Goal: Feedback & Contribution: Contribute content

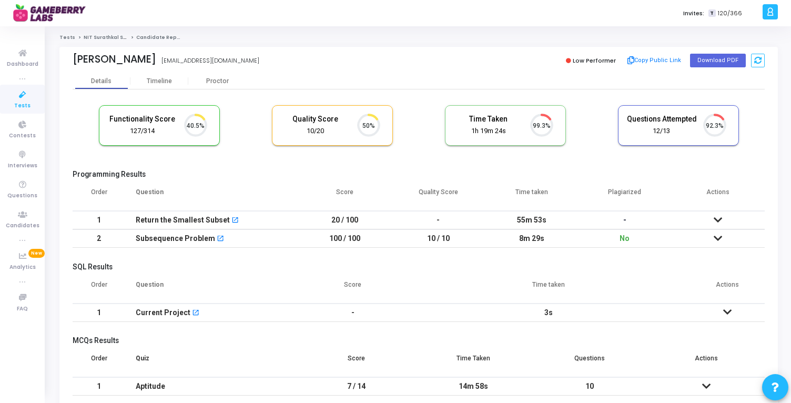
scroll to position [22, 27]
click at [22, 52] on icon at bounding box center [23, 53] width 22 height 13
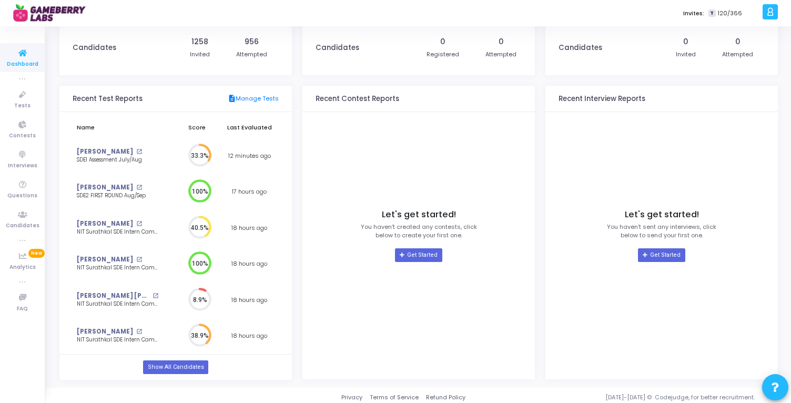
scroll to position [63, 0]
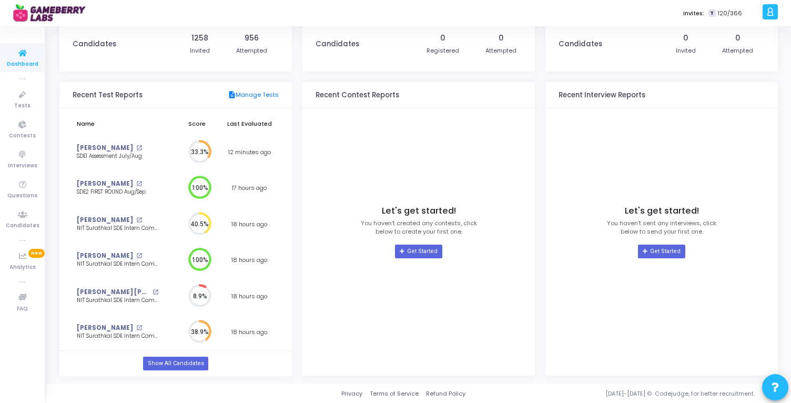
click at [176, 355] on div "Show All Candidates" at bounding box center [175, 363] width 233 height 25
click at [176, 360] on link "Show All Candidates" at bounding box center [175, 364] width 65 height 14
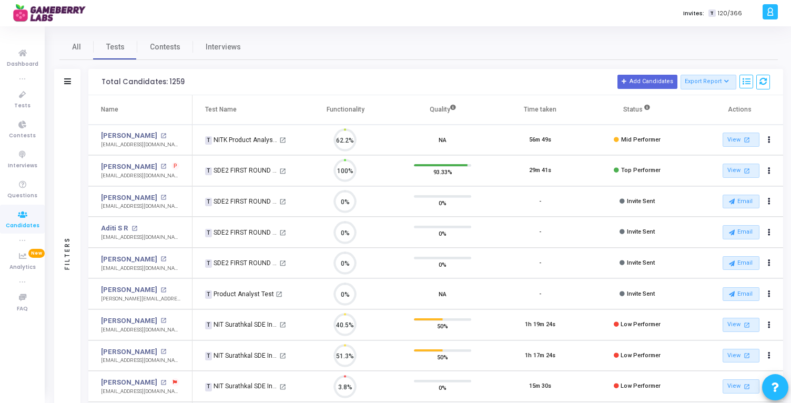
scroll to position [22, 27]
click at [439, 107] on th "Quality" at bounding box center [442, 109] width 97 height 29
click at [439, 114] on th "Quality" at bounding box center [442, 109] width 97 height 29
click at [439, 112] on th "Quality" at bounding box center [442, 109] width 97 height 29
click at [542, 111] on div "Time taken" at bounding box center [540, 110] width 33 height 12
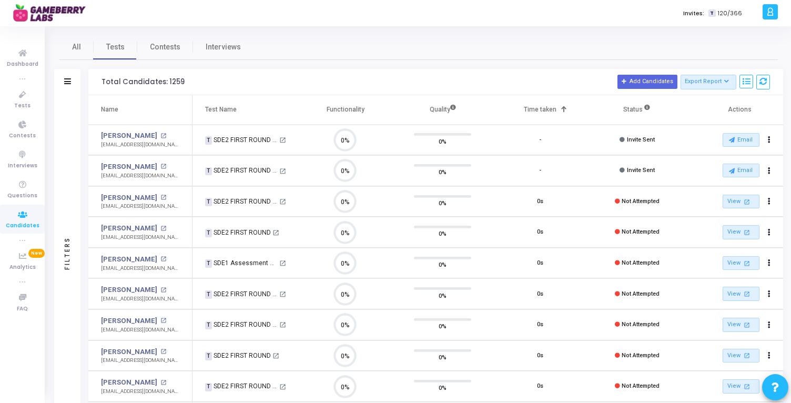
click at [542, 111] on div "Time taken" at bounding box center [540, 110] width 33 height 12
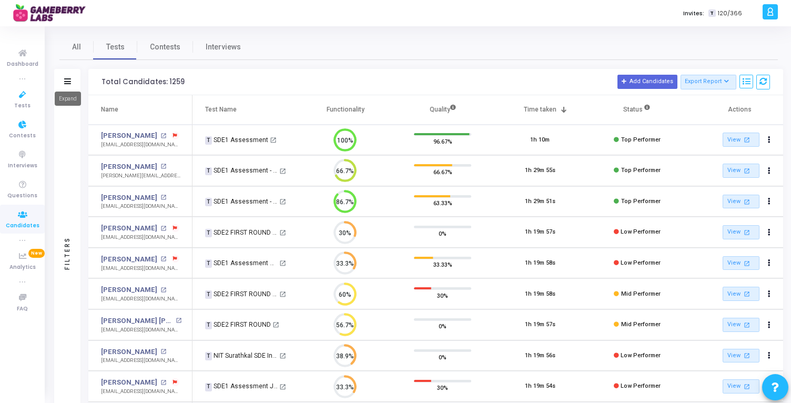
click at [69, 80] on icon at bounding box center [67, 81] width 7 height 6
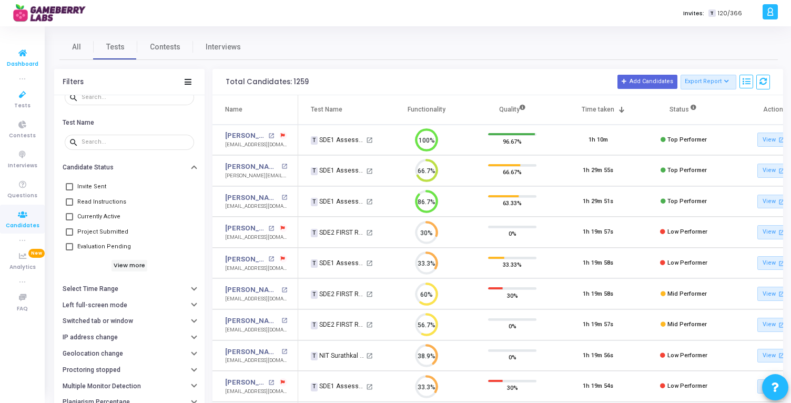
click at [22, 61] on span "Dashboard" at bounding box center [23, 64] width 32 height 9
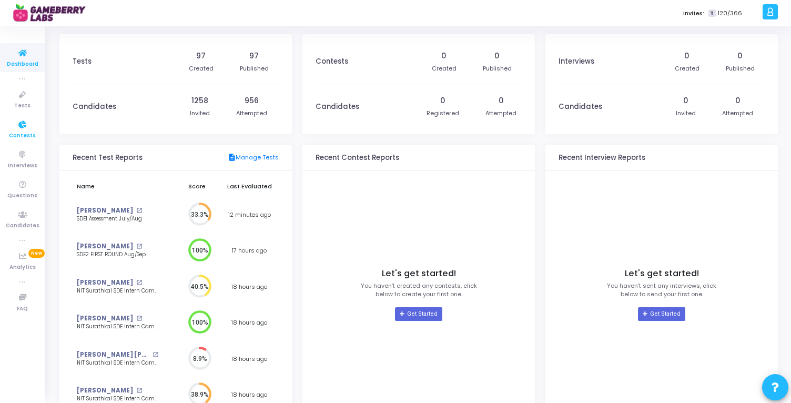
click at [23, 134] on span "Contests" at bounding box center [22, 136] width 27 height 9
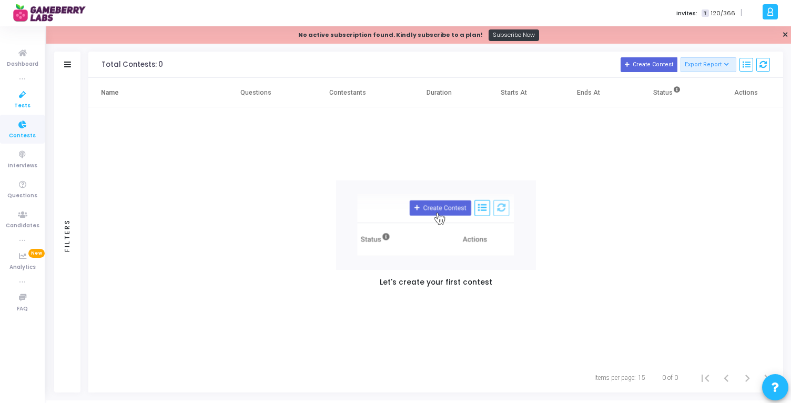
click at [21, 103] on span "Tests" at bounding box center [22, 106] width 16 height 9
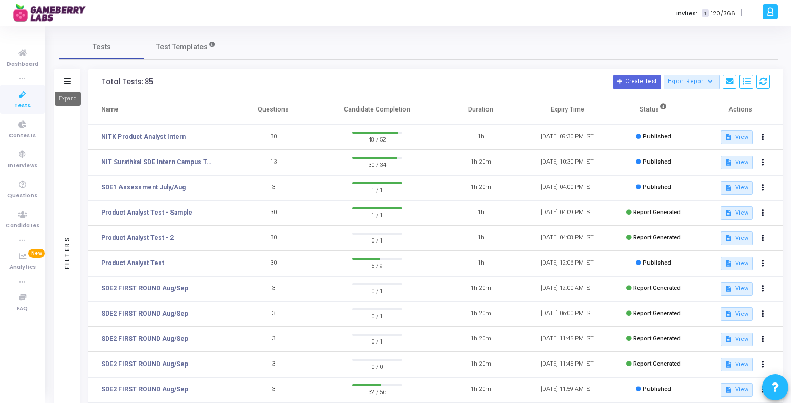
click at [69, 78] on icon at bounding box center [67, 81] width 7 height 6
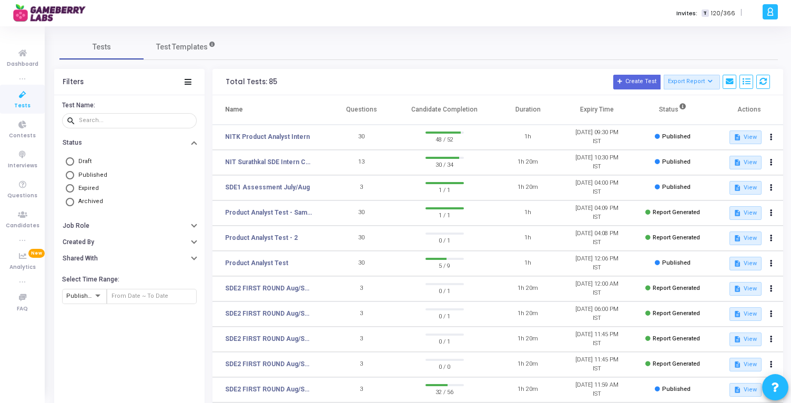
click at [318, 161] on td "NIT Surathkal SDE Intern Campus Test" at bounding box center [270, 162] width 115 height 25
click at [282, 165] on link "NIT Surathkal SDE Intern Campus Test" at bounding box center [268, 161] width 87 height 9
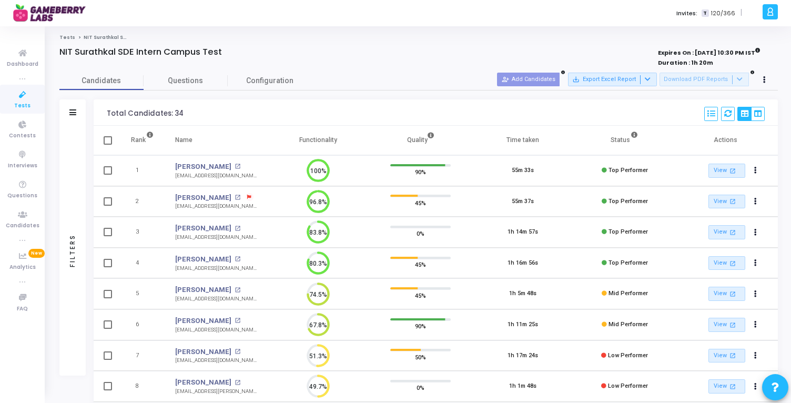
click at [622, 144] on th "Status" at bounding box center [625, 140] width 102 height 29
click at [519, 140] on div "Time taken" at bounding box center [523, 140] width 33 height 12
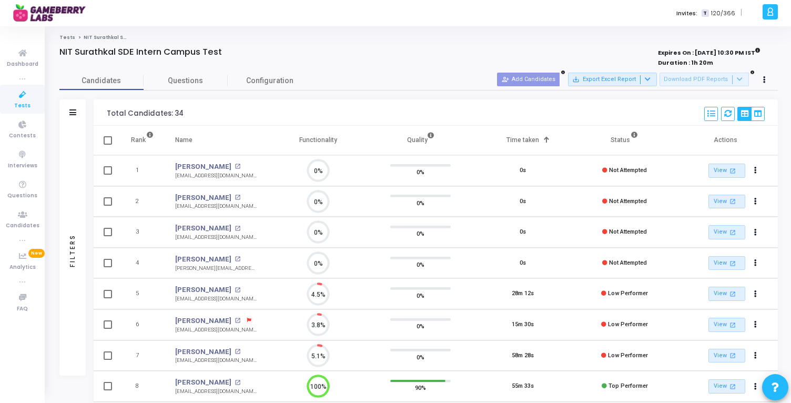
click at [624, 143] on th "Status" at bounding box center [625, 140] width 102 height 29
click at [182, 142] on div "Name" at bounding box center [183, 140] width 17 height 12
click at [621, 138] on th "Status" at bounding box center [625, 140] width 102 height 29
click at [332, 142] on th "Functionality" at bounding box center [318, 140] width 102 height 29
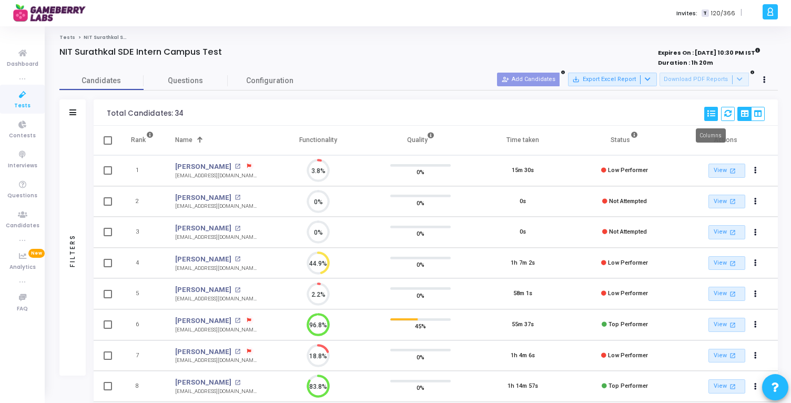
click at [709, 115] on icon at bounding box center [711, 113] width 7 height 7
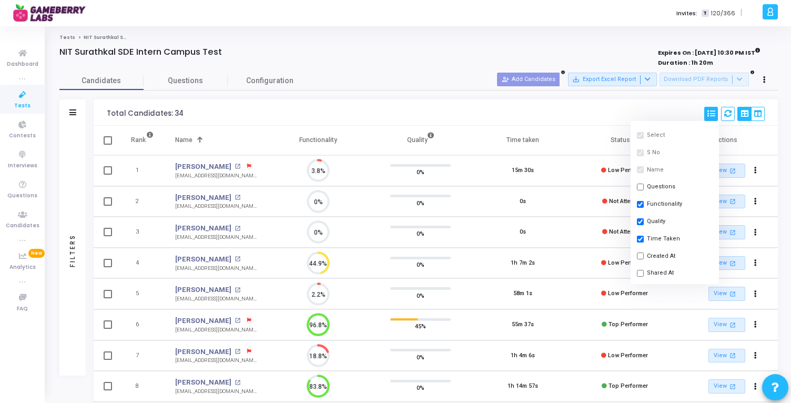
click at [663, 105] on div "Total Candidates: 34 Select S No Name Questions Functionality Quality Time Take…" at bounding box center [436, 112] width 685 height 26
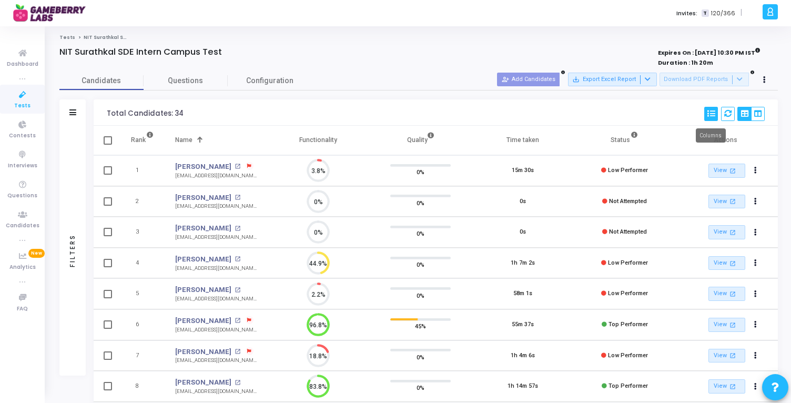
click at [708, 114] on icon at bounding box center [711, 113] width 7 height 7
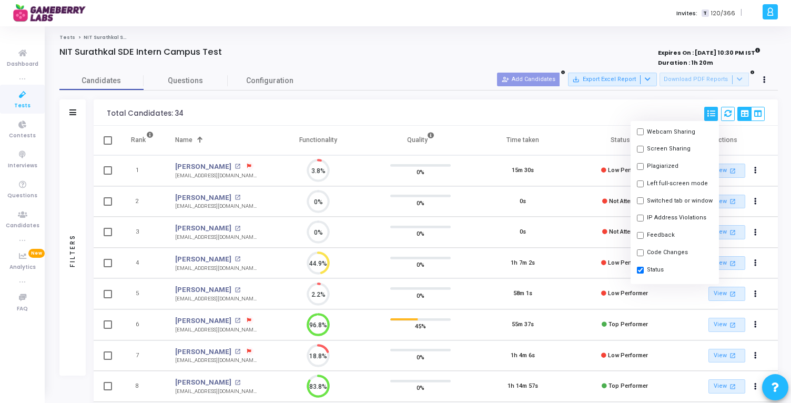
click at [408, 99] on div "Total Candidates: 34 Select S No Name Questions Functionality Quality Time Take…" at bounding box center [436, 112] width 685 height 26
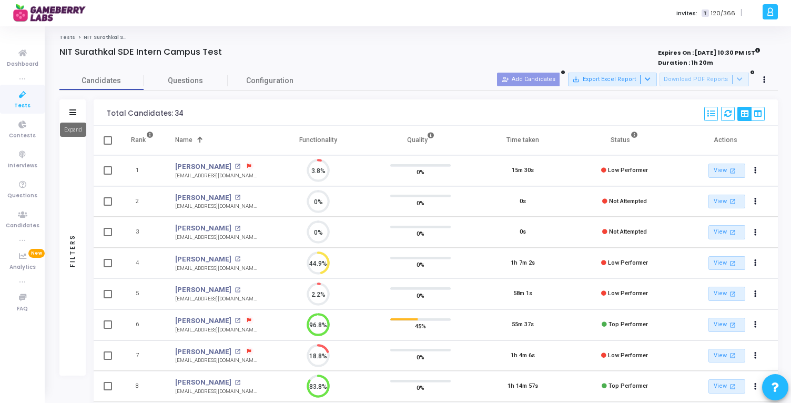
click at [73, 112] on icon at bounding box center [72, 112] width 7 height 6
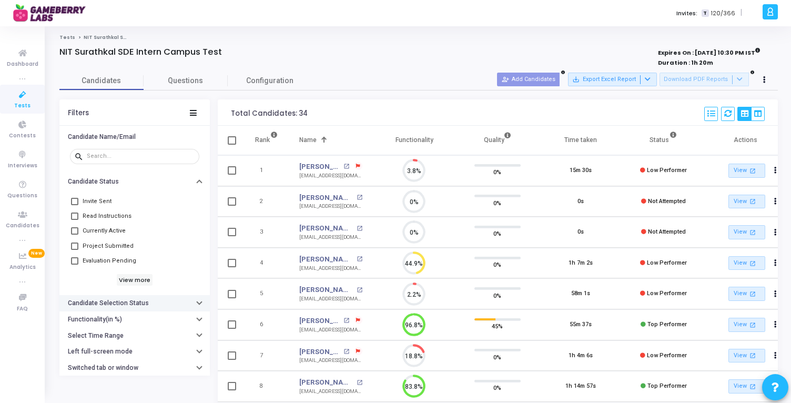
click at [161, 300] on button "Candidate Selection Status" at bounding box center [134, 303] width 151 height 16
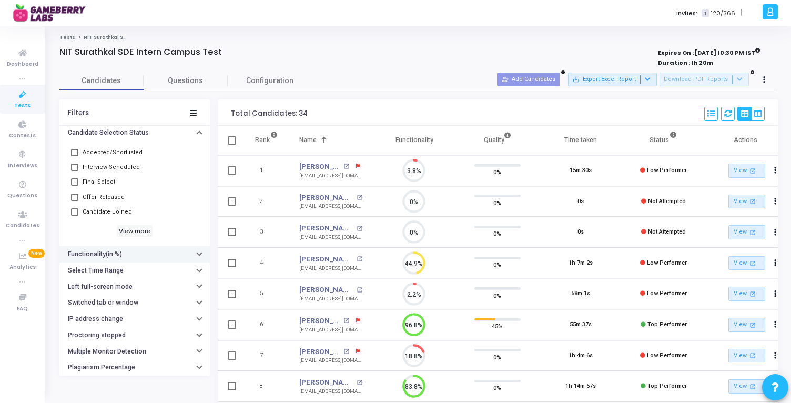
click at [143, 247] on button "Functionality(in %)" at bounding box center [134, 254] width 151 height 16
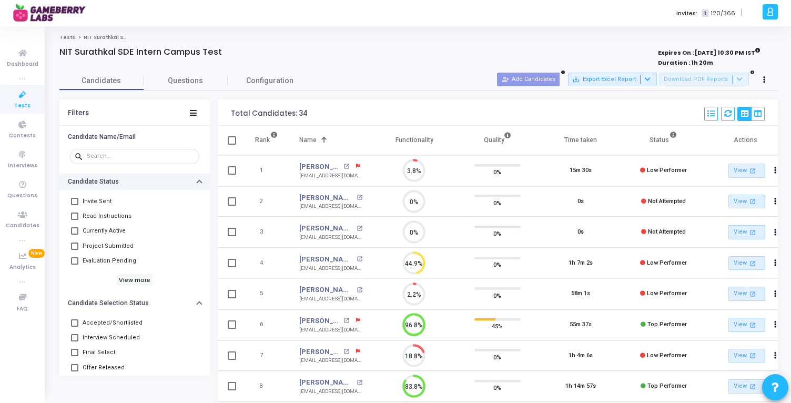
click at [197, 181] on button "Candidate Status" at bounding box center [134, 182] width 151 height 16
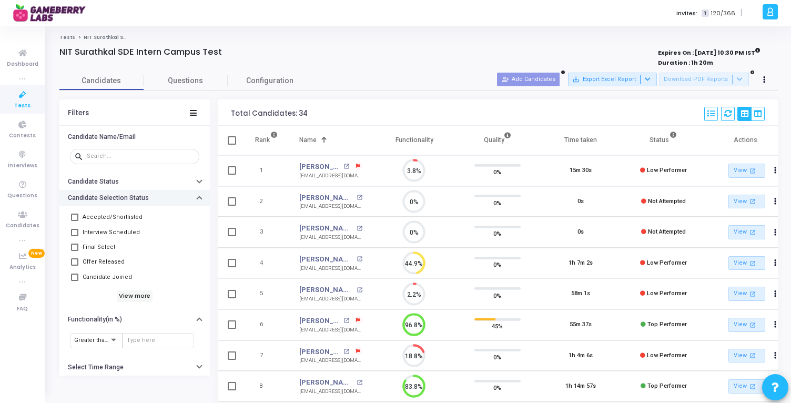
click at [197, 198] on icon "button" at bounding box center [199, 199] width 4 height 3
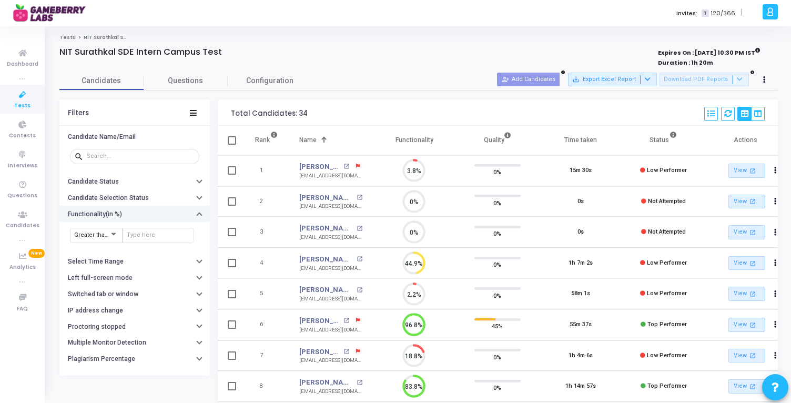
click at [195, 214] on button "Functionality(in %)" at bounding box center [134, 214] width 151 height 16
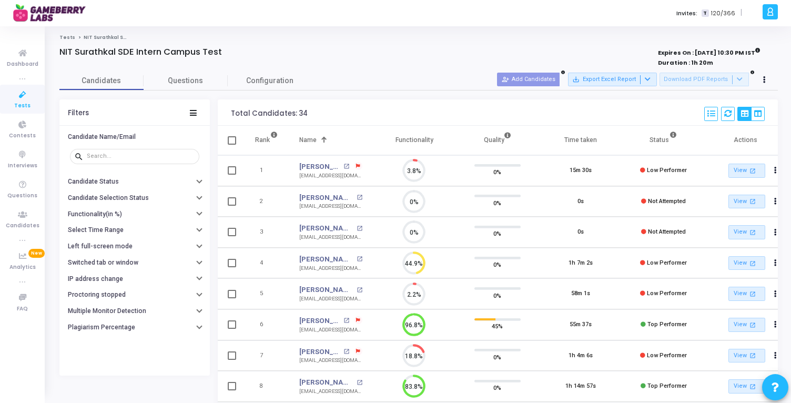
click at [193, 106] on div "Filters" at bounding box center [134, 112] width 151 height 26
click at [190, 104] on div "Filters" at bounding box center [134, 112] width 151 height 26
click at [192, 112] on icon at bounding box center [193, 113] width 7 height 6
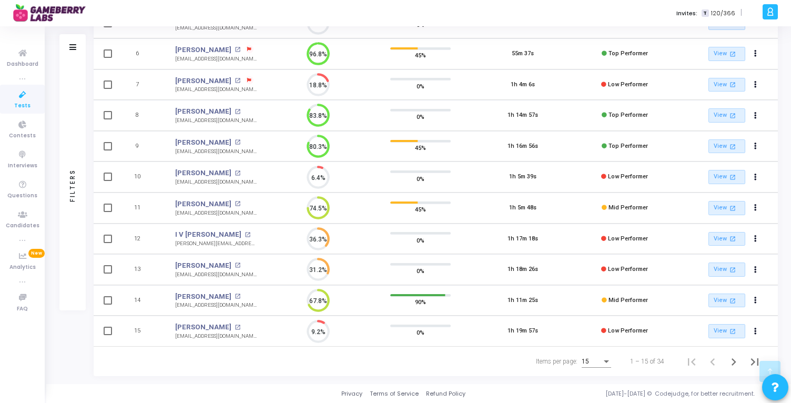
click at [598, 355] on div "15" at bounding box center [596, 358] width 29 height 17
click at [595, 352] on span "50" at bounding box center [597, 355] width 29 height 19
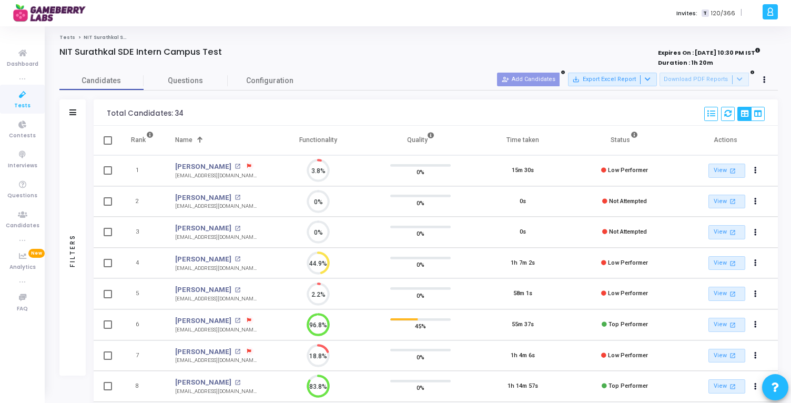
click at [730, 142] on th "Actions" at bounding box center [727, 140] width 102 height 29
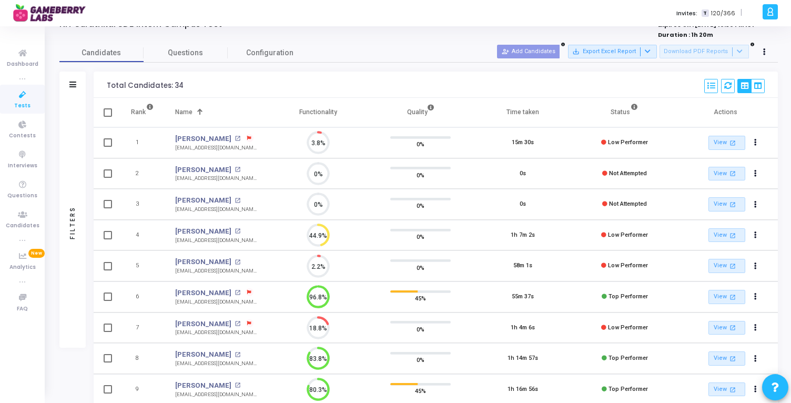
click at [308, 114] on th "Functionality" at bounding box center [318, 112] width 102 height 29
click at [320, 111] on th "Functionality" at bounding box center [318, 111] width 102 height 29
click at [194, 109] on th "Name" at bounding box center [216, 111] width 103 height 29
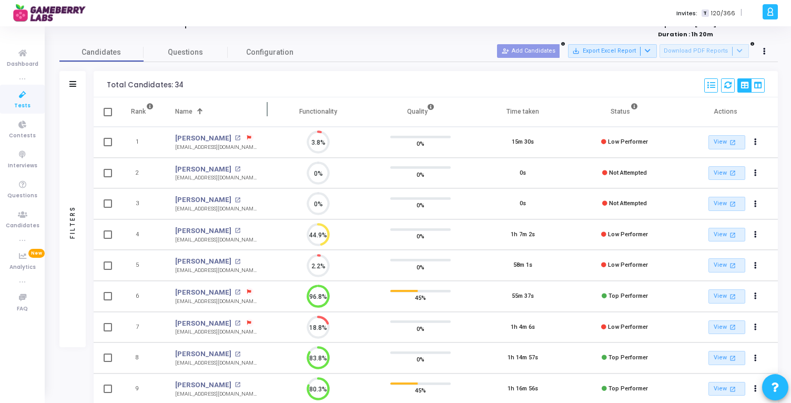
click at [200, 109] on div at bounding box center [200, 110] width 3 height 3
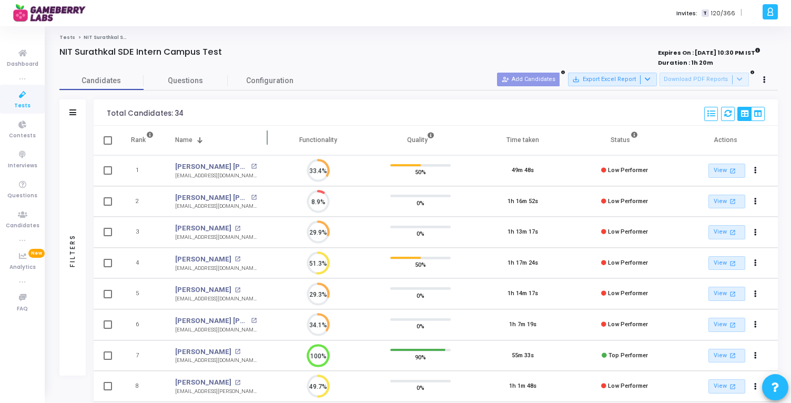
click at [181, 135] on div "Name" at bounding box center [183, 140] width 17 height 12
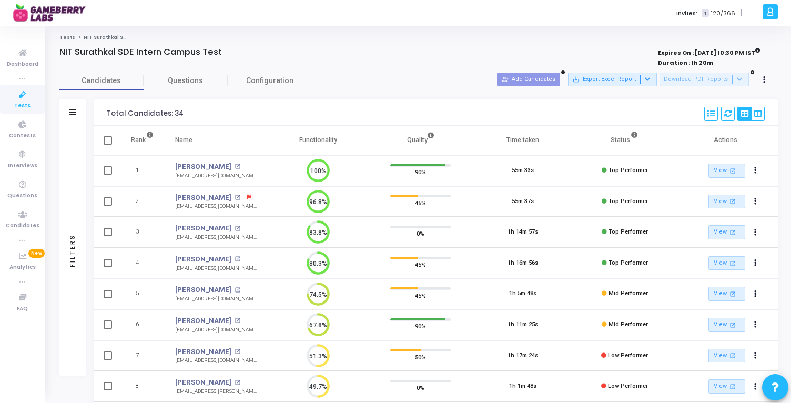
click at [69, 38] on link "Tests" at bounding box center [67, 37] width 16 height 6
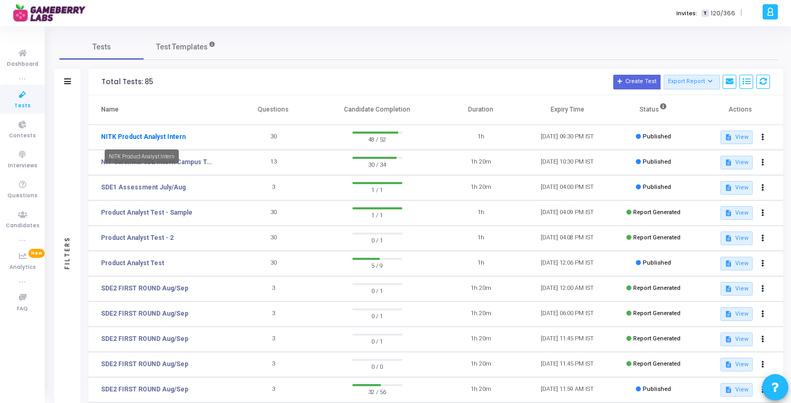
click at [160, 138] on link "NITK Product Analyst Intern" at bounding box center [143, 136] width 85 height 9
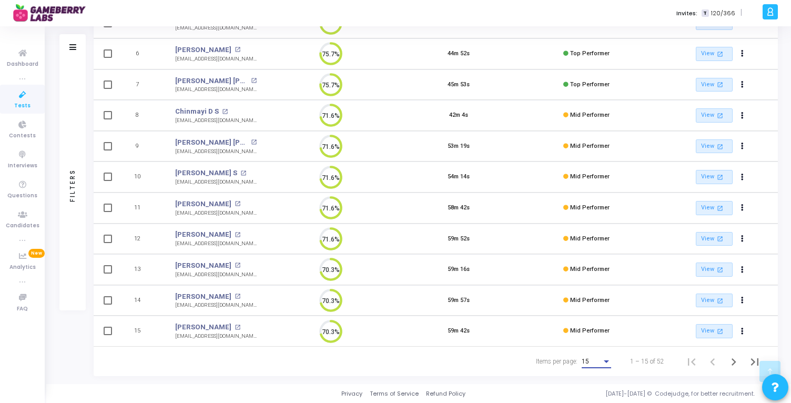
click at [591, 362] on div "15" at bounding box center [592, 361] width 20 height 7
click at [595, 359] on span "50" at bounding box center [597, 355] width 29 height 19
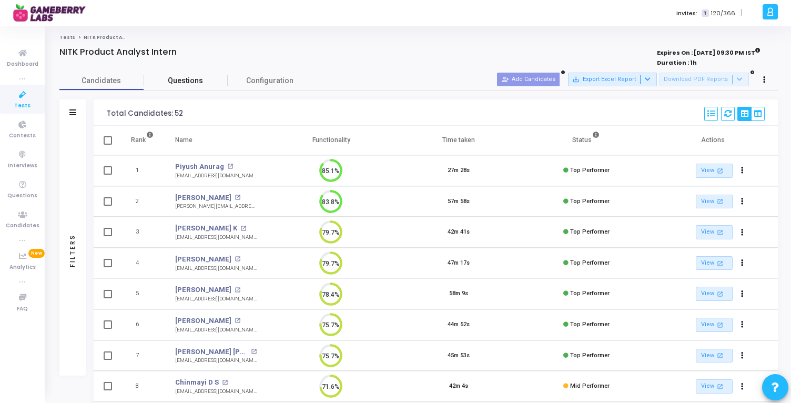
click at [207, 82] on span "Questions" at bounding box center [186, 80] width 84 height 11
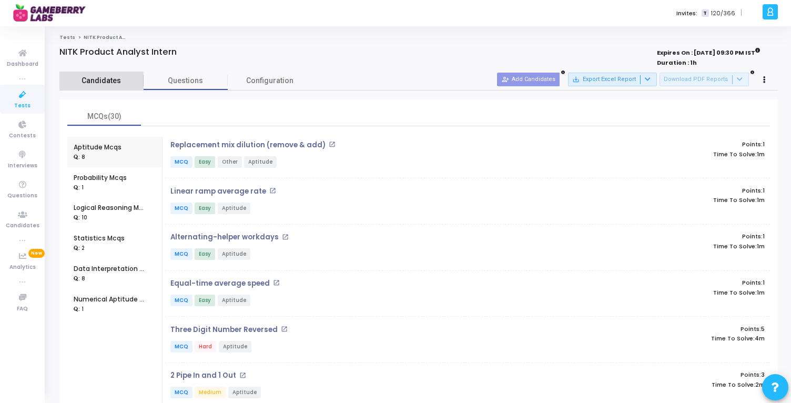
click at [124, 75] on link "Candidates" at bounding box center [101, 81] width 84 height 18
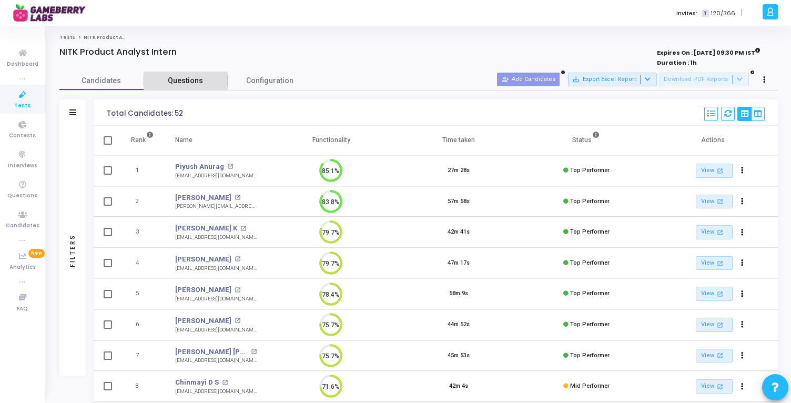
click at [202, 82] on span "Questions" at bounding box center [186, 80] width 84 height 11
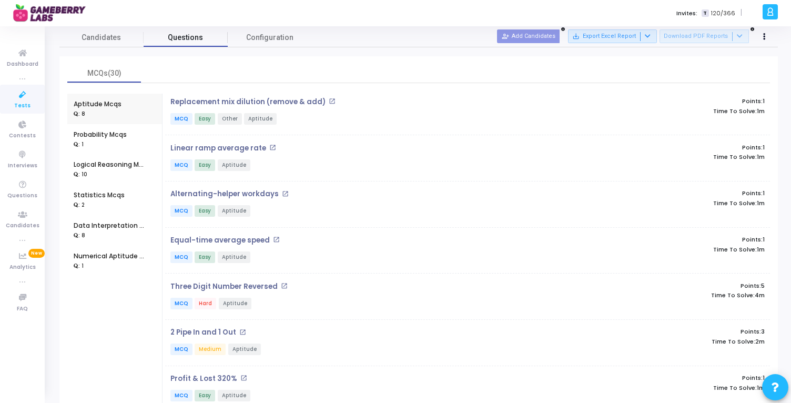
scroll to position [45, 0]
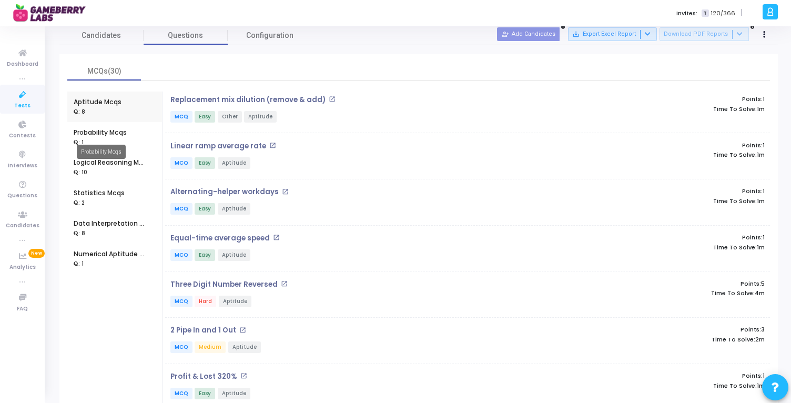
click at [113, 134] on div "Probability Mcqs" at bounding box center [100, 132] width 53 height 9
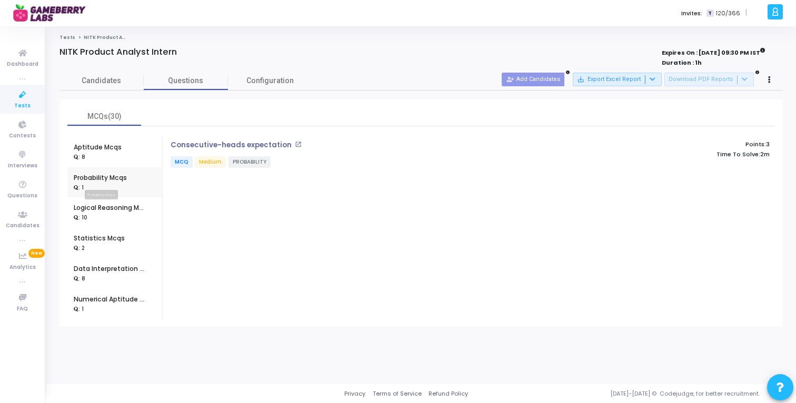
click at [121, 211] on mat-tooltip-component "Probability Mcqs" at bounding box center [101, 197] width 64 height 29
click at [101, 211] on div "Logical Reasoning Mcqs" at bounding box center [111, 207] width 74 height 9
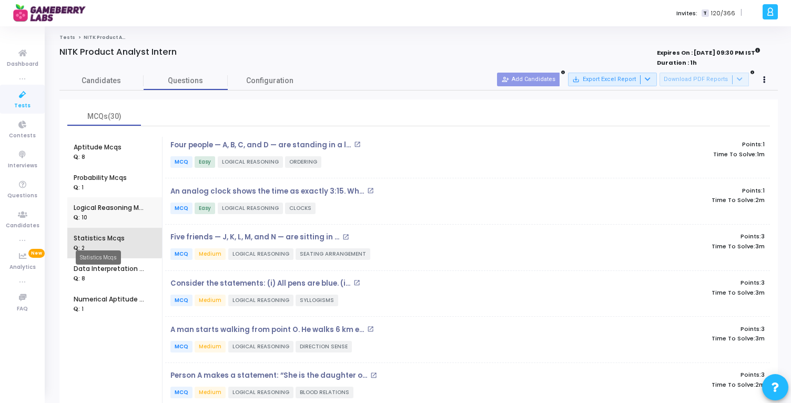
click at [103, 242] on div "Statistics Mcqs" at bounding box center [99, 238] width 51 height 9
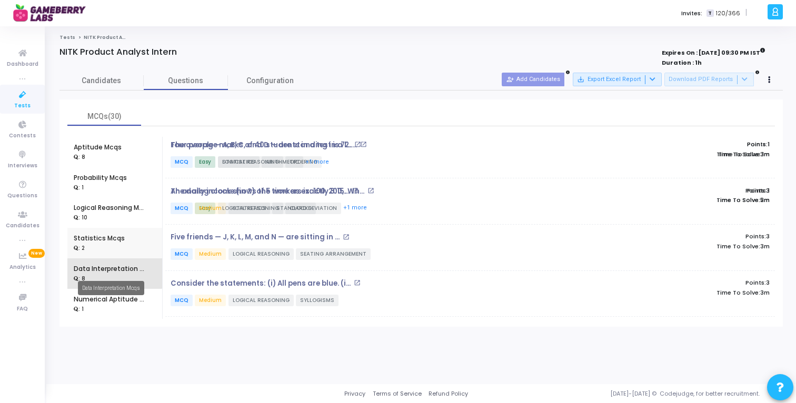
click at [103, 266] on div "Data Interpretation Mcqs" at bounding box center [111, 268] width 74 height 9
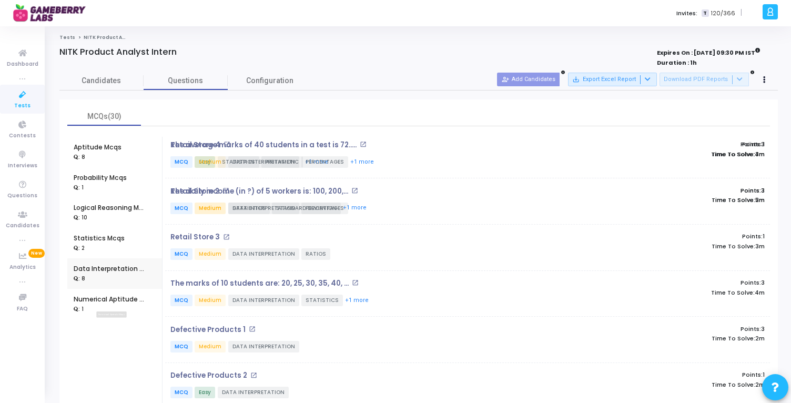
click at [107, 301] on div "Numerical Aptitude Mcqs" at bounding box center [111, 299] width 74 height 9
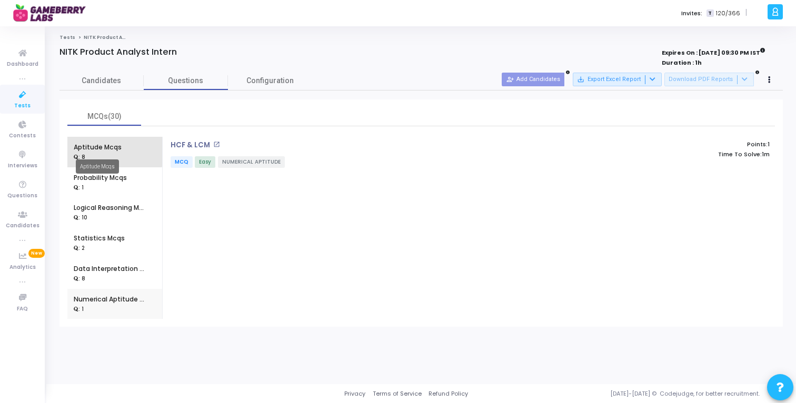
click at [105, 146] on div "Aptitude Mcqs" at bounding box center [98, 147] width 48 height 9
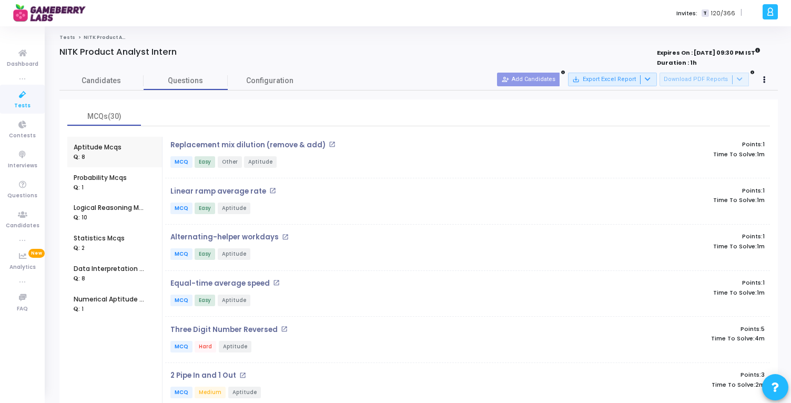
click at [116, 172] on div "Probability Mcqs : 1" at bounding box center [100, 182] width 53 height 31
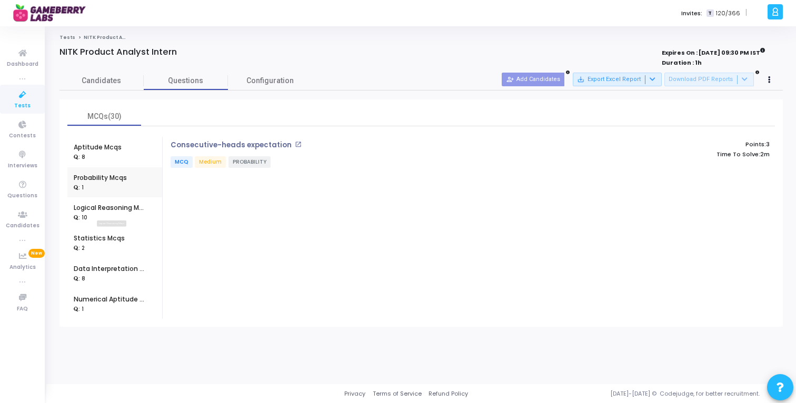
click at [122, 214] on mat-tooltip-component "Logical Reasoning Mcqs" at bounding box center [112, 227] width 82 height 29
click at [105, 205] on div "Logical Reasoning Mcqs" at bounding box center [111, 207] width 74 height 9
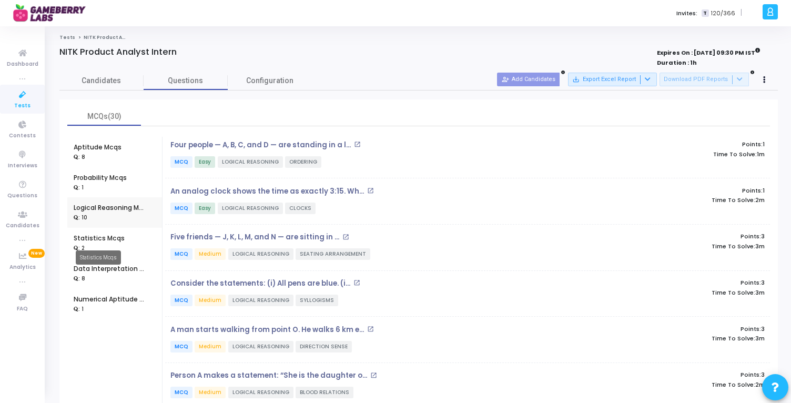
click at [116, 239] on div "Statistics Mcqs" at bounding box center [99, 238] width 51 height 9
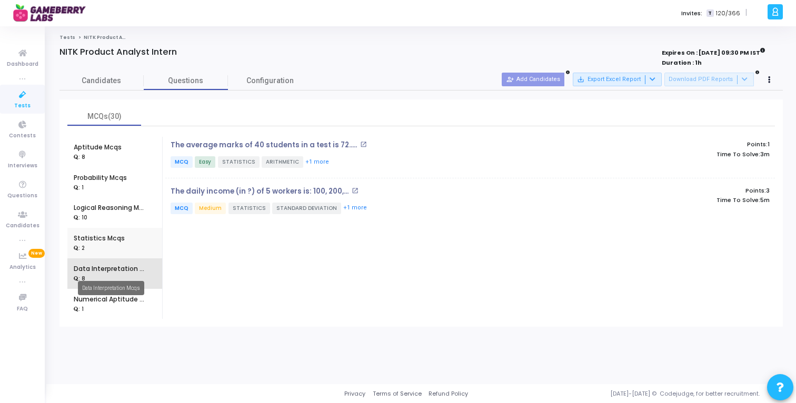
click at [122, 269] on div "Data Interpretation Mcqs" at bounding box center [111, 268] width 74 height 9
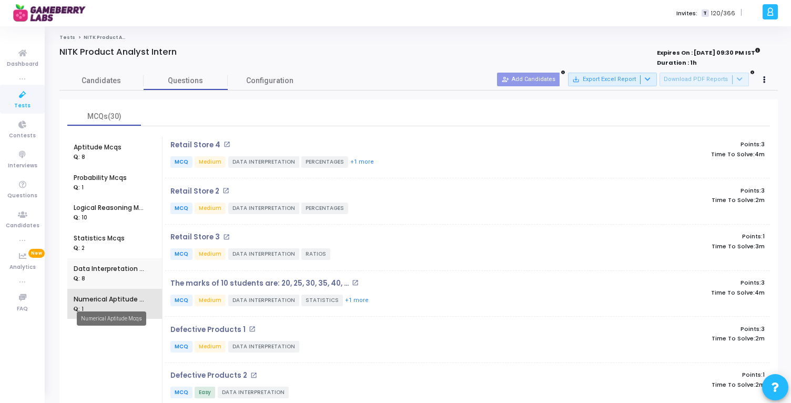
click at [117, 296] on div "Numerical Aptitude Mcqs" at bounding box center [111, 299] width 74 height 9
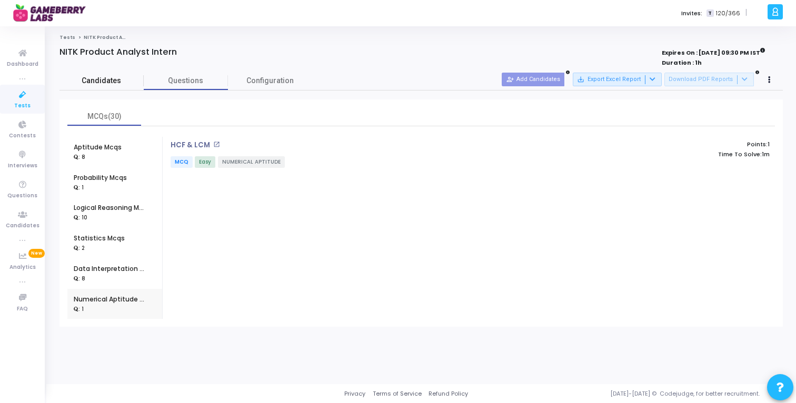
click at [103, 82] on span "Candidates" at bounding box center [101, 80] width 84 height 11
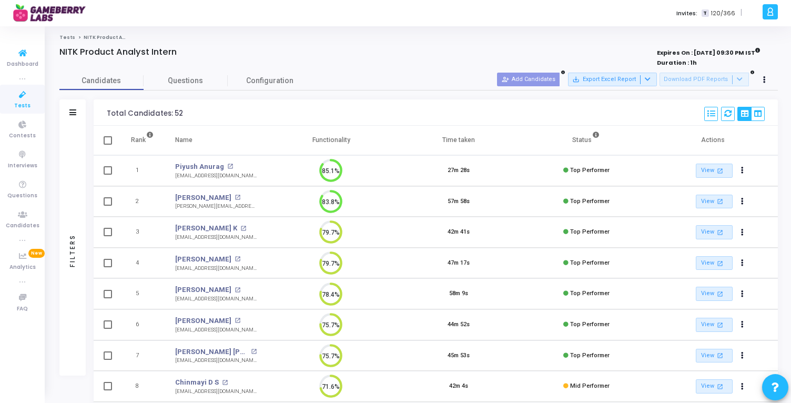
click at [66, 37] on link "Tests" at bounding box center [67, 37] width 16 height 6
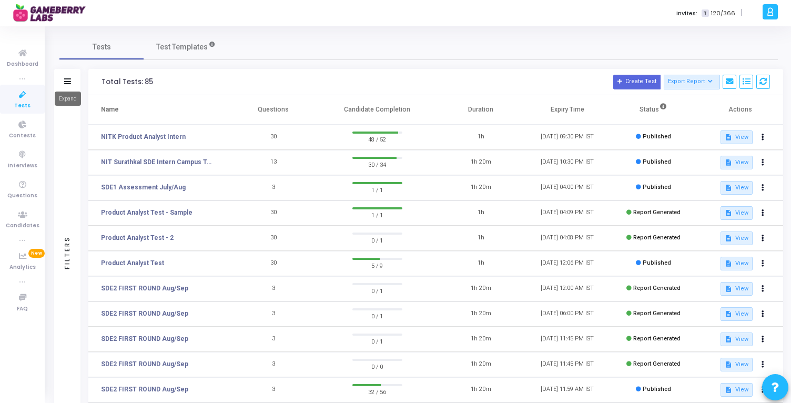
click at [64, 82] on icon at bounding box center [67, 81] width 7 height 6
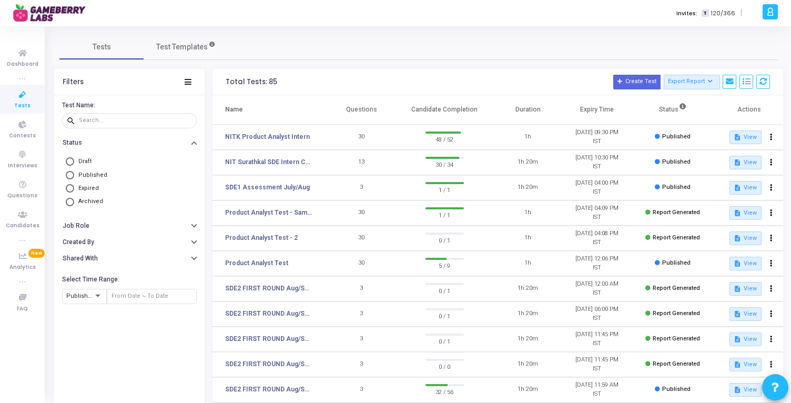
click at [193, 74] on div "Filters" at bounding box center [129, 82] width 151 height 26
click at [189, 74] on div "Filters" at bounding box center [129, 82] width 151 height 26
click at [189, 81] on icon at bounding box center [188, 82] width 7 height 6
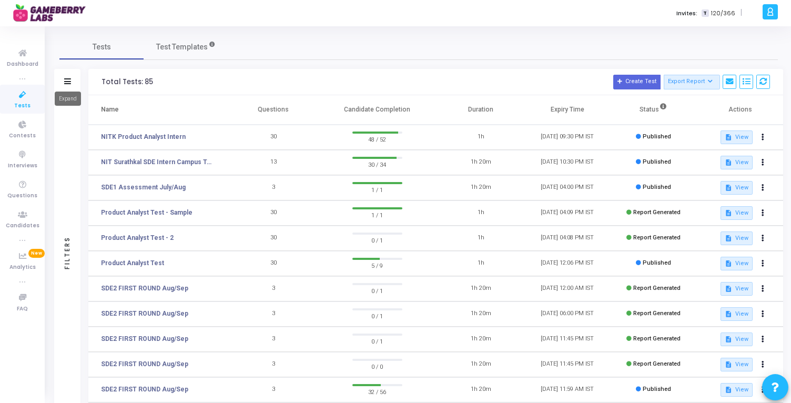
click at [64, 84] on mat-tooltip-component "Expand" at bounding box center [67, 98] width 41 height 29
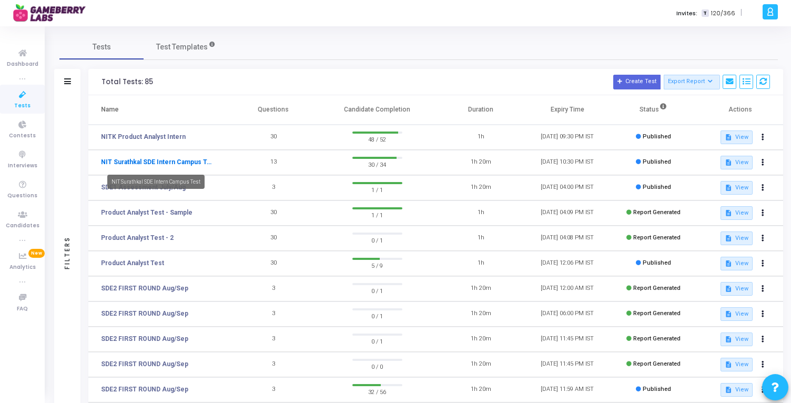
click at [187, 164] on link "NIT Surathkal SDE Intern Campus Test" at bounding box center [157, 161] width 113 height 9
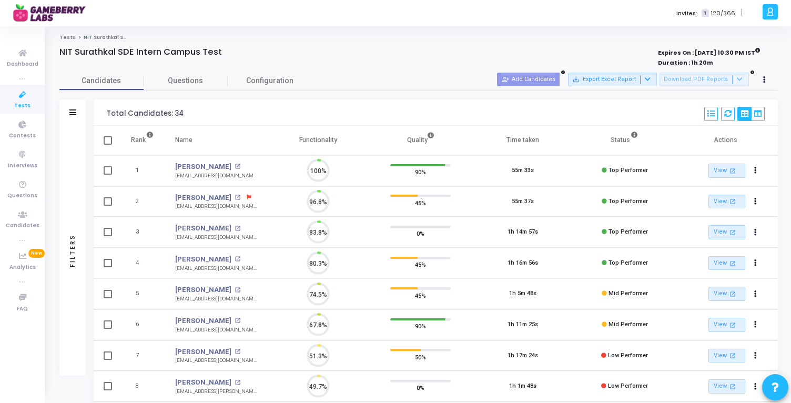
scroll to position [22, 27]
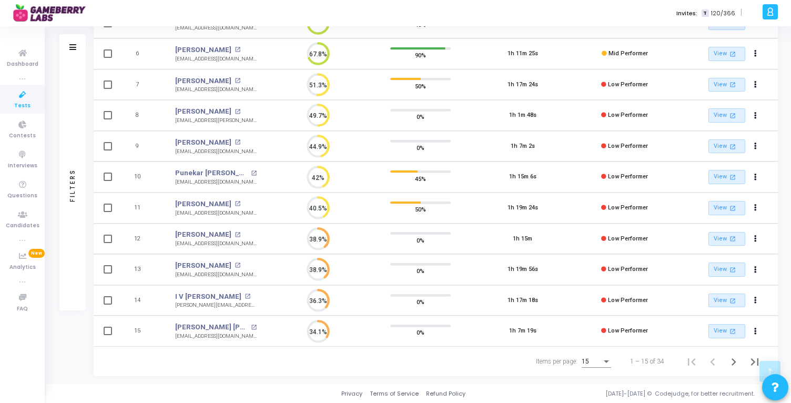
click at [601, 360] on div "15" at bounding box center [592, 361] width 20 height 7
click at [595, 356] on span "50" at bounding box center [597, 355] width 29 height 19
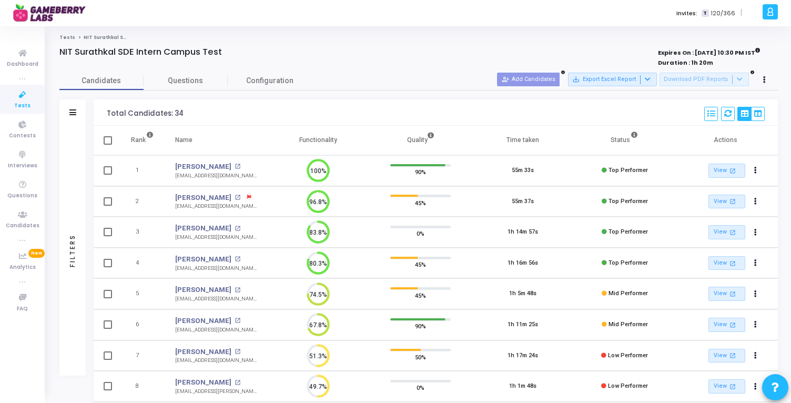
click at [414, 139] on th "Quality" at bounding box center [420, 140] width 102 height 29
click at [110, 36] on span "NIT Surathkal SDE Intern Campus Test" at bounding box center [133, 37] width 99 height 6
click at [67, 37] on link "Tests" at bounding box center [67, 37] width 16 height 6
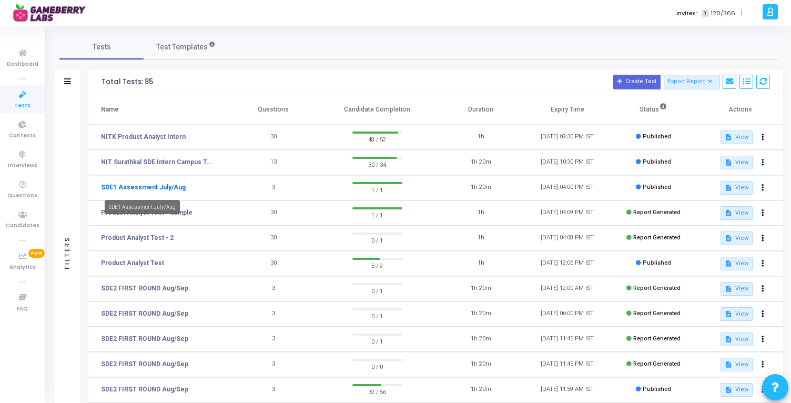
click at [142, 186] on link "SDE1 Assessment July/Aug" at bounding box center [143, 187] width 85 height 9
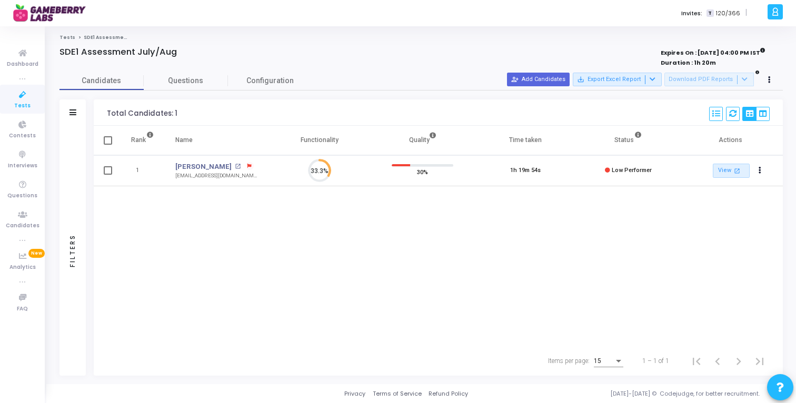
click at [69, 39] on link "Tests" at bounding box center [67, 37] width 16 height 6
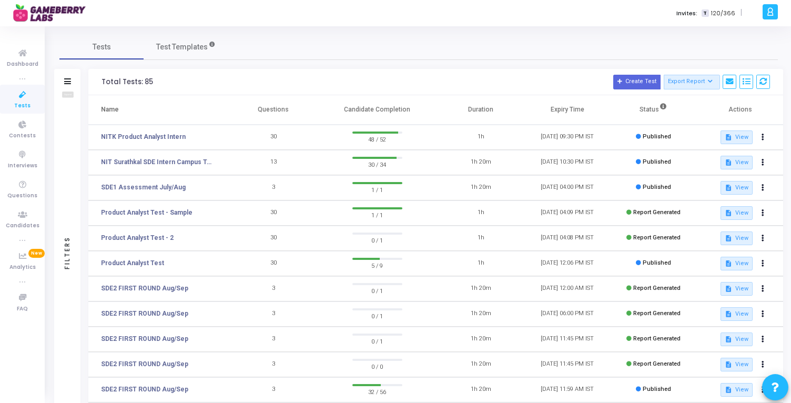
click at [66, 79] on icon at bounding box center [67, 81] width 7 height 6
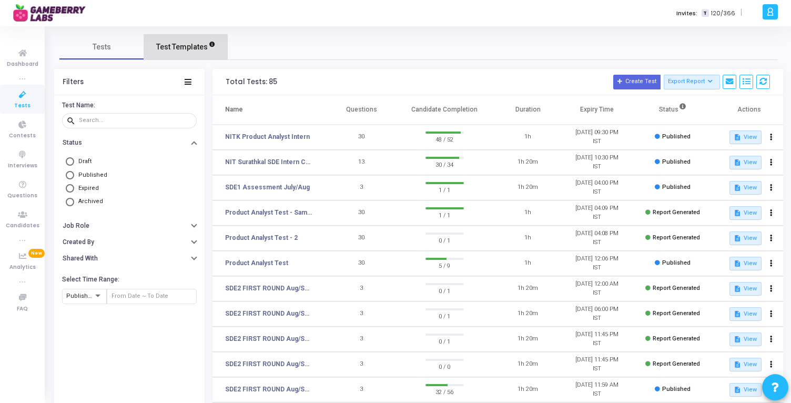
click at [175, 42] on span "Test Templates" at bounding box center [182, 47] width 52 height 11
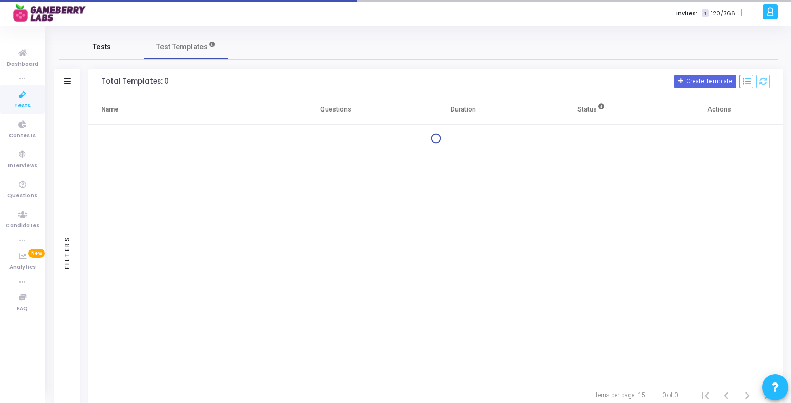
click at [104, 51] on span "Tests" at bounding box center [102, 47] width 18 height 11
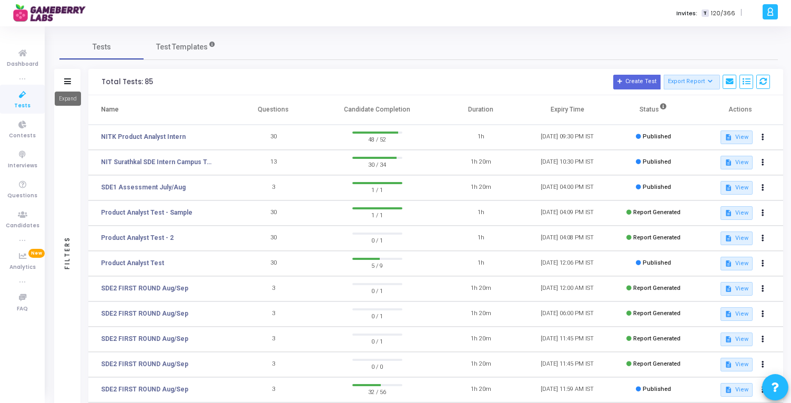
click at [67, 80] on icon at bounding box center [67, 81] width 7 height 6
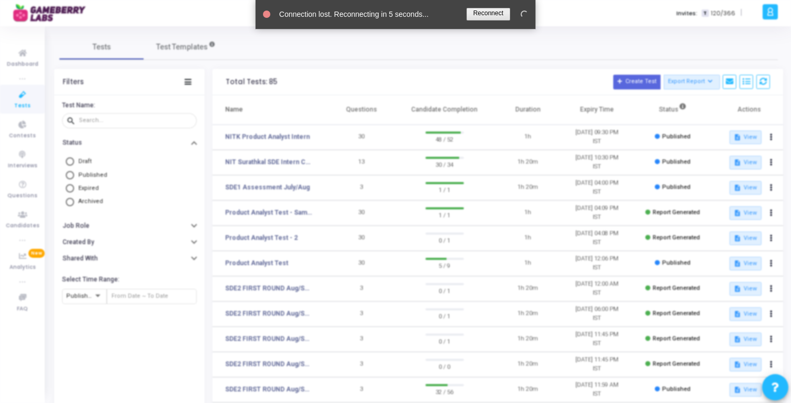
click at [494, 18] on link at bounding box center [489, 14] width 44 height 13
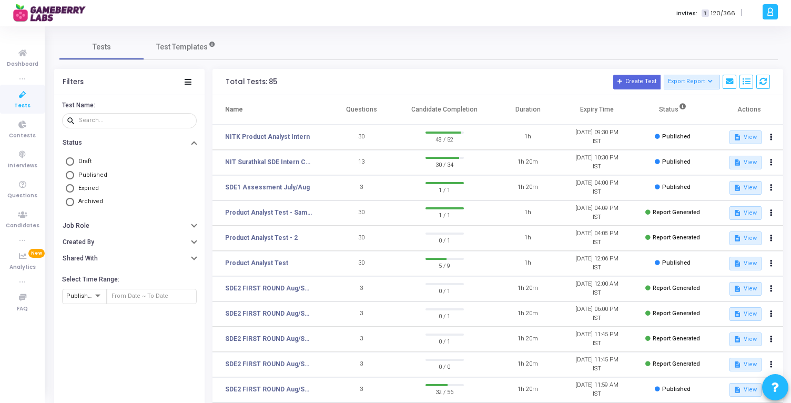
click at [481, 34] on div "Tests Test Templates" at bounding box center [418, 46] width 719 height 25
click at [289, 163] on link "NIT Surathkal SDE Intern Campus Test" at bounding box center [268, 161] width 87 height 9
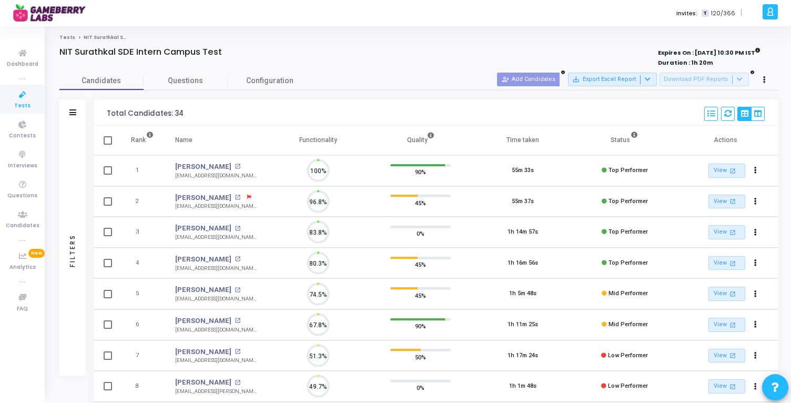
scroll to position [22, 27]
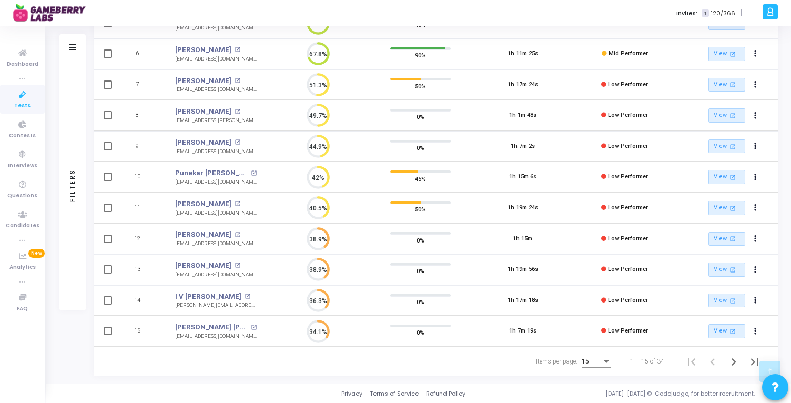
click at [610, 359] on div "Items per page:" at bounding box center [606, 361] width 9 height 8
click at [599, 350] on span "50" at bounding box center [597, 355] width 29 height 19
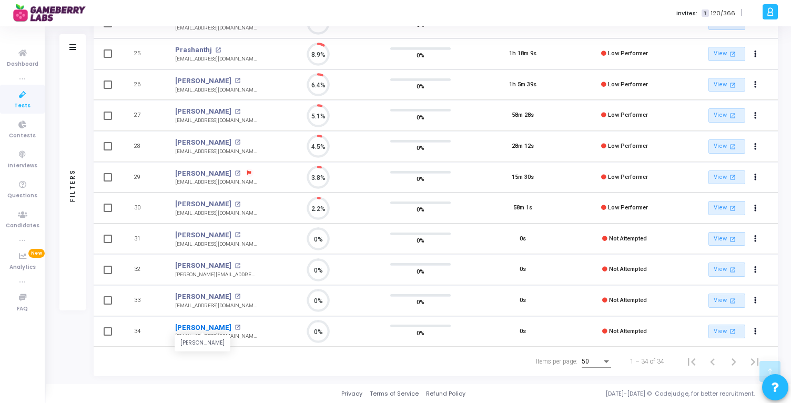
click at [199, 327] on link "[PERSON_NAME]" at bounding box center [203, 328] width 56 height 11
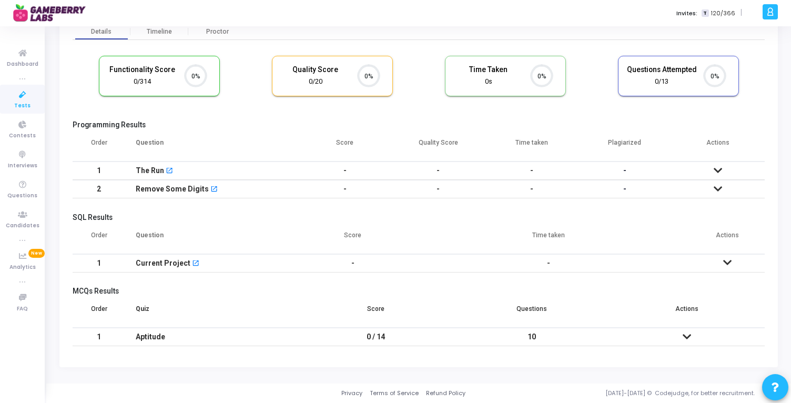
click at [689, 336] on icon at bounding box center [687, 336] width 8 height 7
click at [726, 260] on icon at bounding box center [728, 262] width 8 height 7
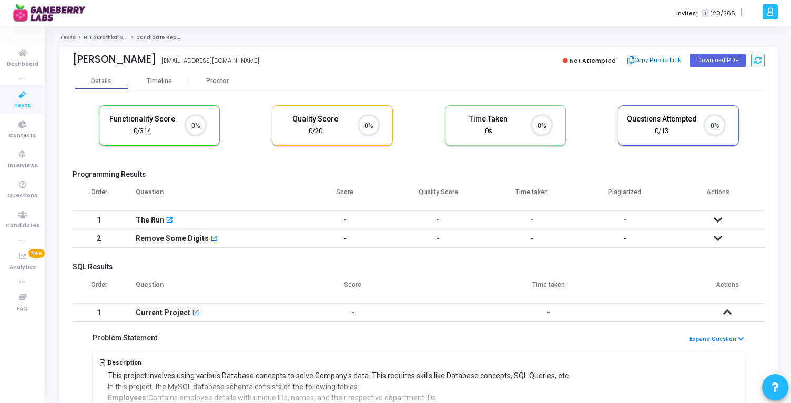
click at [717, 237] on icon at bounding box center [718, 238] width 8 height 7
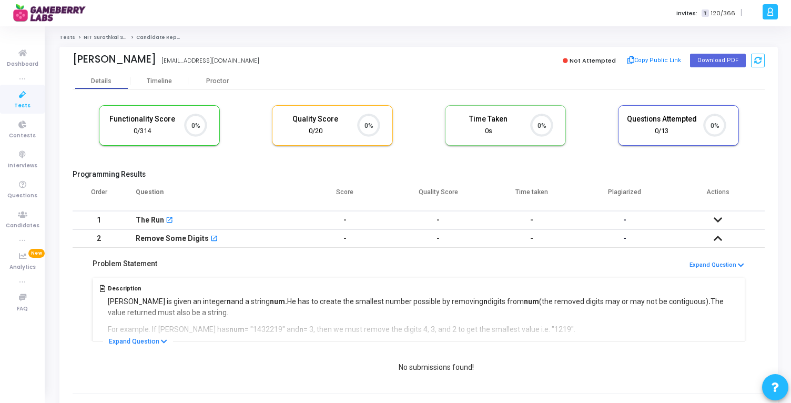
click at [718, 216] on icon at bounding box center [718, 219] width 8 height 7
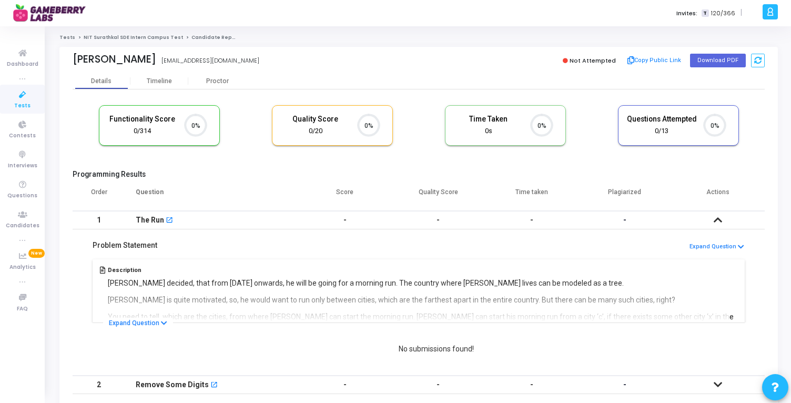
click at [139, 36] on link "NIT Surathkal SDE Intern Campus Test" at bounding box center [133, 37] width 99 height 6
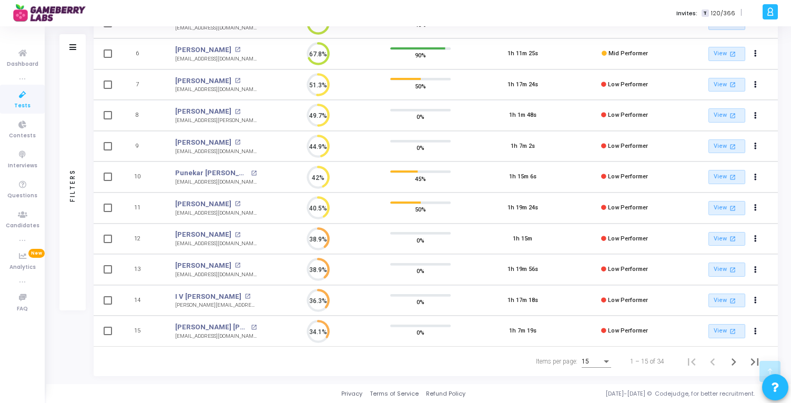
click at [594, 364] on div "15" at bounding box center [592, 361] width 20 height 7
click at [590, 358] on span "50" at bounding box center [597, 355] width 29 height 19
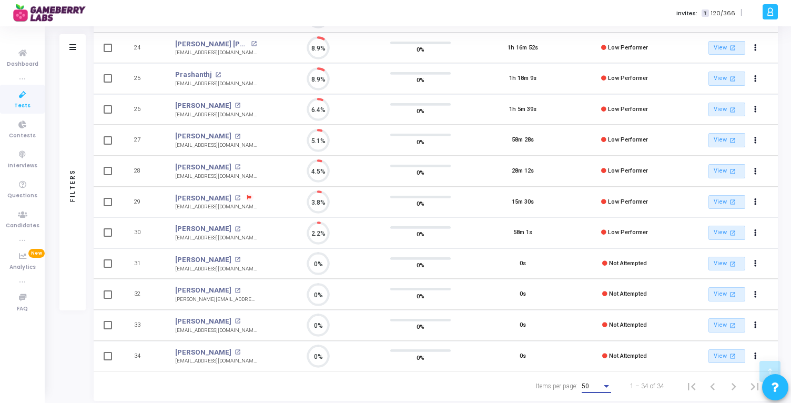
click at [75, 206] on div "Filters" at bounding box center [72, 186] width 9 height 116
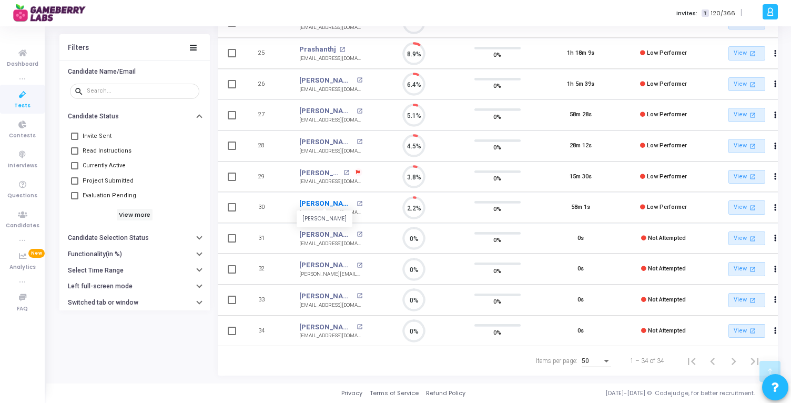
click at [316, 198] on link "[PERSON_NAME]" at bounding box center [326, 203] width 54 height 11
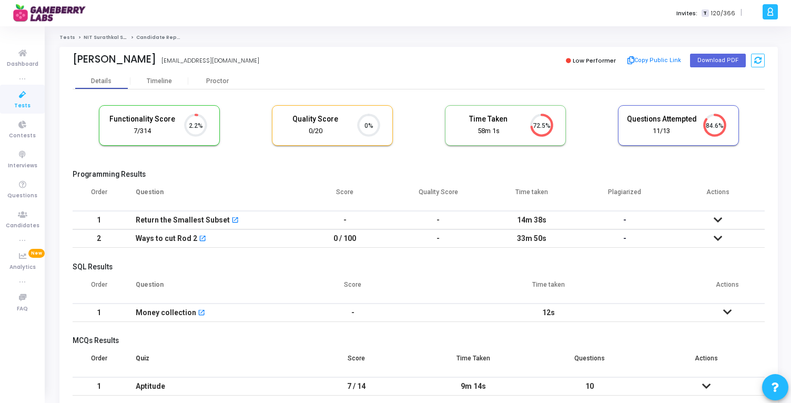
click at [483, 133] on div "58m 1s" at bounding box center [489, 131] width 71 height 10
click at [137, 131] on div "7/314" at bounding box center [142, 131] width 71 height 10
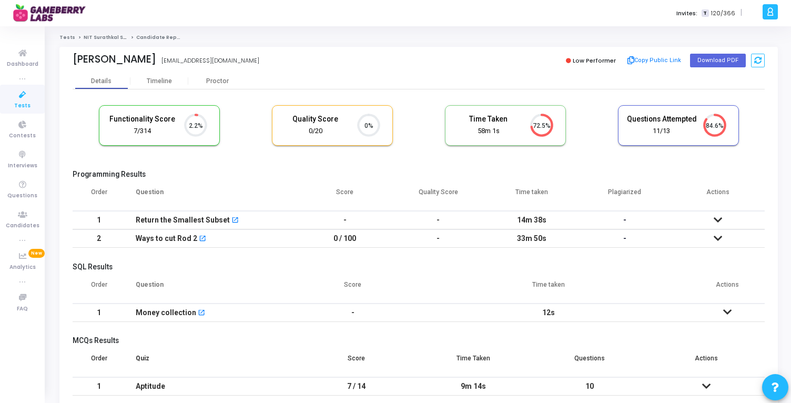
click at [137, 131] on div "7/314" at bounding box center [142, 131] width 71 height 10
click at [662, 131] on div "11/13" at bounding box center [662, 131] width 71 height 10
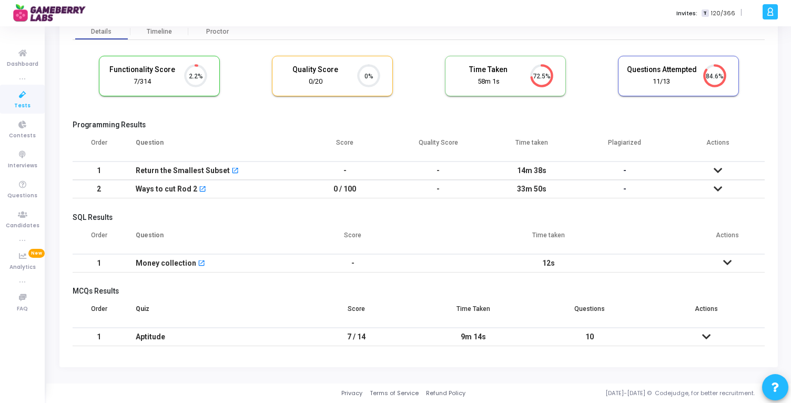
click at [348, 337] on td "7 / 14" at bounding box center [356, 337] width 117 height 18
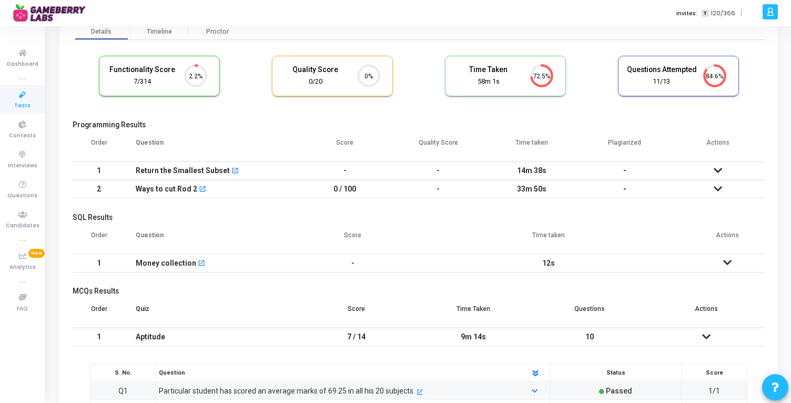
click at [348, 337] on td "7 / 14" at bounding box center [356, 337] width 117 height 18
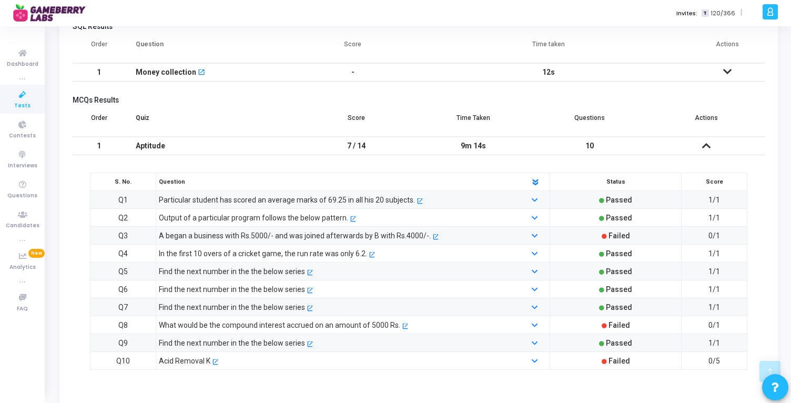
click at [716, 363] on span "0/5" at bounding box center [715, 361] width 12 height 8
click at [714, 361] on span "0/5" at bounding box center [715, 361] width 12 height 8
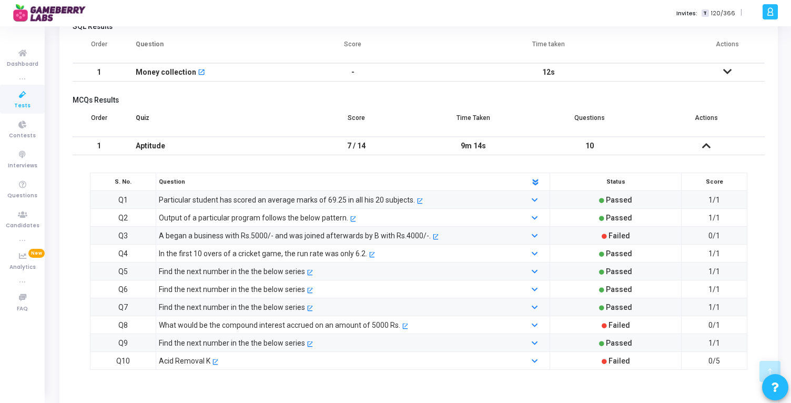
click at [714, 361] on span "0/5" at bounding box center [715, 361] width 12 height 8
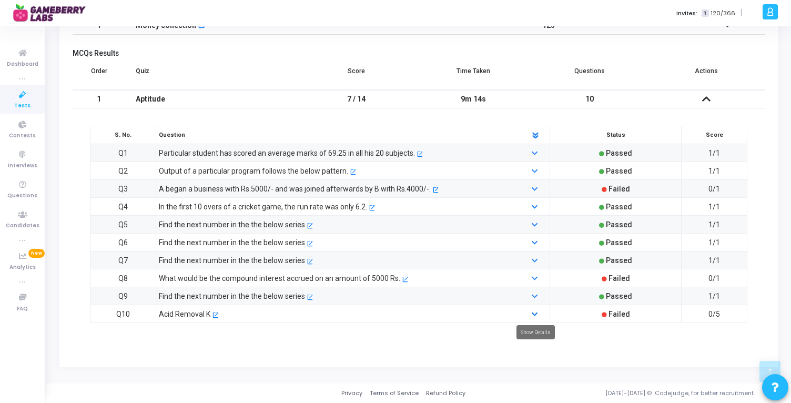
click at [537, 313] on icon at bounding box center [535, 315] width 6 height 7
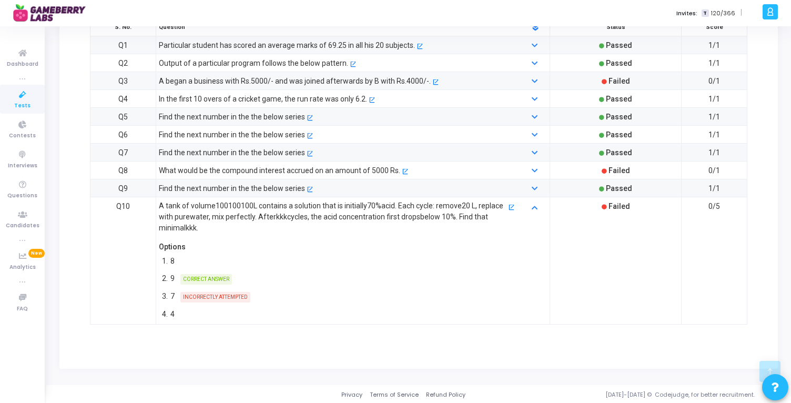
click at [213, 296] on span "INCORRECTLY ATTEMPTED" at bounding box center [215, 297] width 70 height 11
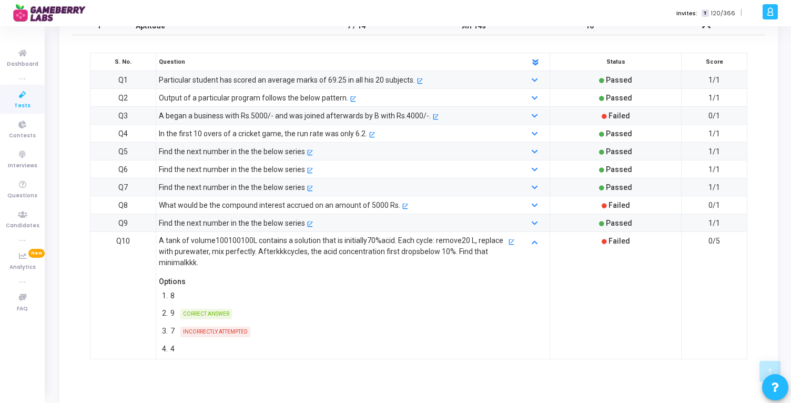
scroll to position [360, 0]
click at [222, 240] on mn "100" at bounding box center [222, 241] width 13 height 8
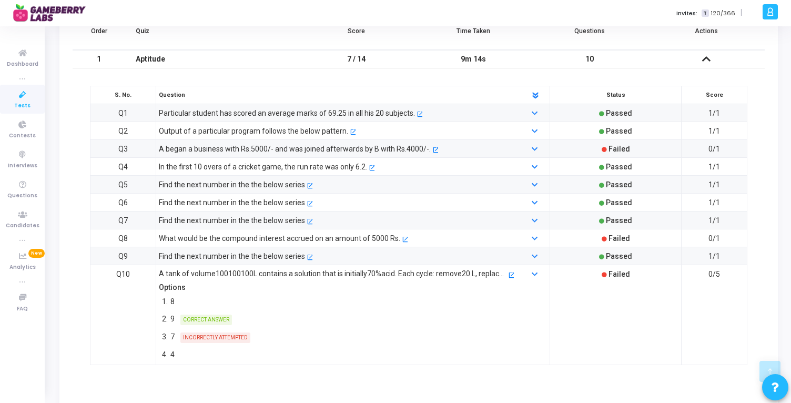
click at [222, 240] on tbody "Q1 Particular student has scored an average marks of 69.25 in all his 20 subjec…" at bounding box center [419, 234] width 657 height 261
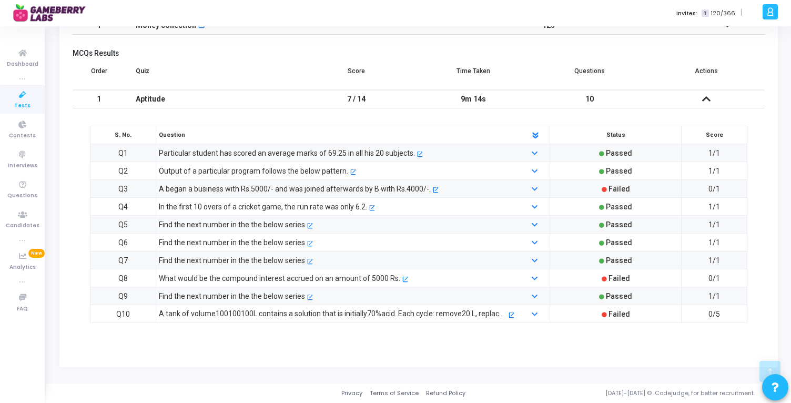
click at [241, 316] on span "100" at bounding box center [247, 313] width 13 height 8
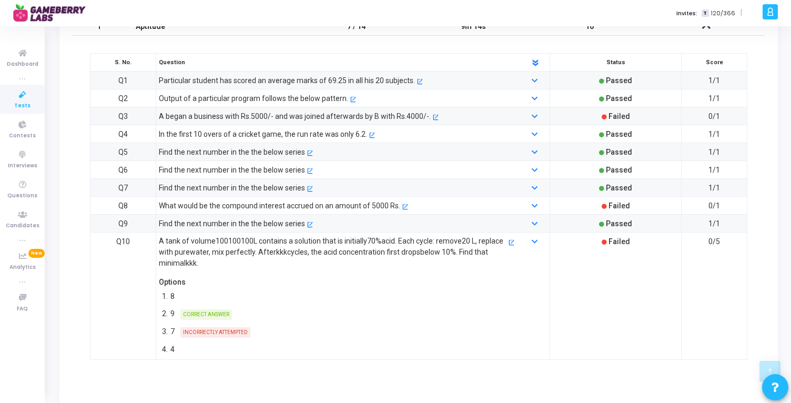
click at [233, 316] on div "2. 9 CORRECT ANSWER" at bounding box center [336, 313] width 355 height 15
drag, startPoint x: 217, startPoint y: 242, endPoint x: 237, endPoint y: 243, distance: 20.0
click at [237, 243] on p "A tank of volume 100 100 100 L contains a solution that is initially 70% acid. …" at bounding box center [333, 252] width 348 height 33
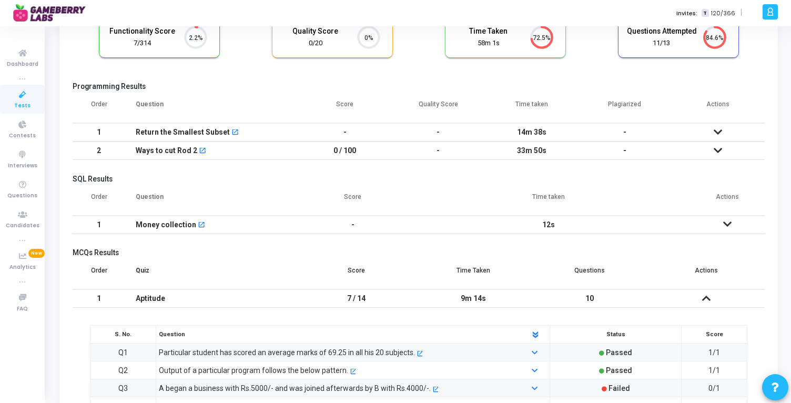
scroll to position [86, 0]
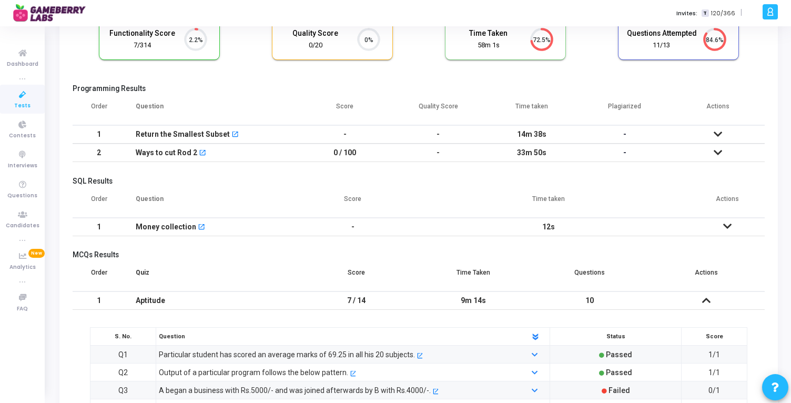
click at [726, 228] on icon at bounding box center [728, 226] width 8 height 7
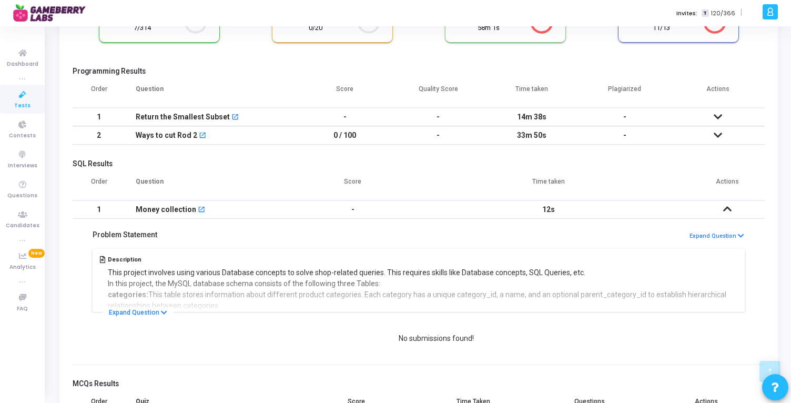
scroll to position [37, 0]
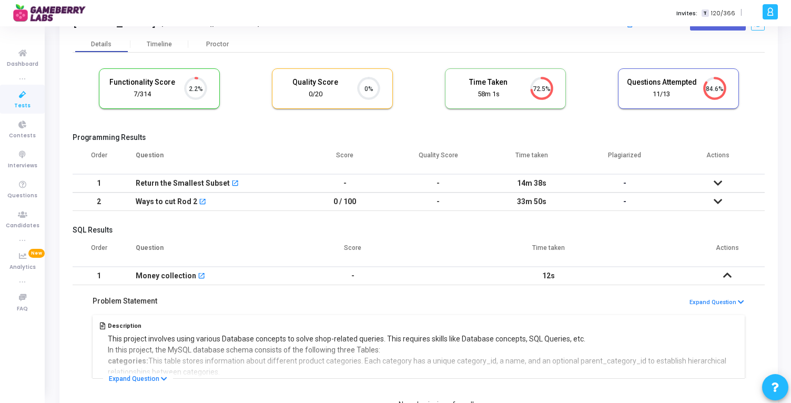
click at [727, 276] on icon at bounding box center [728, 275] width 8 height 7
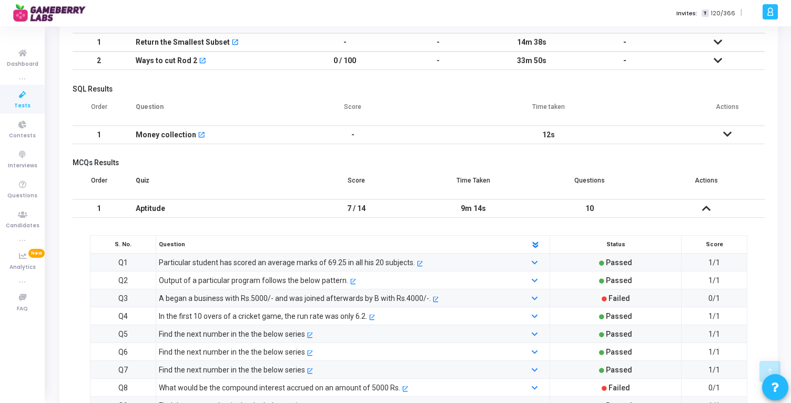
scroll to position [173, 0]
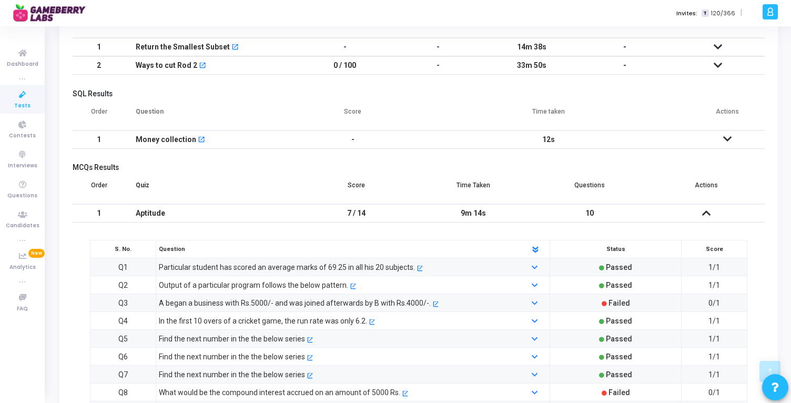
click at [720, 64] on icon at bounding box center [718, 65] width 8 height 7
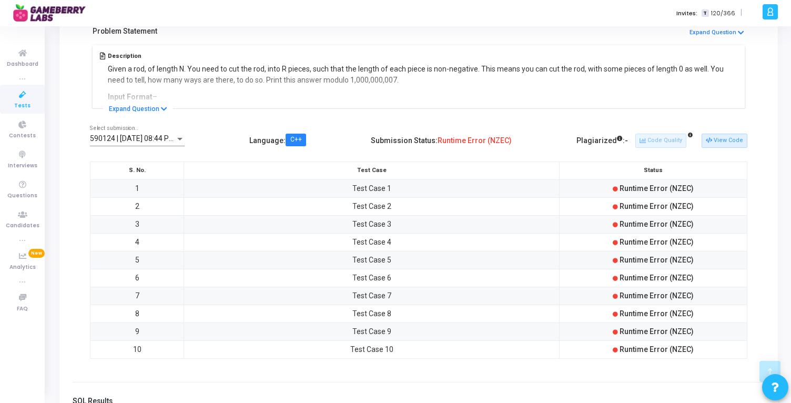
scroll to position [228, 0]
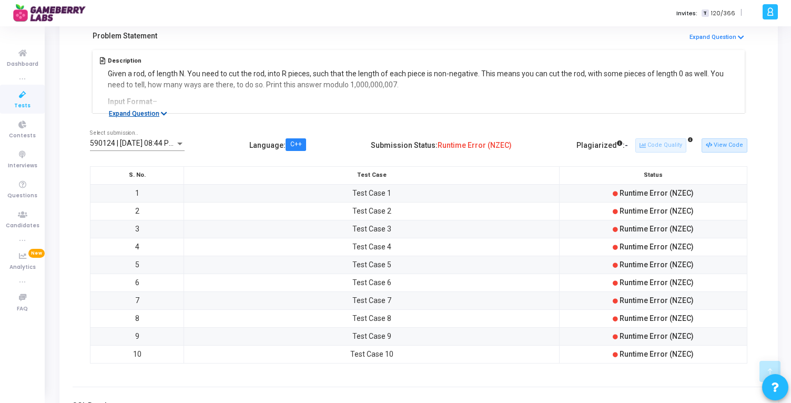
click at [168, 115] on button "Expand Question" at bounding box center [138, 113] width 70 height 11
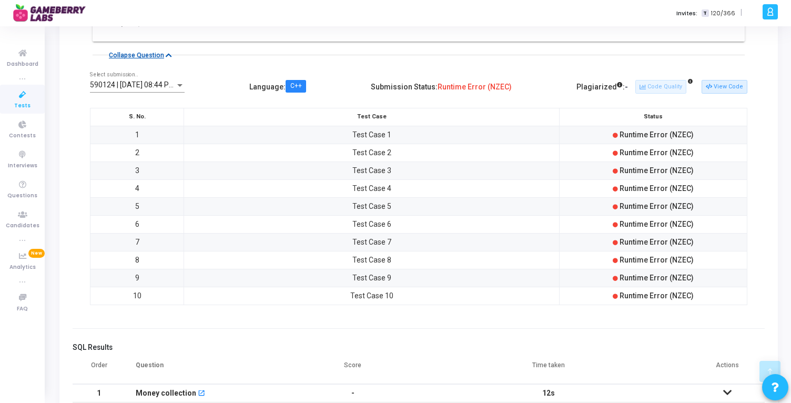
scroll to position [674, 0]
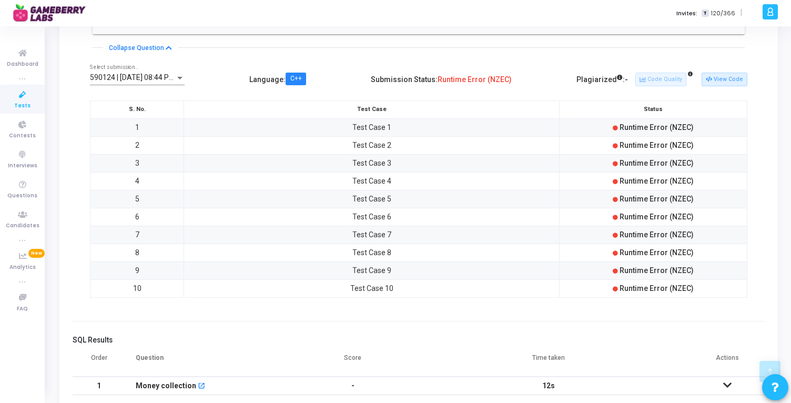
click at [503, 80] on span "Runtime Error (NZEC)" at bounding box center [475, 79] width 74 height 8
click at [465, 78] on span "Runtime Error (NZEC)" at bounding box center [475, 79] width 74 height 8
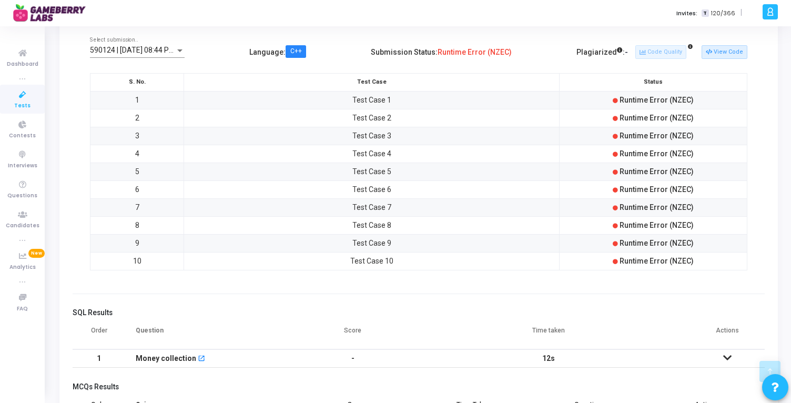
scroll to position [699, 0]
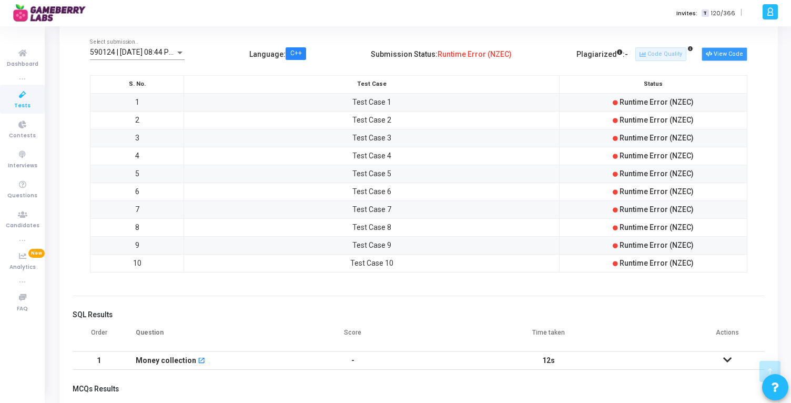
click at [741, 51] on button "View Code" at bounding box center [725, 54] width 46 height 14
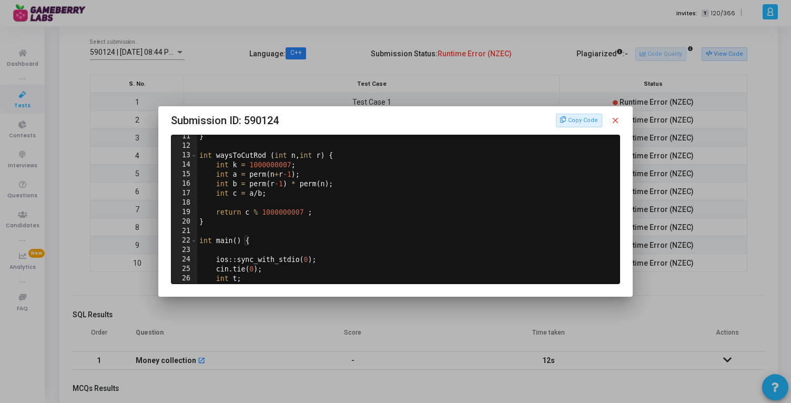
scroll to position [98, 0]
click at [618, 122] on mat-icon "close" at bounding box center [615, 120] width 9 height 9
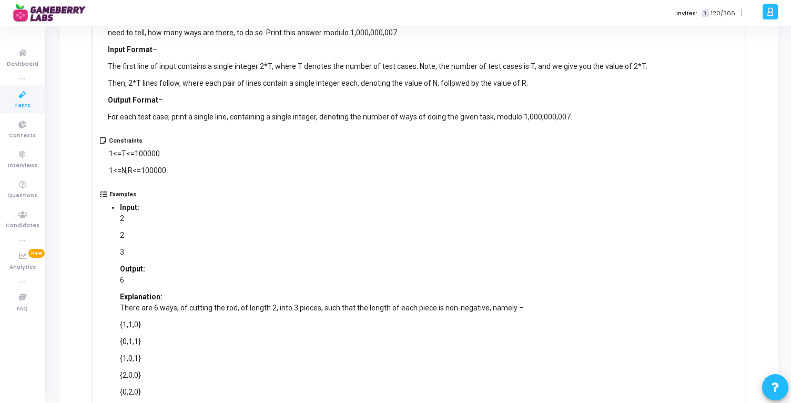
scroll to position [0, 0]
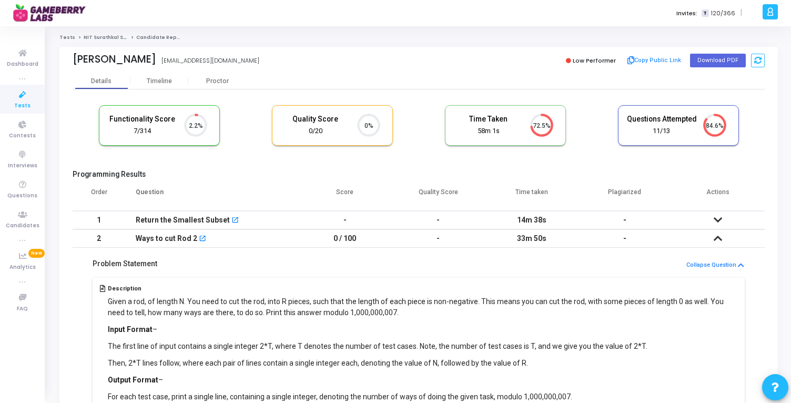
click at [718, 237] on icon at bounding box center [718, 238] width 8 height 7
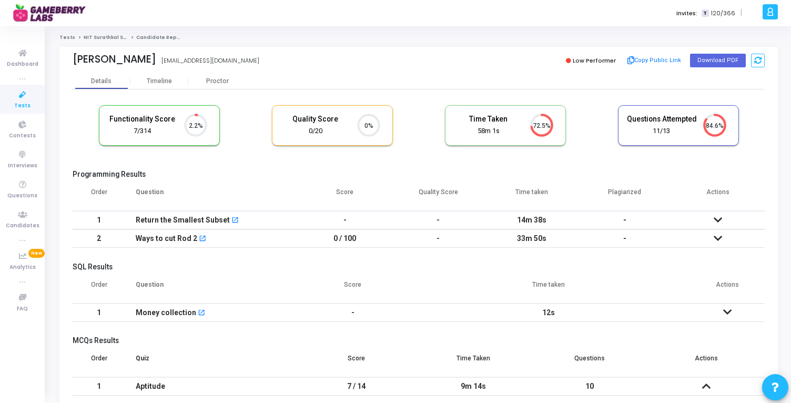
click at [22, 99] on icon at bounding box center [23, 94] width 22 height 13
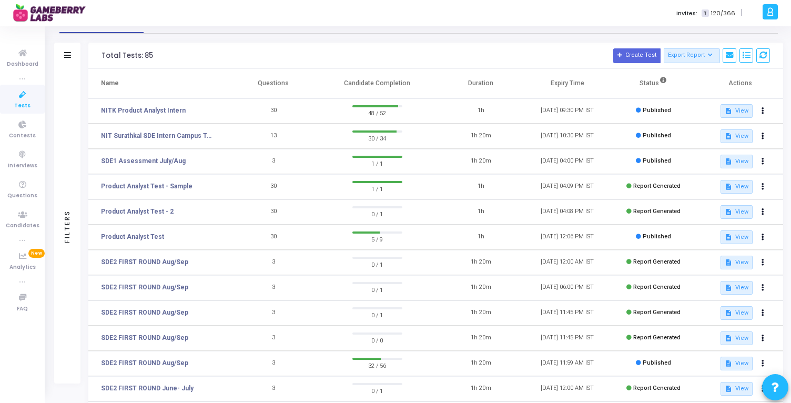
scroll to position [29, 0]
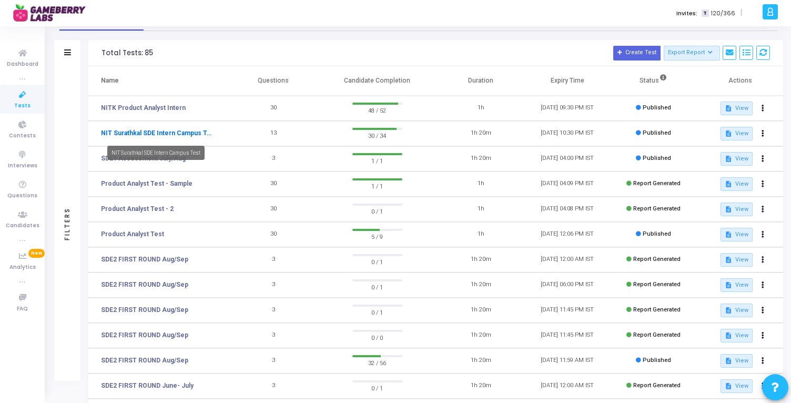
click at [180, 135] on link "NIT Surathkal SDE Intern Campus Test" at bounding box center [157, 132] width 113 height 9
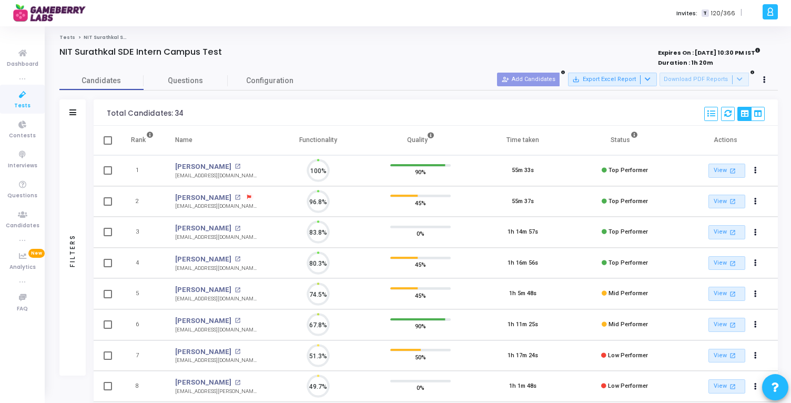
scroll to position [22, 27]
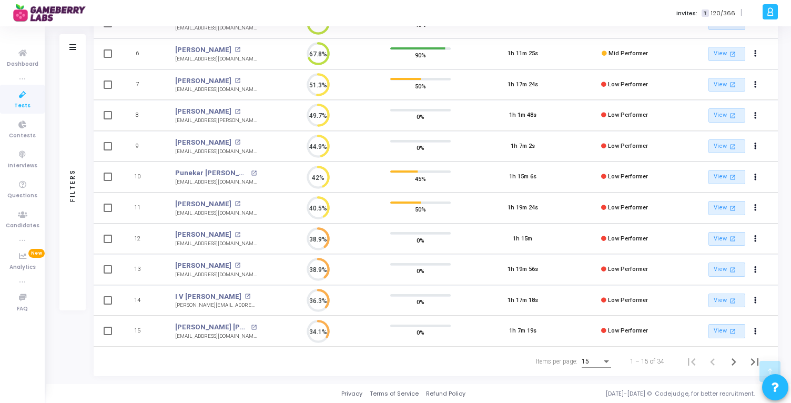
click at [613, 356] on div "Items per page: 15" at bounding box center [573, 361] width 79 height 28
click at [600, 358] on div "15" at bounding box center [592, 361] width 20 height 7
click at [595, 357] on span "50" at bounding box center [597, 355] width 29 height 19
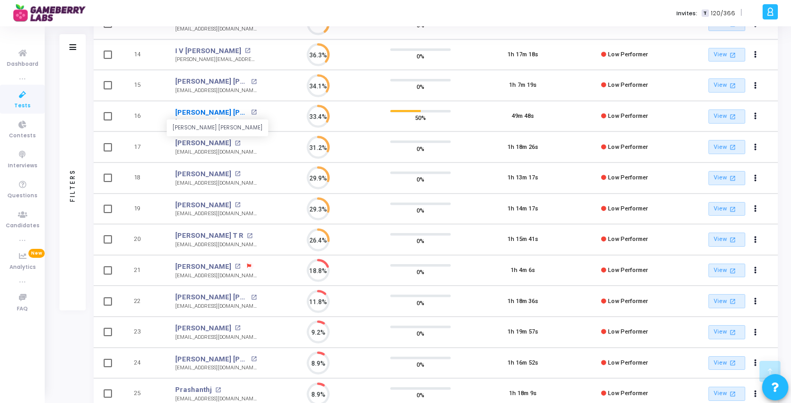
click at [215, 110] on link "[PERSON_NAME] [PERSON_NAME]" at bounding box center [211, 112] width 73 height 11
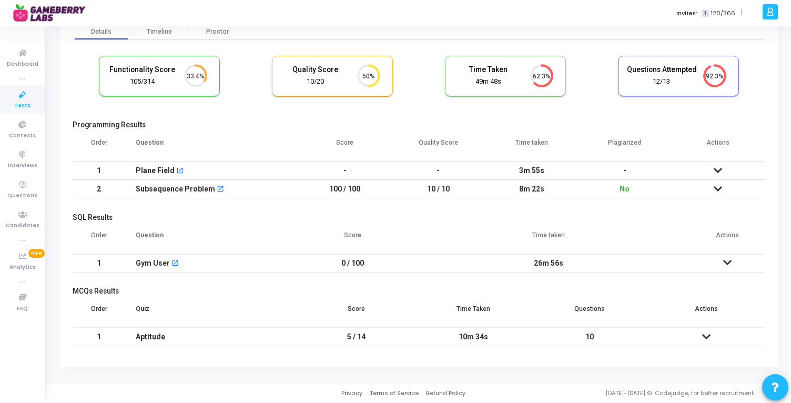
click at [433, 191] on td "10 / 10" at bounding box center [438, 189] width 93 height 18
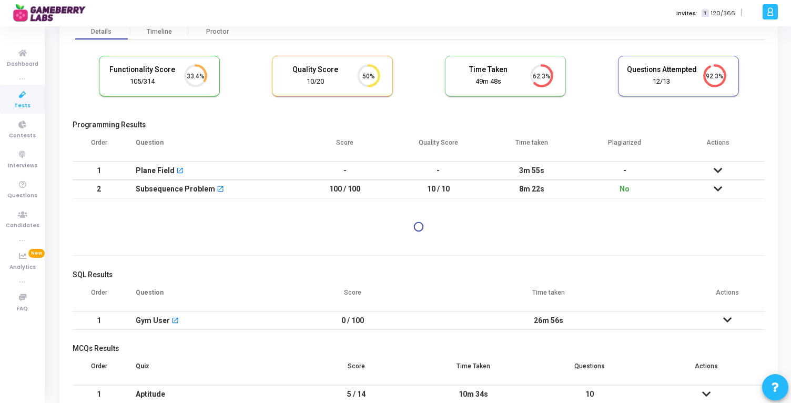
click at [433, 191] on td "10 / 10" at bounding box center [438, 189] width 93 height 18
click at [524, 190] on td "8m 22s" at bounding box center [531, 189] width 93 height 18
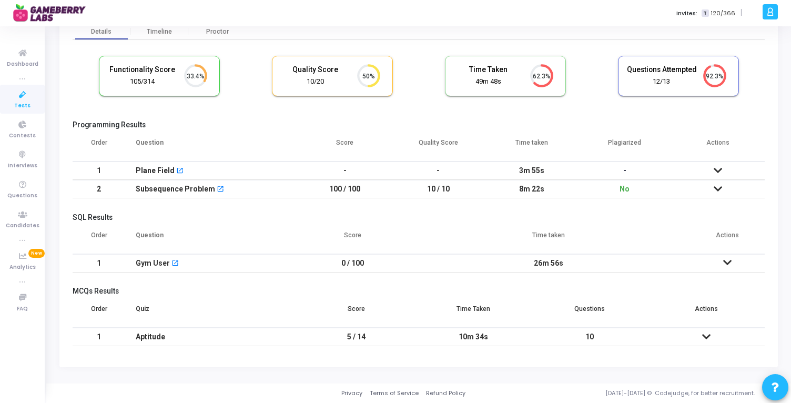
click at [526, 168] on td "3m 55s" at bounding box center [531, 171] width 93 height 18
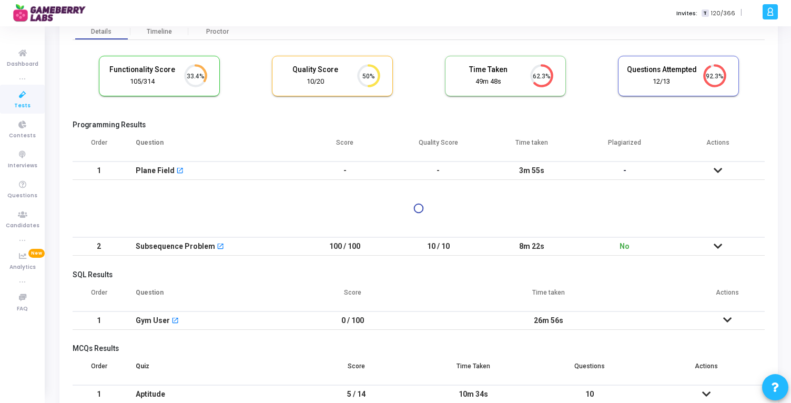
click at [526, 168] on td "3m 55s" at bounding box center [531, 171] width 93 height 18
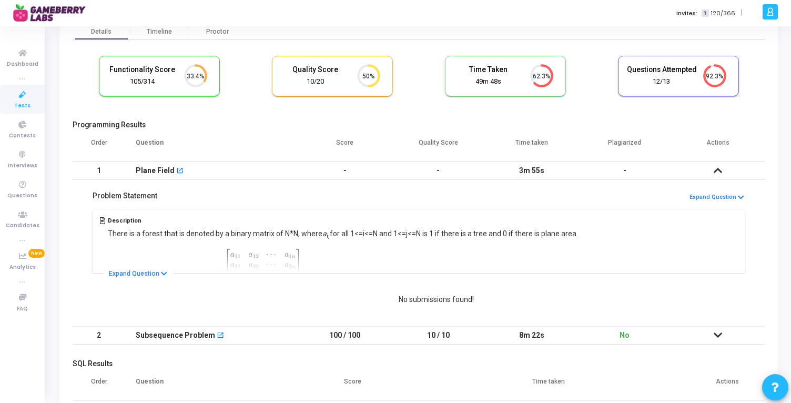
click at [526, 168] on td "3m 55s" at bounding box center [531, 171] width 93 height 18
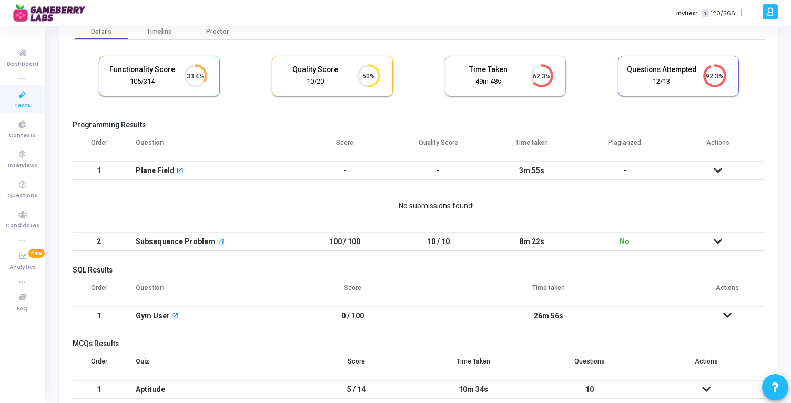
click at [526, 168] on td "3m 55s" at bounding box center [531, 171] width 93 height 18
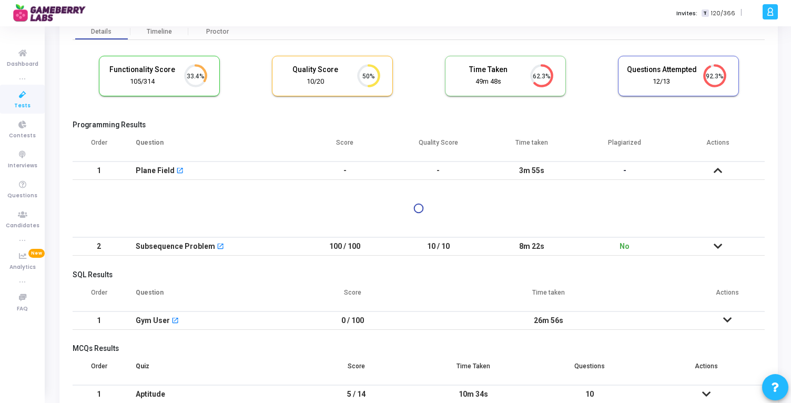
click at [526, 168] on td "3m 55s" at bounding box center [531, 171] width 93 height 18
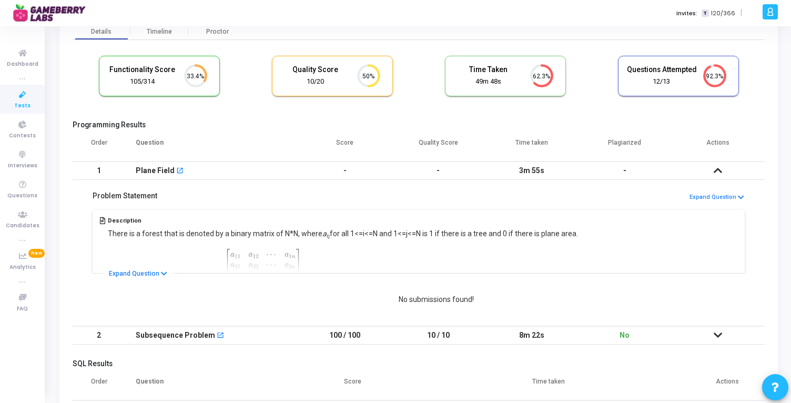
click at [526, 168] on td "3m 55s" at bounding box center [531, 171] width 93 height 18
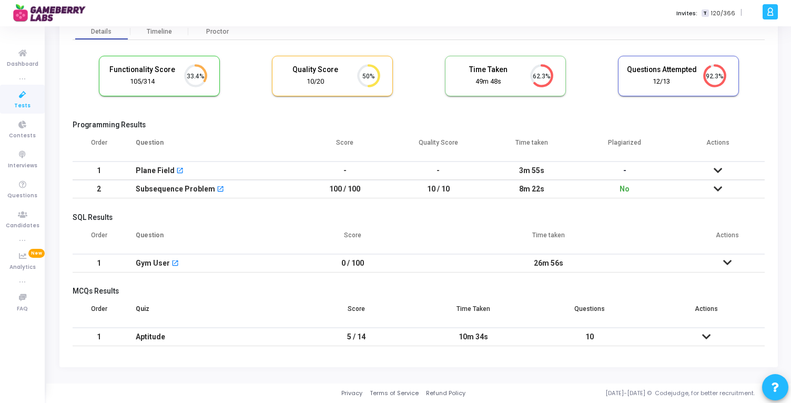
click at [530, 185] on td "8m 22s" at bounding box center [531, 189] width 93 height 18
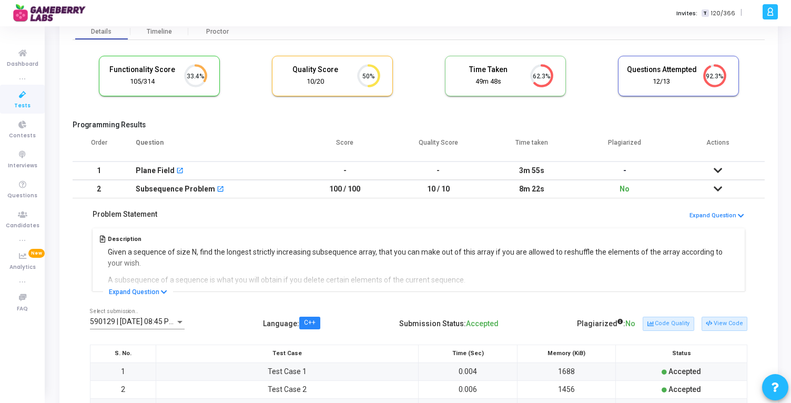
click at [530, 185] on td "8m 22s" at bounding box center [531, 189] width 93 height 18
click at [527, 170] on td "3m 55s" at bounding box center [531, 171] width 93 height 18
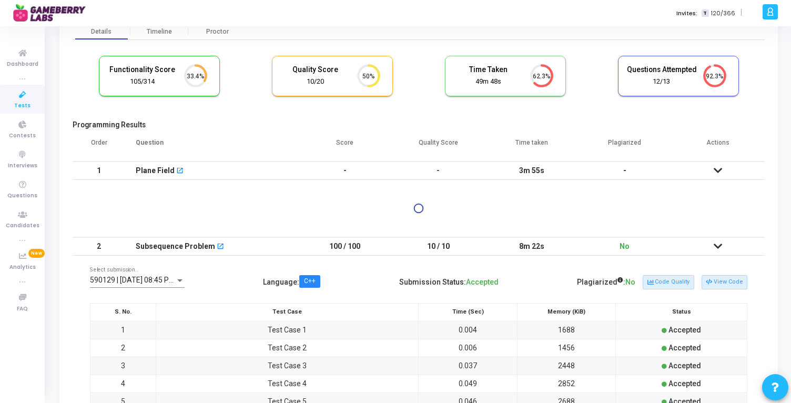
click at [527, 170] on td "3m 55s" at bounding box center [531, 171] width 93 height 18
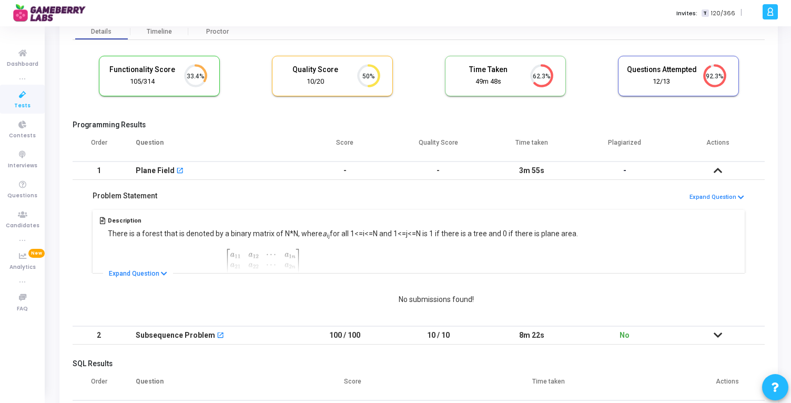
click at [527, 170] on td "3m 55s" at bounding box center [531, 171] width 93 height 18
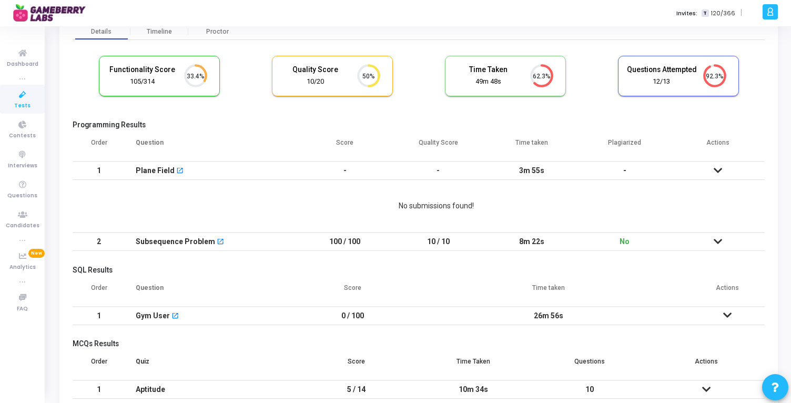
click at [527, 170] on td "3m 55s" at bounding box center [531, 171] width 93 height 18
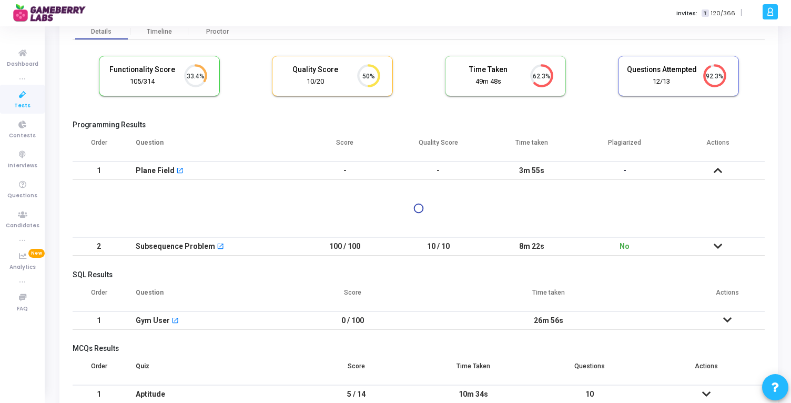
click at [527, 170] on td "3m 55s" at bounding box center [531, 171] width 93 height 18
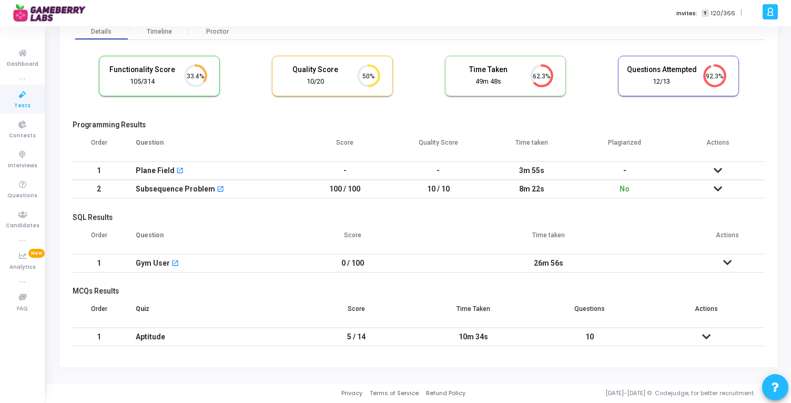
click at [706, 335] on icon at bounding box center [707, 336] width 8 height 7
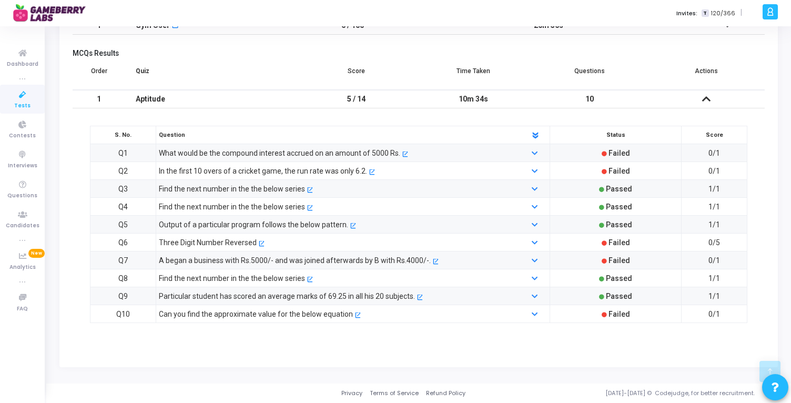
click at [623, 245] on span "Failed" at bounding box center [620, 242] width 22 height 8
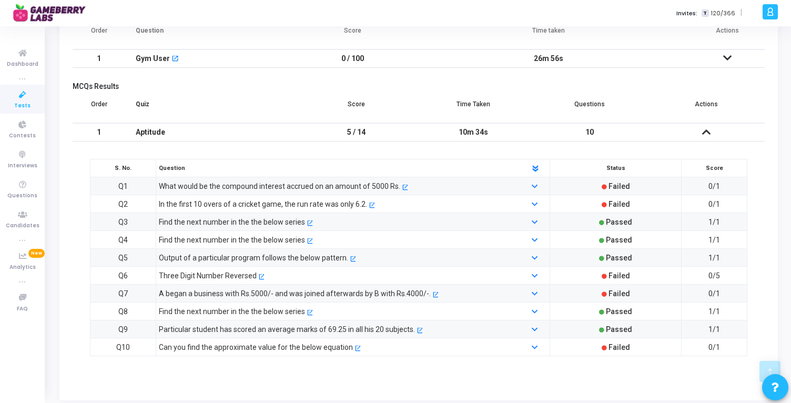
scroll to position [287, 0]
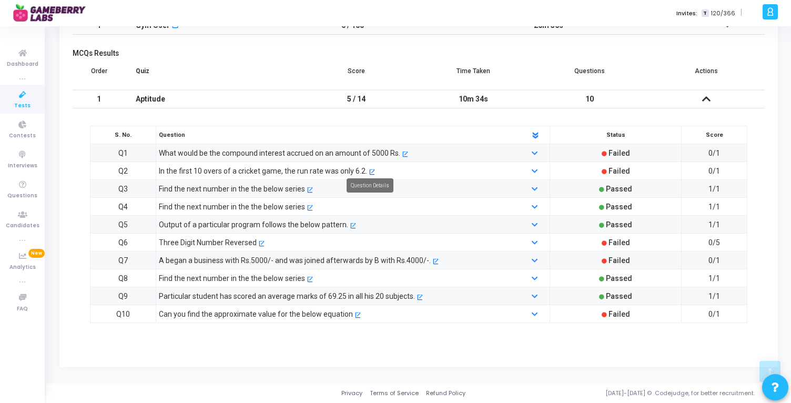
click at [370, 170] on mat-icon "open_in_new" at bounding box center [372, 172] width 6 height 6
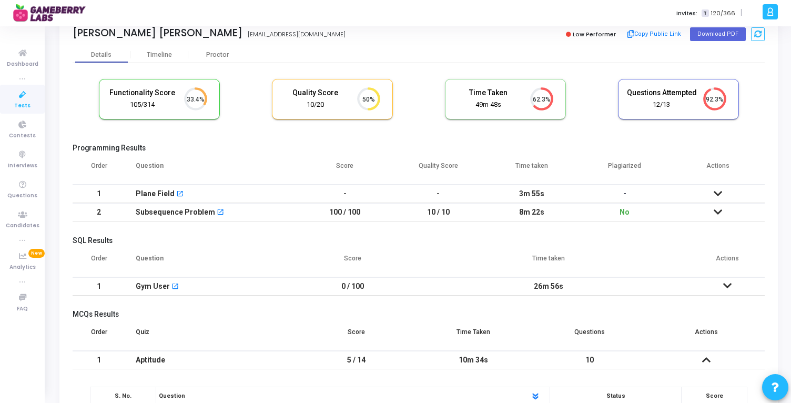
scroll to position [0, 0]
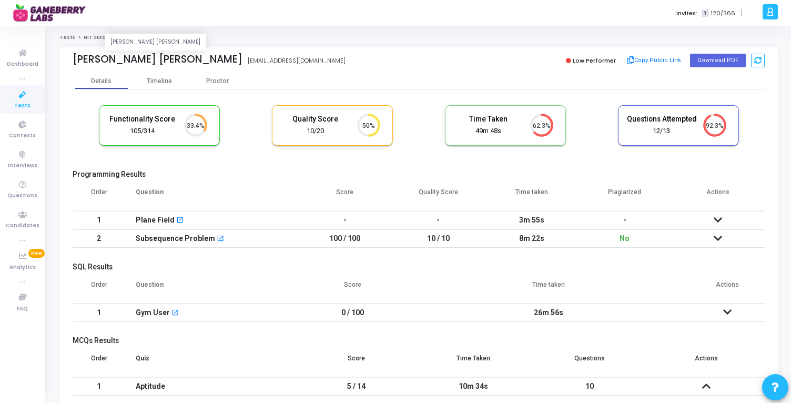
click at [219, 61] on div "[PERSON_NAME] [PERSON_NAME]" at bounding box center [158, 59] width 170 height 12
click at [183, 61] on div "[PERSON_NAME] [PERSON_NAME]" at bounding box center [158, 59] width 170 height 12
click at [128, 62] on div "[PERSON_NAME] [PERSON_NAME]" at bounding box center [158, 59] width 170 height 12
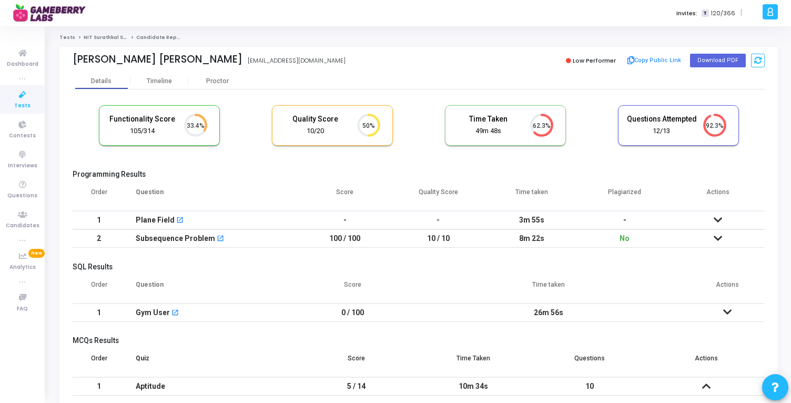
click at [128, 62] on div "[PERSON_NAME] [PERSON_NAME]" at bounding box center [158, 59] width 170 height 12
click at [94, 65] on div "[PERSON_NAME] [PERSON_NAME] [EMAIL_ADDRESS][DOMAIN_NAME]" at bounding box center [243, 60] width 341 height 15
click at [94, 53] on div "[PERSON_NAME] [PERSON_NAME]" at bounding box center [158, 59] width 170 height 12
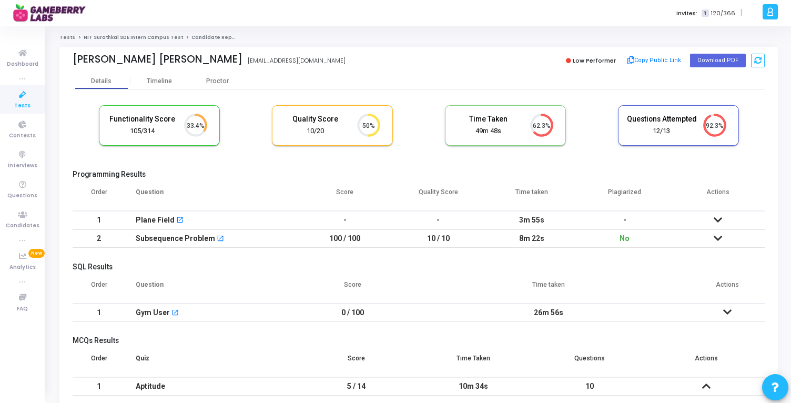
click at [104, 38] on link "NIT Surathkal SDE Intern Campus Test" at bounding box center [133, 37] width 99 height 6
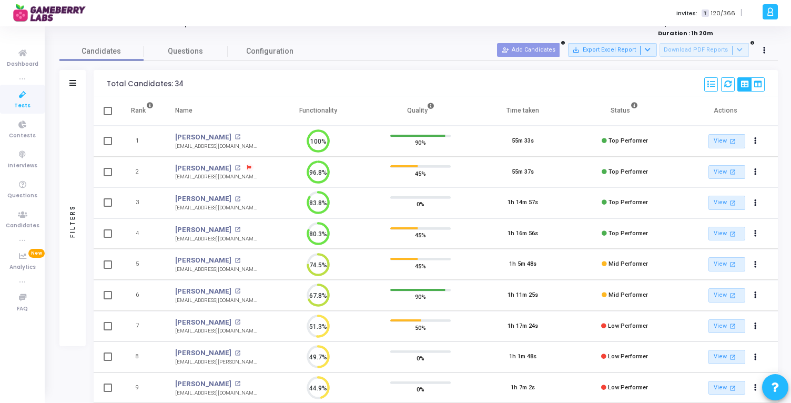
scroll to position [27, 0]
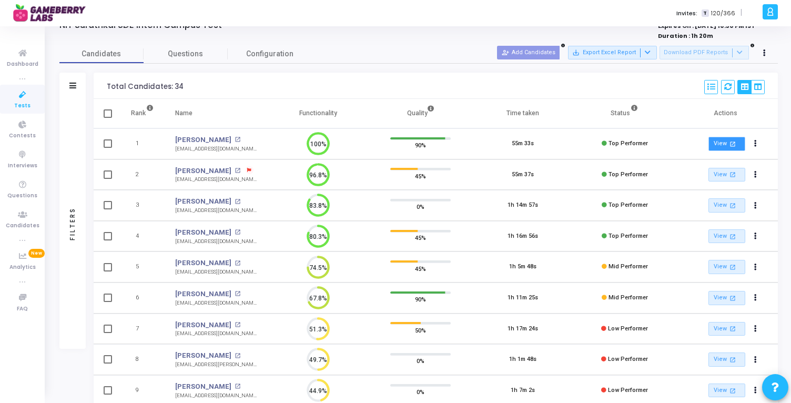
click at [732, 149] on link "View open_in_new" at bounding box center [727, 144] width 37 height 14
click at [203, 140] on link "[PERSON_NAME]" at bounding box center [203, 140] width 56 height 11
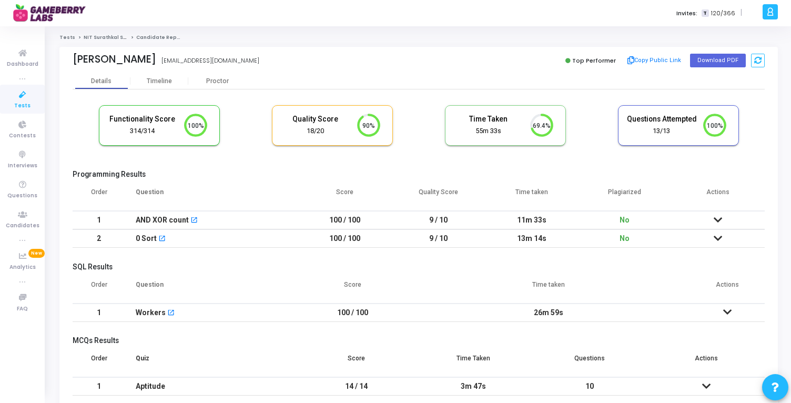
click at [719, 216] on icon at bounding box center [718, 219] width 8 height 7
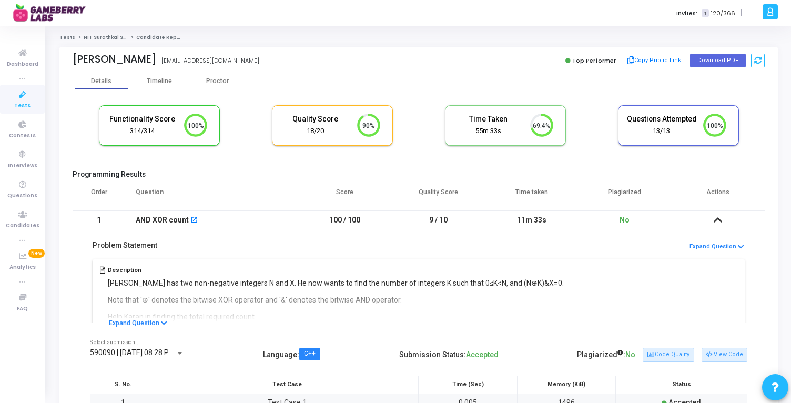
click at [720, 216] on icon at bounding box center [718, 219] width 8 height 7
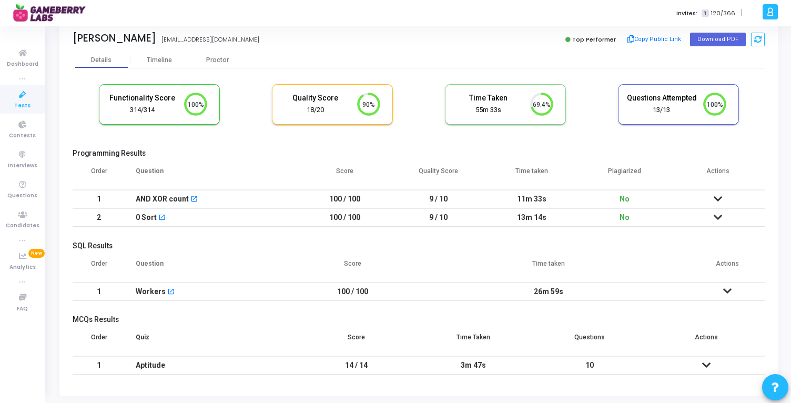
scroll to position [49, 0]
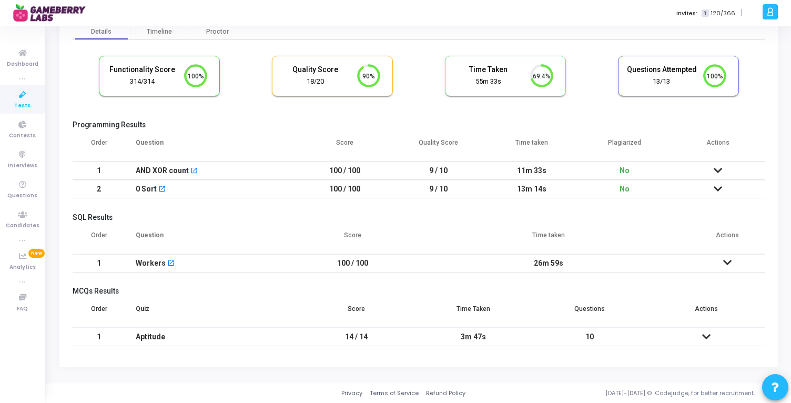
click at [732, 259] on icon at bounding box center [728, 262] width 8 height 7
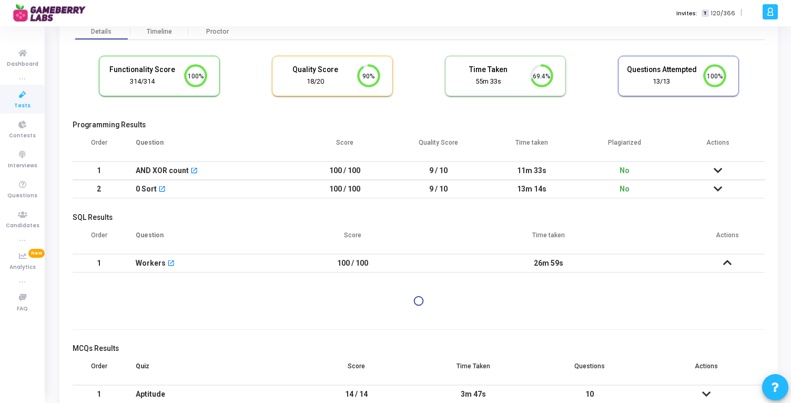
click at [730, 259] on icon at bounding box center [728, 262] width 8 height 7
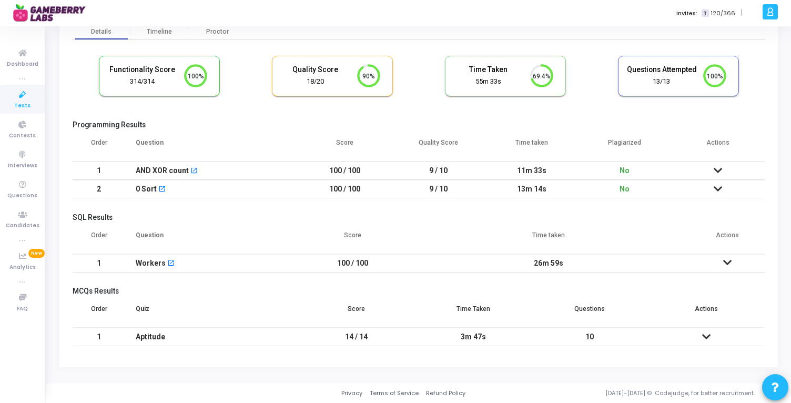
click at [710, 333] on icon at bounding box center [707, 336] width 8 height 7
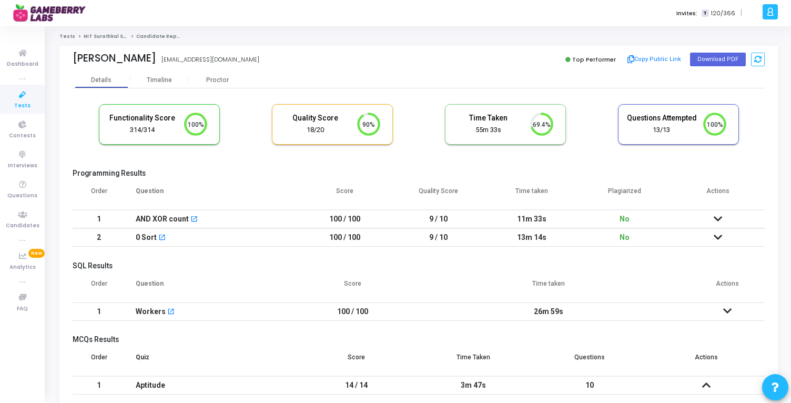
scroll to position [0, 0]
click at [157, 84] on div "Timeline" at bounding box center [159, 81] width 25 height 8
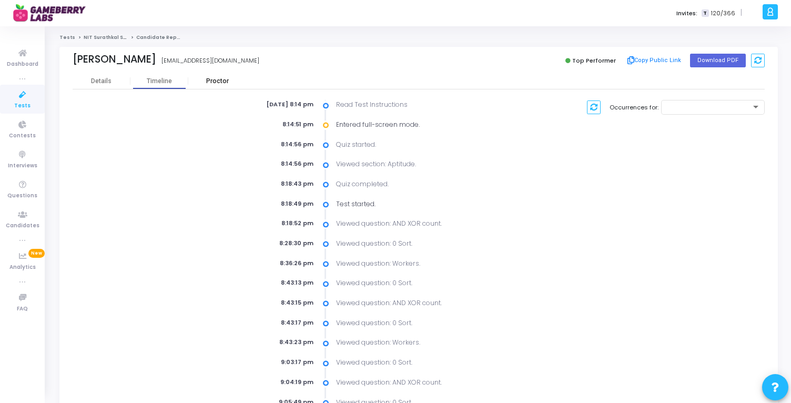
click at [214, 82] on div "Proctor" at bounding box center [217, 81] width 58 height 8
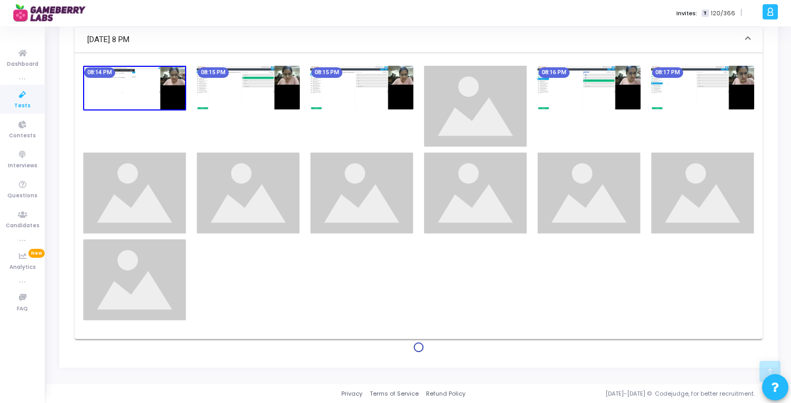
scroll to position [381, 0]
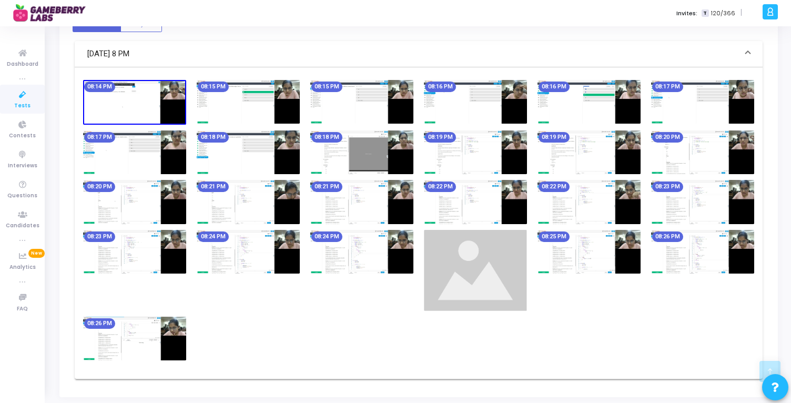
click at [484, 202] on img at bounding box center [475, 202] width 103 height 44
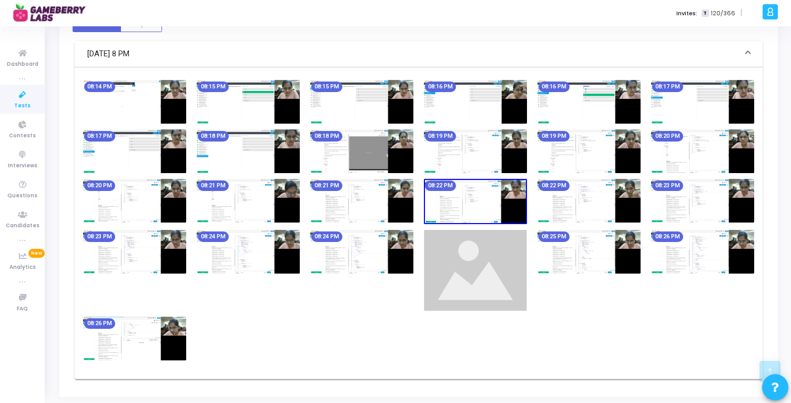
click at [392, 204] on img at bounding box center [361, 201] width 103 height 44
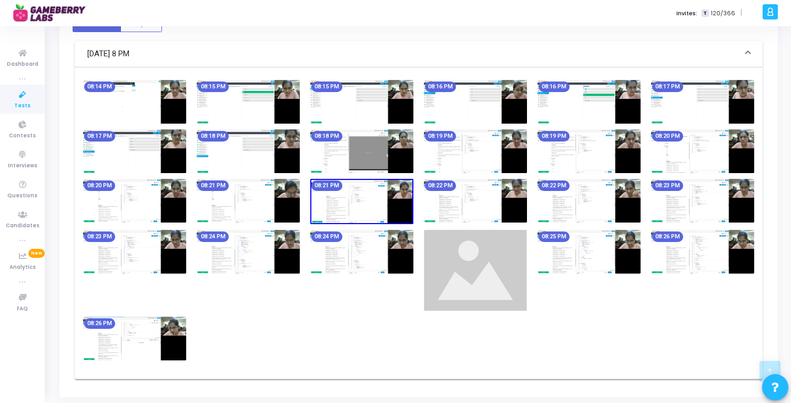
click at [392, 204] on img at bounding box center [361, 201] width 103 height 45
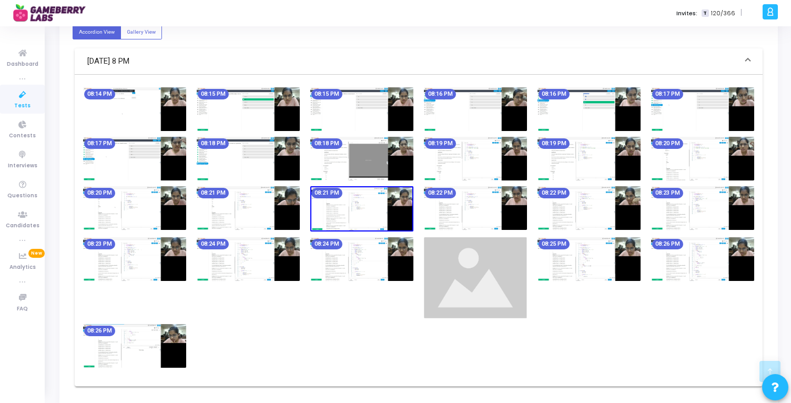
click at [392, 204] on img at bounding box center [361, 208] width 103 height 45
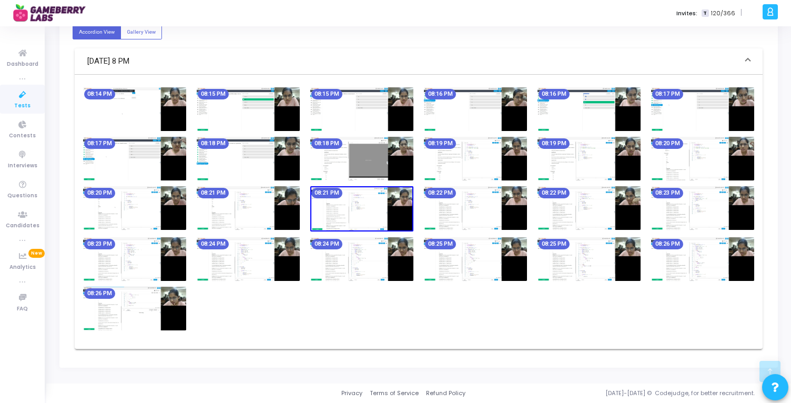
click at [392, 204] on img at bounding box center [361, 208] width 103 height 45
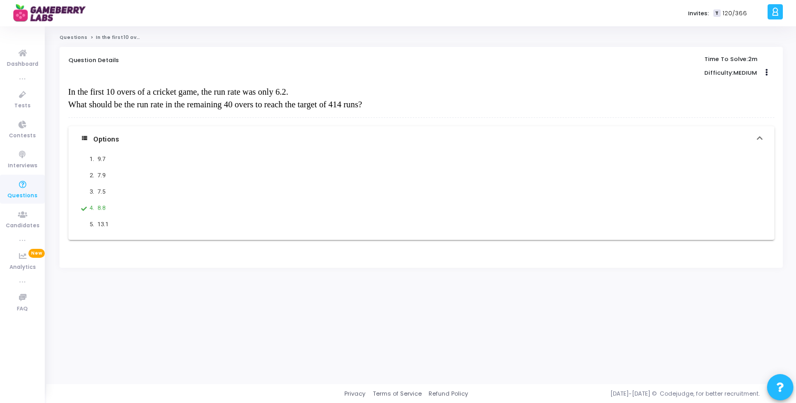
click at [362, 107] on span "What should be the run rate in the remaining 40 overs to reach the target of 41…" at bounding box center [215, 104] width 294 height 10
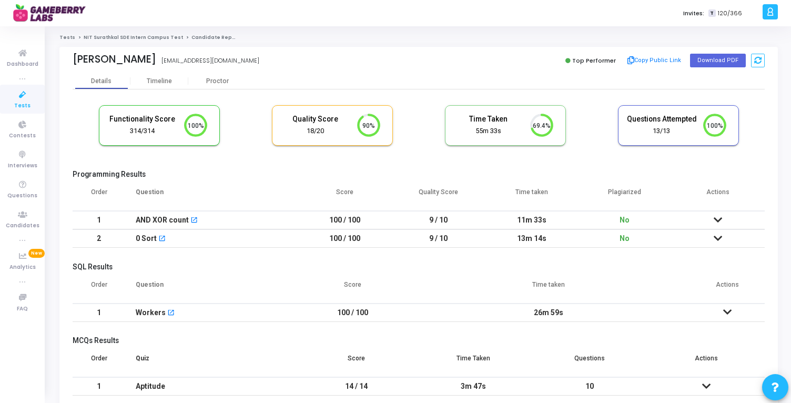
click at [106, 39] on link "NIT Surathkal SDE Intern Campus Test" at bounding box center [133, 37] width 99 height 6
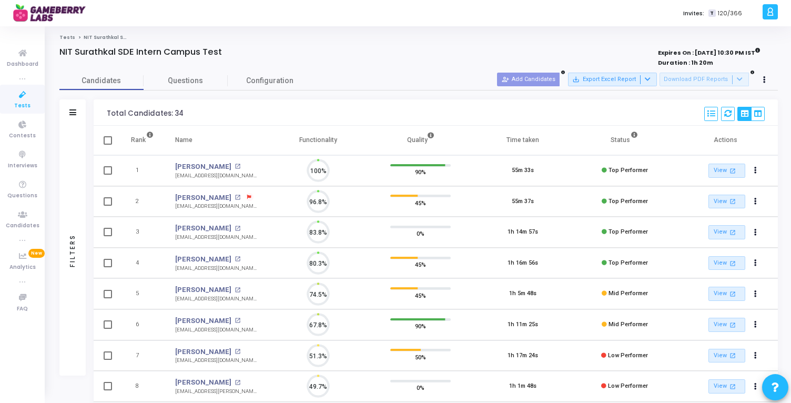
scroll to position [22, 27]
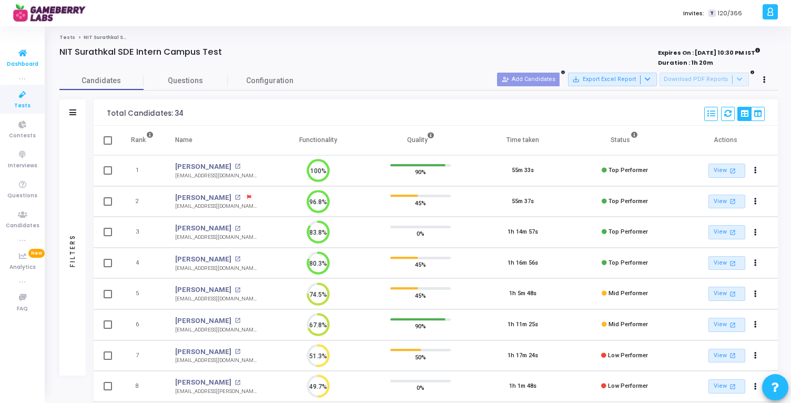
click at [19, 60] on span "Dashboard" at bounding box center [23, 64] width 32 height 9
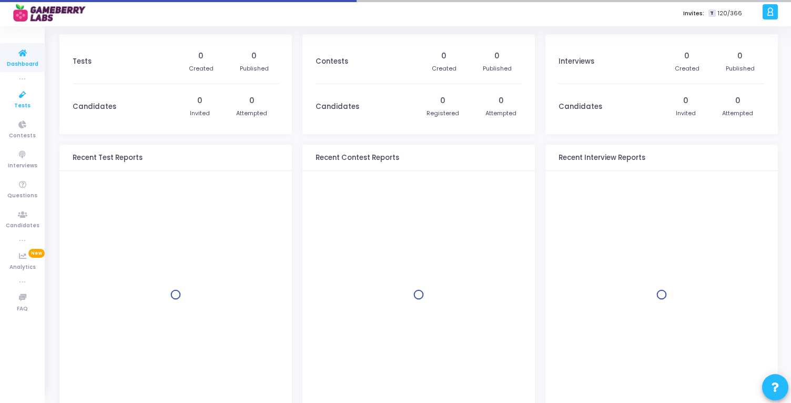
click at [19, 94] on icon at bounding box center [23, 94] width 22 height 13
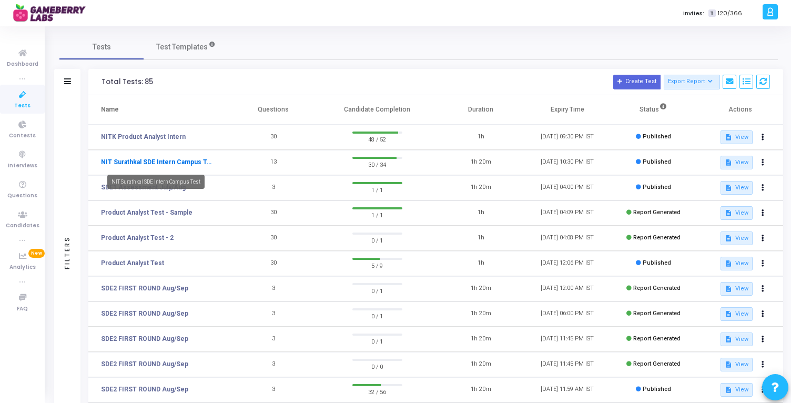
click at [180, 161] on link "NIT Surathkal SDE Intern Campus Test" at bounding box center [157, 161] width 113 height 9
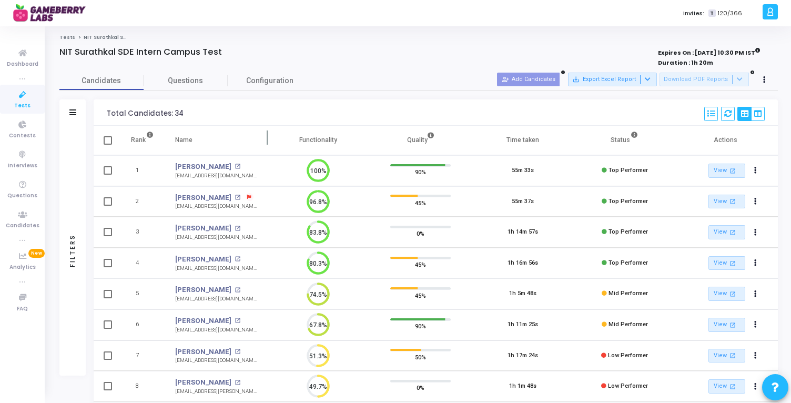
click at [200, 145] on th "Name" at bounding box center [216, 140] width 103 height 29
click at [195, 143] on th "Name" at bounding box center [216, 140] width 103 height 29
click at [192, 143] on th "Name" at bounding box center [216, 140] width 103 height 29
click at [189, 137] on div "Name" at bounding box center [183, 140] width 17 height 12
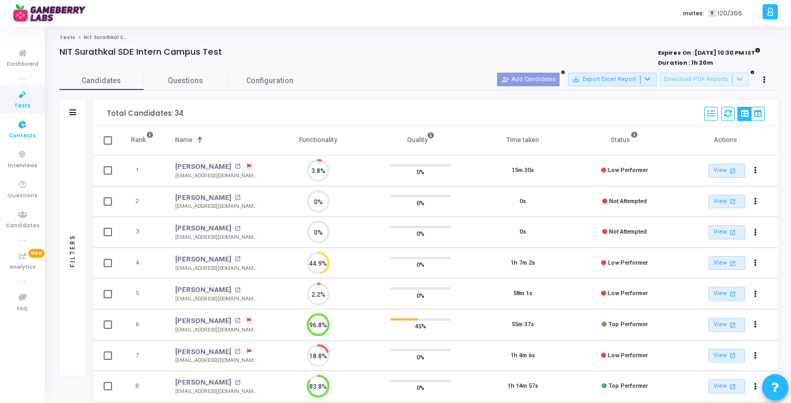
click at [26, 136] on span "Contests" at bounding box center [22, 136] width 27 height 9
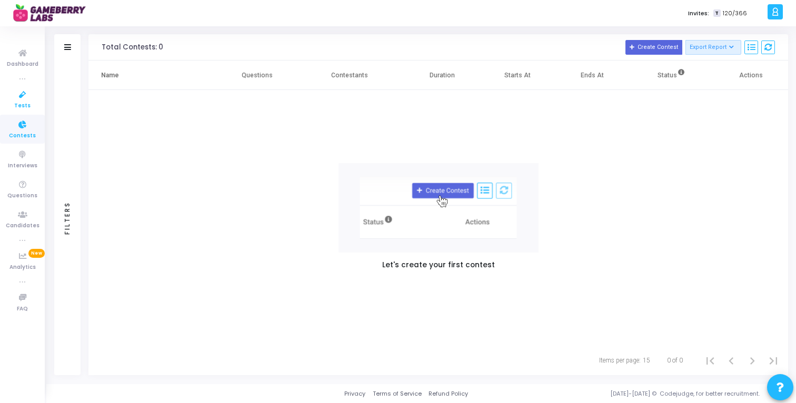
click at [24, 105] on span "Tests" at bounding box center [22, 106] width 16 height 9
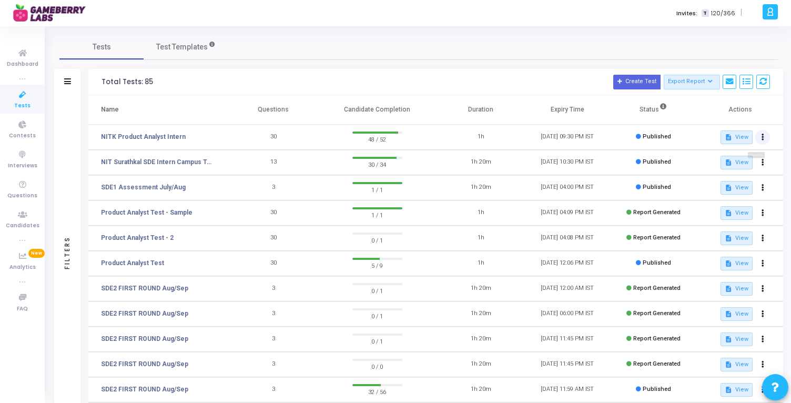
click at [760, 136] on button at bounding box center [763, 137] width 15 height 15
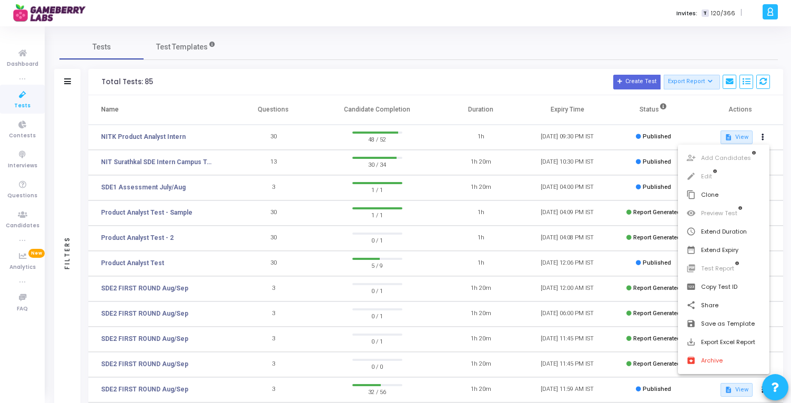
click at [460, 102] on div at bounding box center [395, 201] width 791 height 403
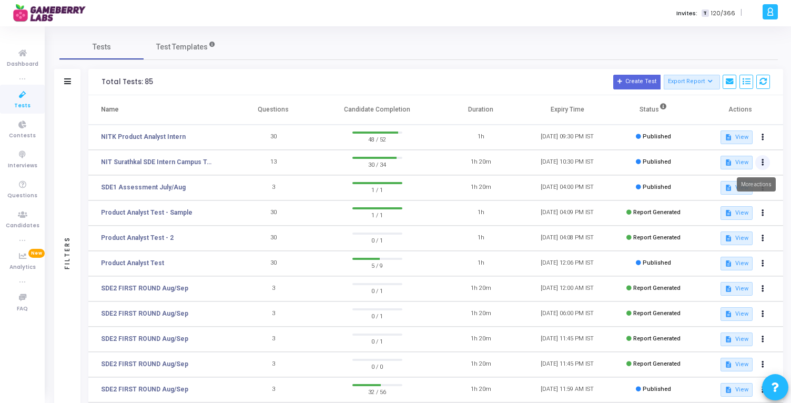
click at [766, 165] on button at bounding box center [763, 162] width 15 height 15
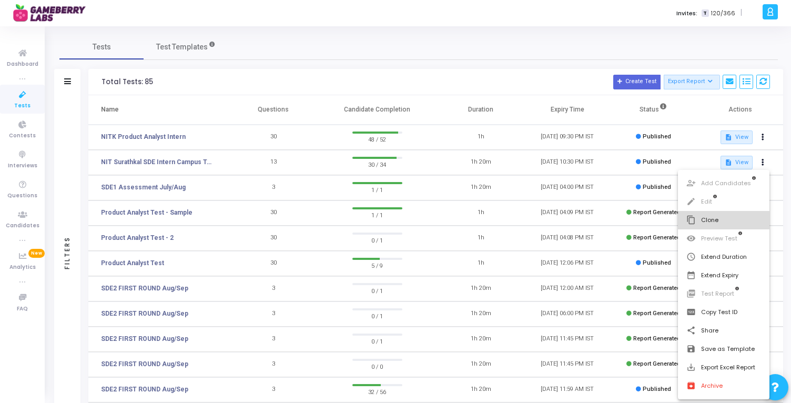
click at [716, 223] on button "content_copy Clone" at bounding box center [724, 220] width 92 height 18
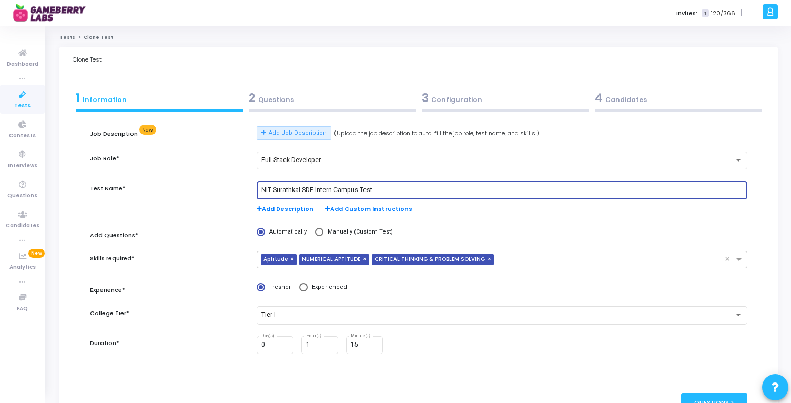
click at [381, 189] on input "NIT Surathkal SDE Intern Campus Test" at bounding box center [503, 190] width 482 height 7
click at [257, 126] on button "Add Job Description" at bounding box center [294, 133] width 74 height 14
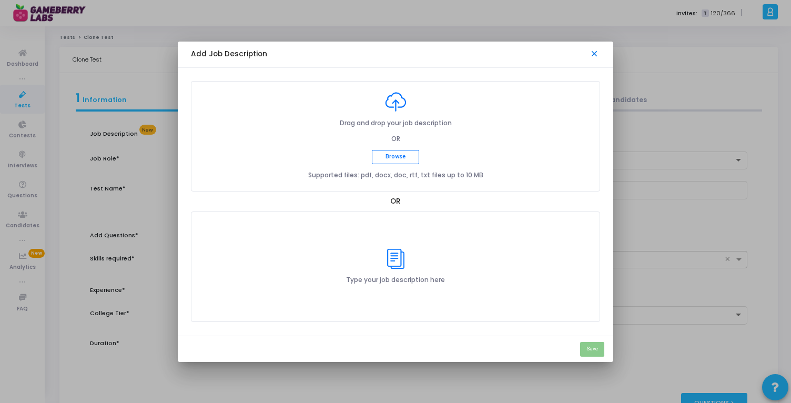
click at [595, 55] on mat-icon "close" at bounding box center [595, 54] width 11 height 11
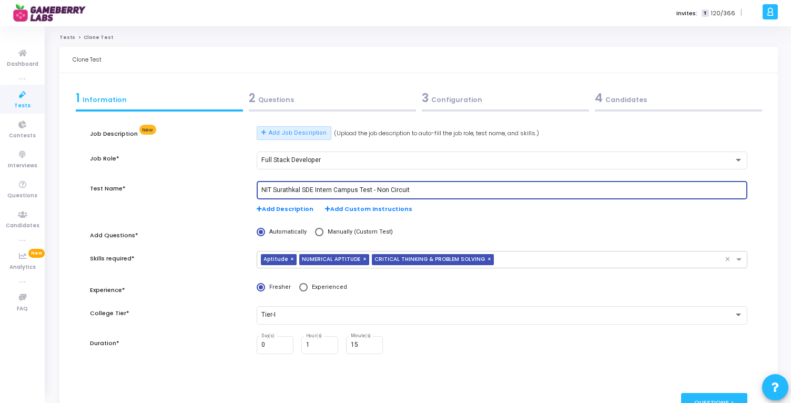
type input "NIT Surathkal SDE Intern Campus Test - Non Circuit"
click at [558, 205] on div "Add Description Add Custom Instructions" at bounding box center [502, 209] width 491 height 9
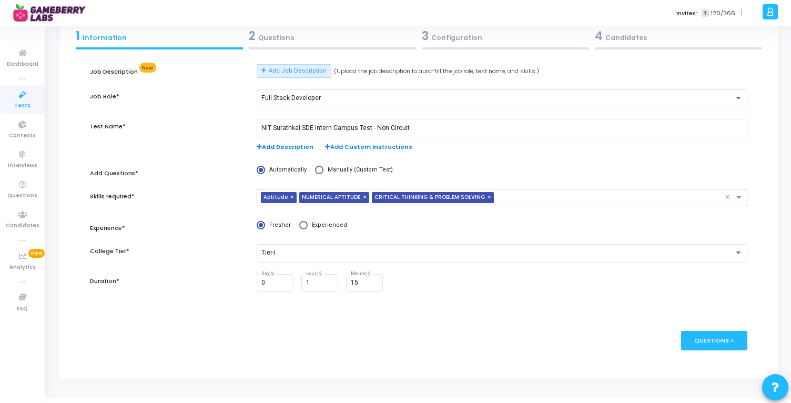
click at [290, 38] on div "2 Questions" at bounding box center [332, 35] width 167 height 17
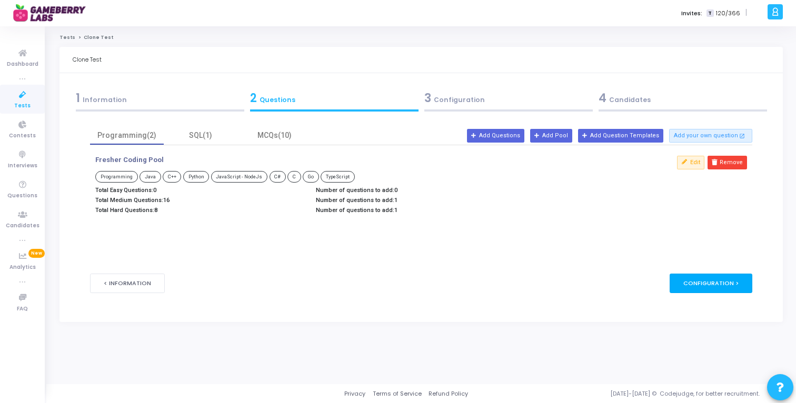
click at [716, 282] on div "Configuration >" at bounding box center [710, 283] width 83 height 19
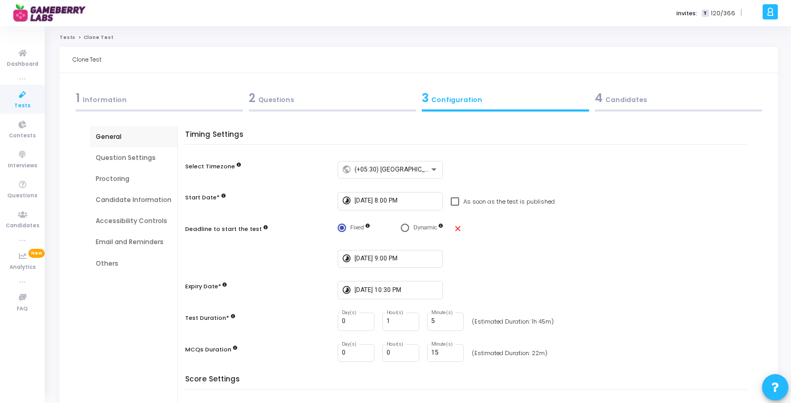
click at [121, 163] on div "Question Settings" at bounding box center [133, 157] width 87 height 21
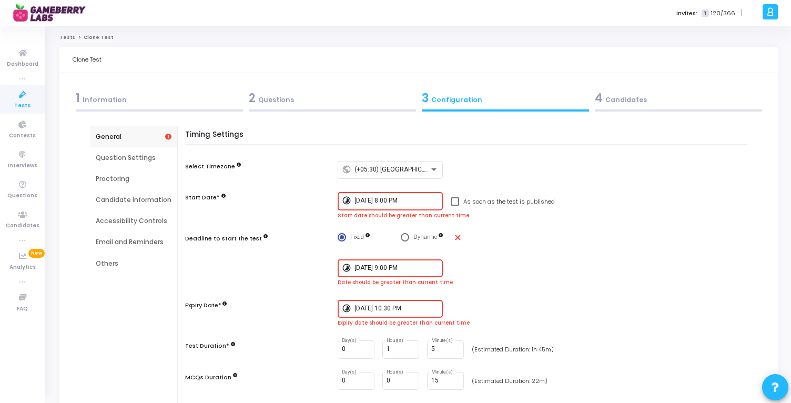
click at [412, 200] on input "9/5/2025, 8:00 PM" at bounding box center [397, 200] width 84 height 7
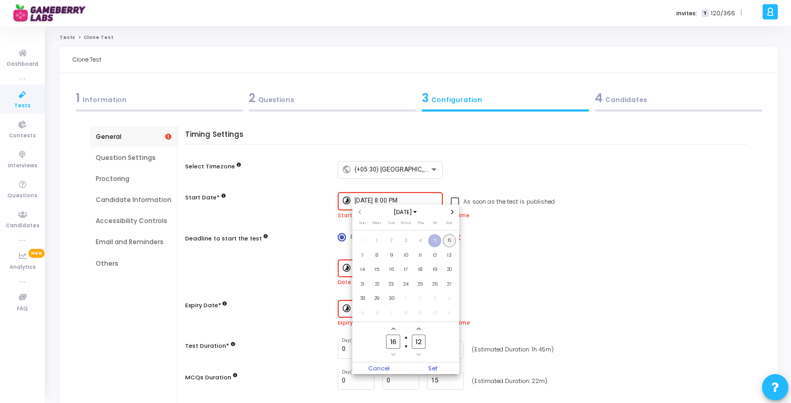
click at [450, 242] on span "6" at bounding box center [449, 240] width 13 height 13
click at [395, 342] on input "16" at bounding box center [393, 342] width 14 height 14
type input "20"
click at [416, 343] on input "12" at bounding box center [419, 342] width 14 height 14
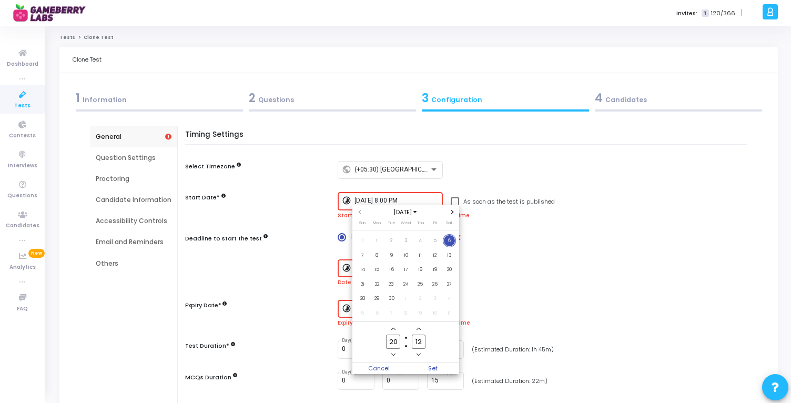
click at [416, 343] on input "12" at bounding box center [419, 342] width 14 height 14
type input "00"
click at [439, 371] on span "Set" at bounding box center [433, 369] width 54 height 12
type input "9/6/2025, 8:00 PM"
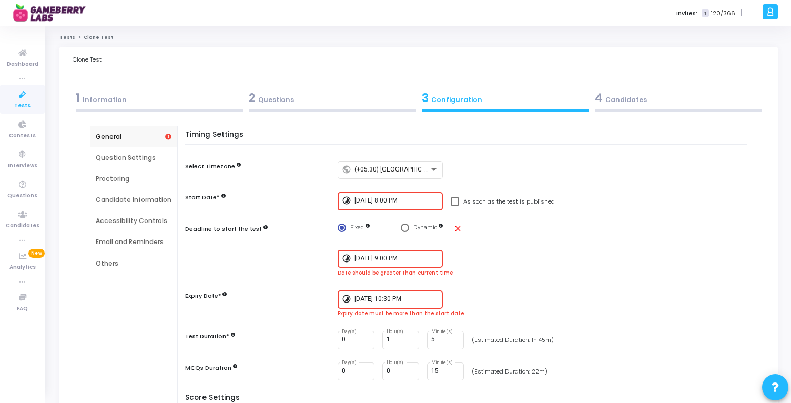
click at [370, 260] on input "9/5/2025, 9:00 PM" at bounding box center [397, 258] width 84 height 7
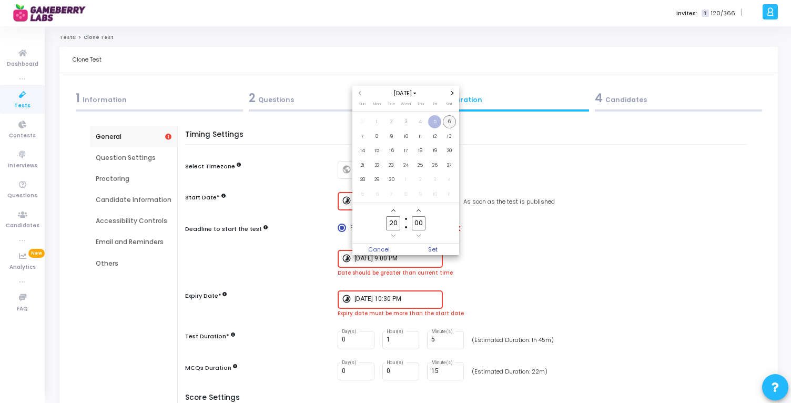
click at [448, 122] on span "6" at bounding box center [449, 121] width 13 height 13
click at [395, 224] on input "20" at bounding box center [393, 223] width 14 height 14
type input "22"
click at [436, 250] on span "Set" at bounding box center [433, 250] width 54 height 12
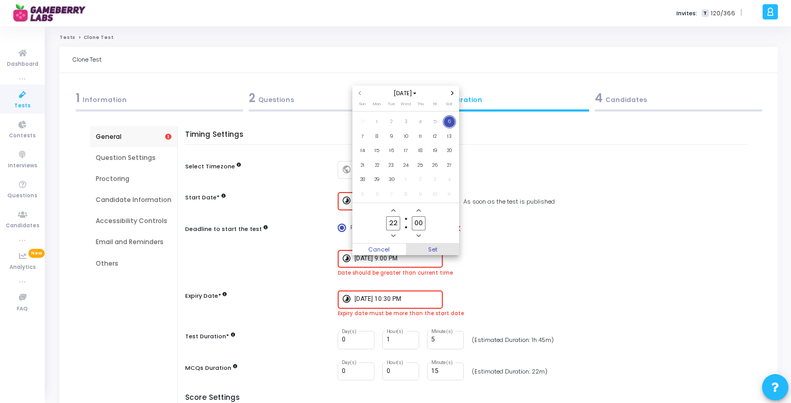
type input "9/6/2025, 10:00 PM"
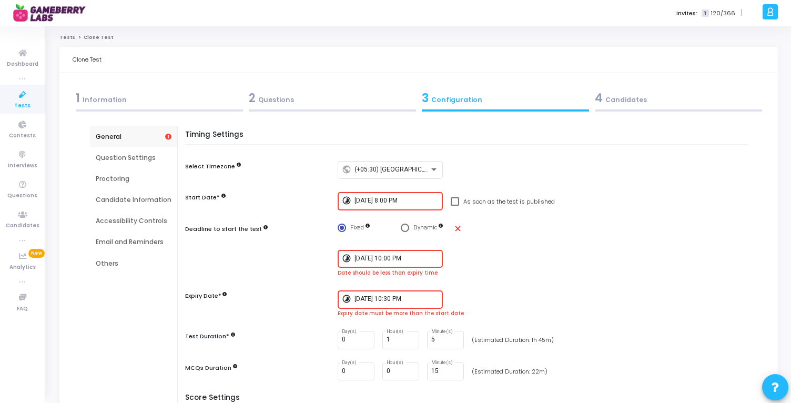
click at [391, 299] on input "9/5/2025, 10:30 PM" at bounding box center [397, 299] width 84 height 7
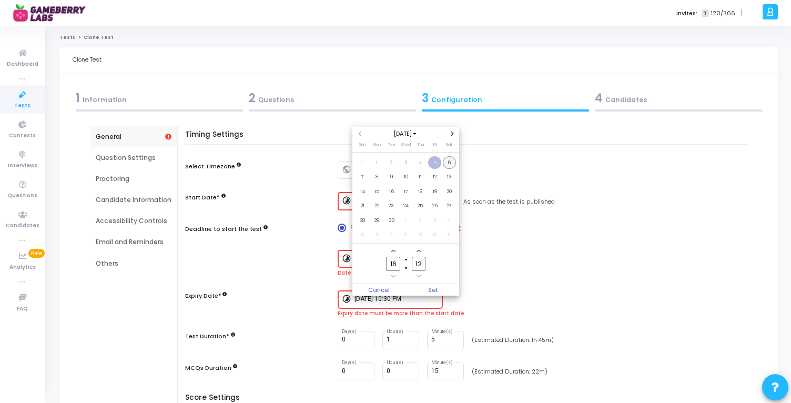
click at [447, 160] on span "6" at bounding box center [449, 162] width 13 height 13
click at [393, 260] on input "16" at bounding box center [393, 264] width 14 height 14
type input "22"
click at [414, 258] on input "12" at bounding box center [419, 264] width 14 height 14
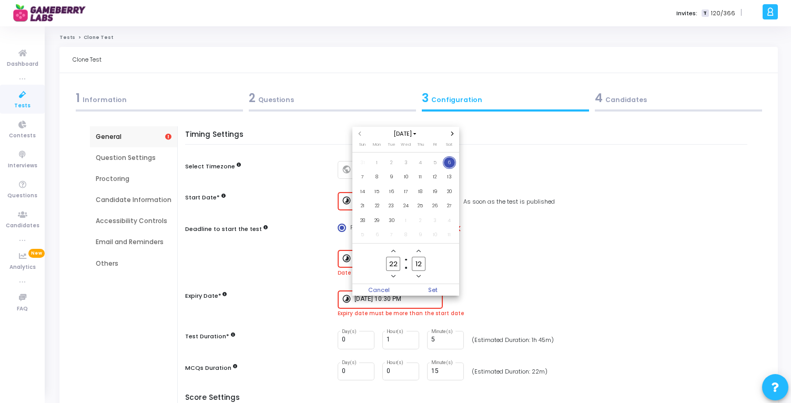
click at [414, 258] on input "12" at bounding box center [419, 264] width 14 height 14
type input "30"
click at [434, 289] on span "Set" at bounding box center [433, 290] width 54 height 12
type input "9/6/2025, 10:30 PM"
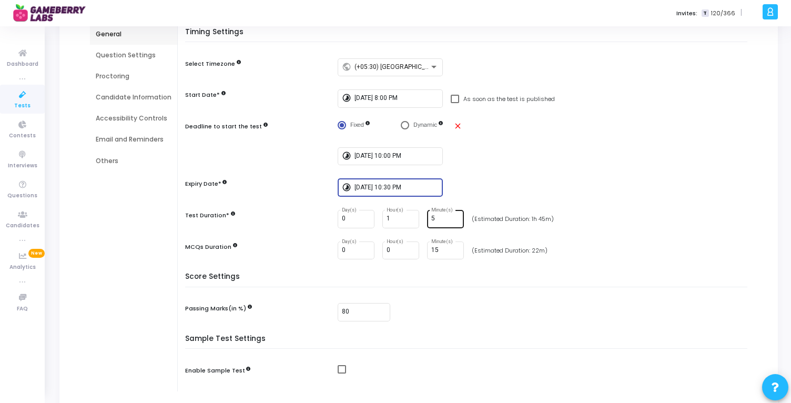
scroll to position [104, 0]
click at [386, 187] on input "9/6/2025, 10:30 PM" at bounding box center [397, 186] width 84 height 7
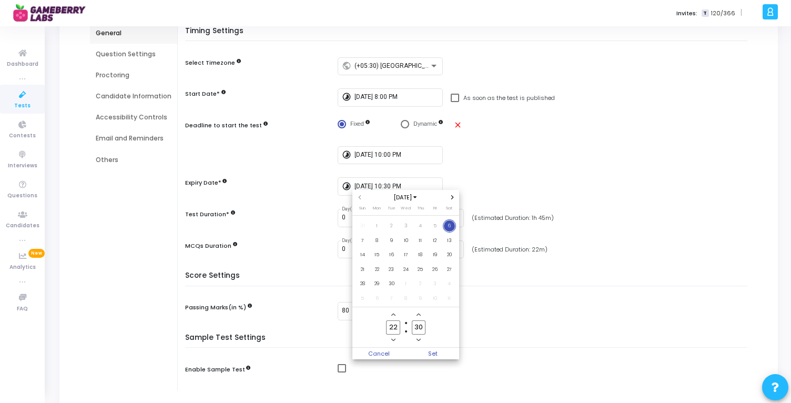
click at [501, 153] on div at bounding box center [395, 201] width 791 height 403
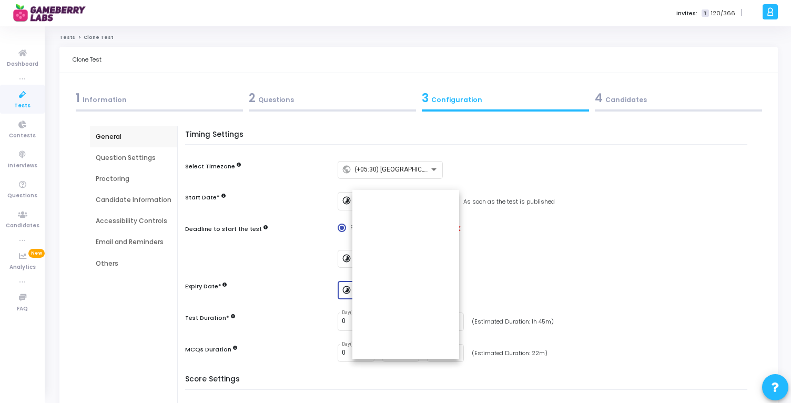
scroll to position [104, 0]
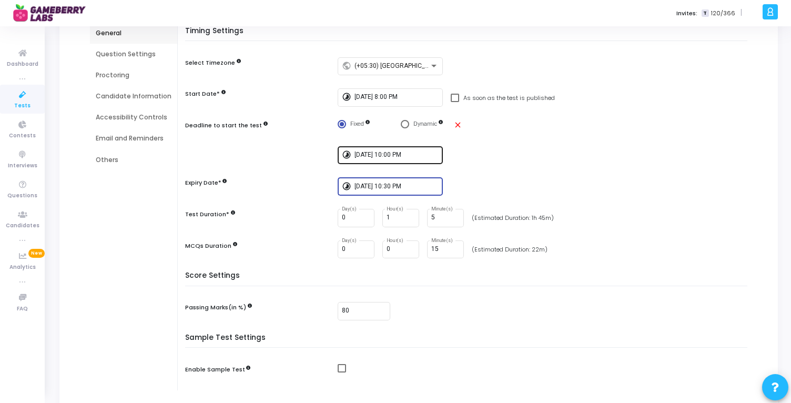
click at [396, 149] on div "9/6/2025, 10:00 PM" at bounding box center [397, 154] width 84 height 19
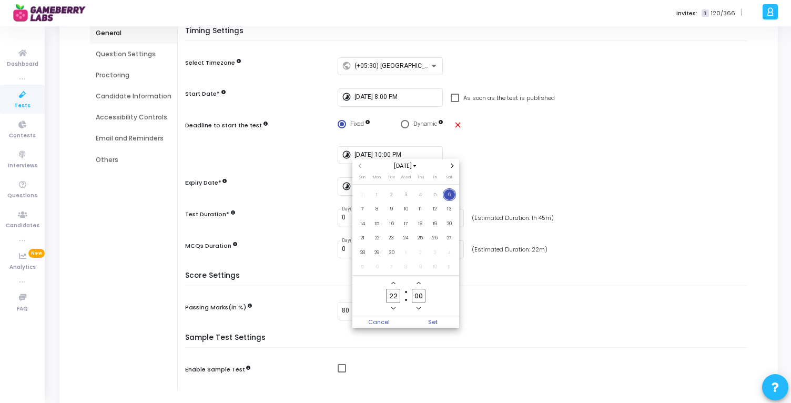
click at [450, 194] on span "6" at bounding box center [449, 194] width 13 height 13
click at [391, 299] on input "22" at bounding box center [393, 296] width 14 height 14
type input "21"
click at [433, 326] on span "Set" at bounding box center [433, 322] width 54 height 12
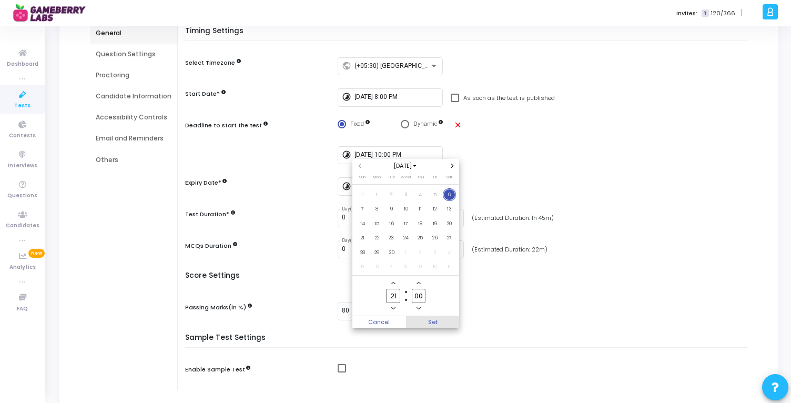
type input "9/6/2025, 9:00 PM"
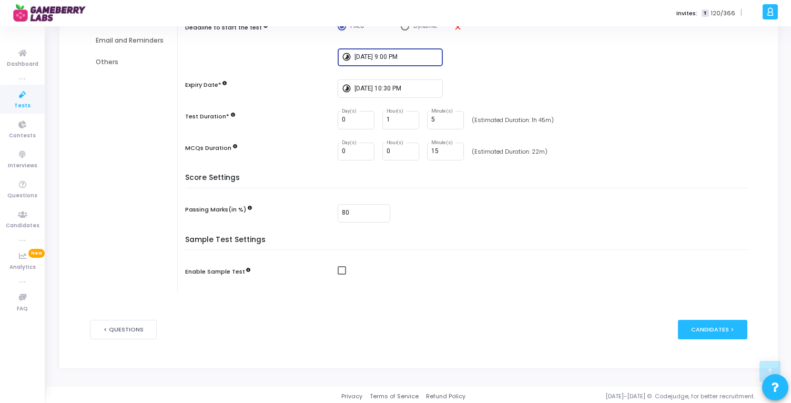
scroll to position [205, 0]
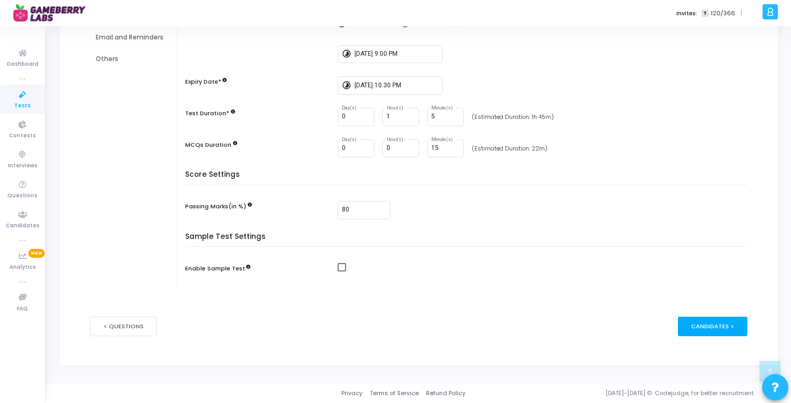
click at [688, 328] on div "Candidates >" at bounding box center [713, 326] width 70 height 19
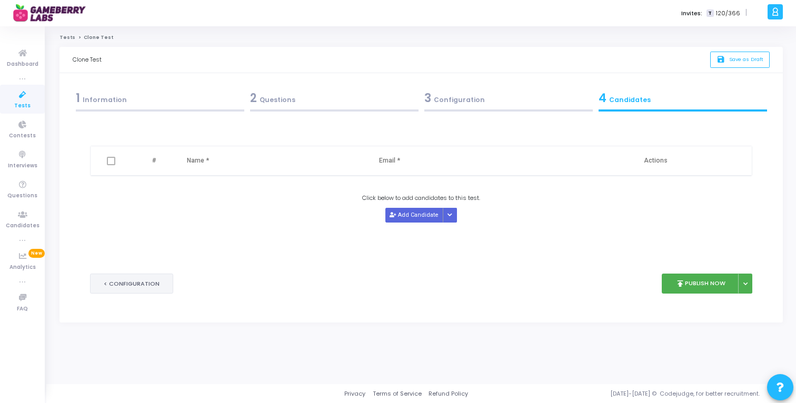
click at [129, 284] on button "< Configuration" at bounding box center [131, 284] width 83 height 21
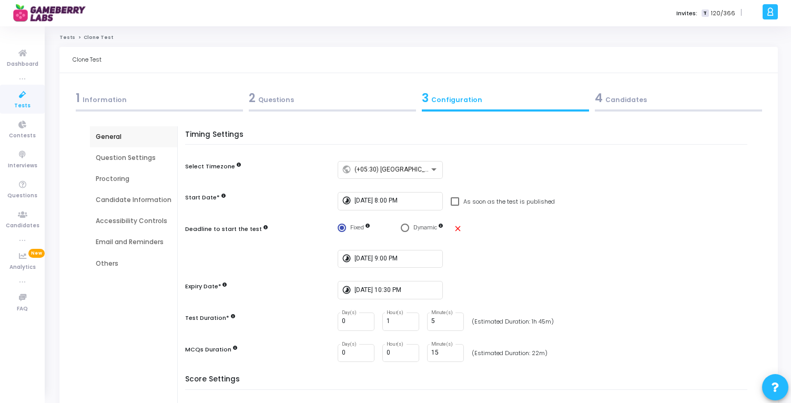
click at [141, 154] on div "Question Settings" at bounding box center [134, 157] width 76 height 9
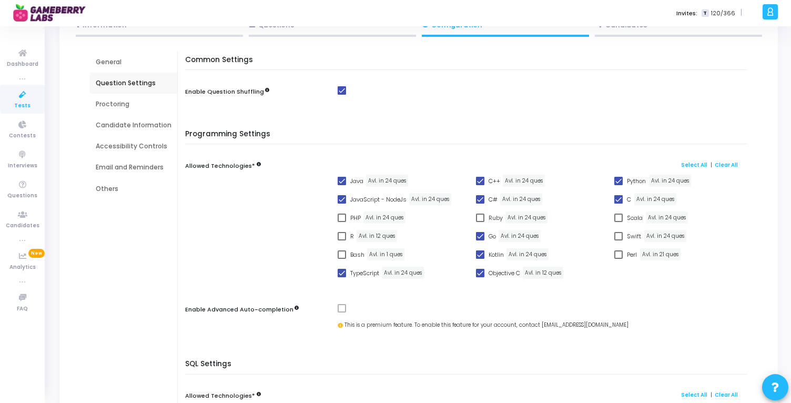
scroll to position [67, 0]
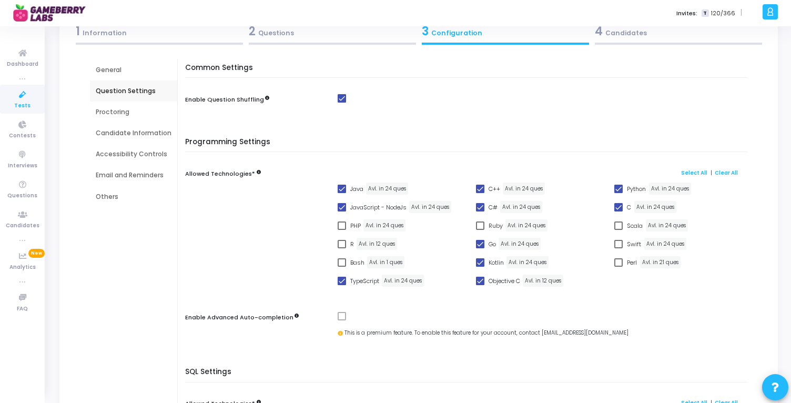
click at [111, 121] on div "Proctoring" at bounding box center [133, 112] width 87 height 21
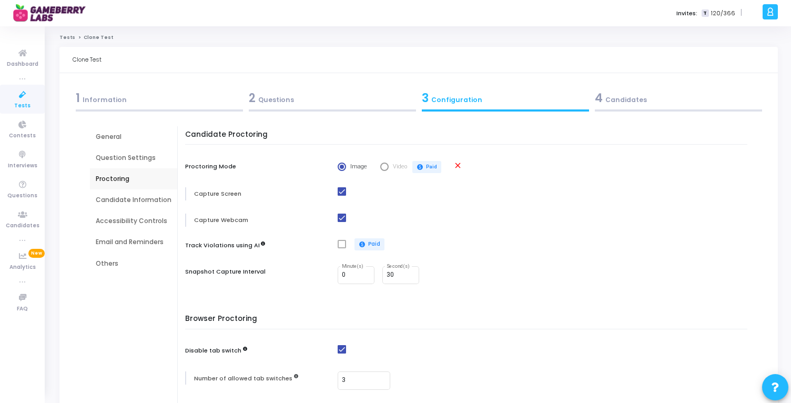
click at [132, 200] on div "Candidate Information" at bounding box center [134, 199] width 76 height 9
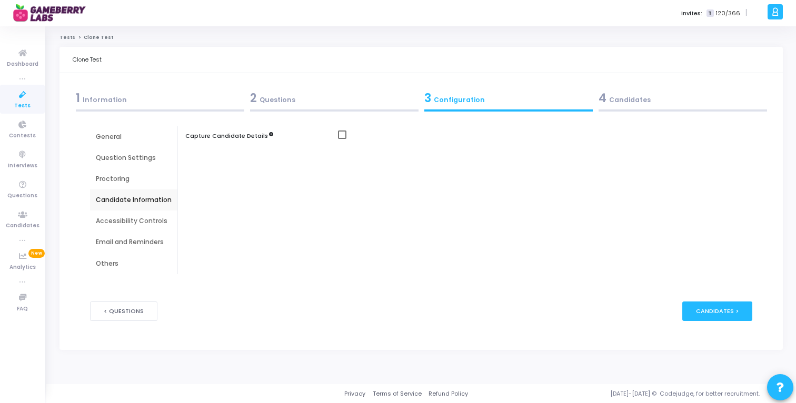
click at [134, 222] on div "Accessibility Controls" at bounding box center [134, 220] width 76 height 9
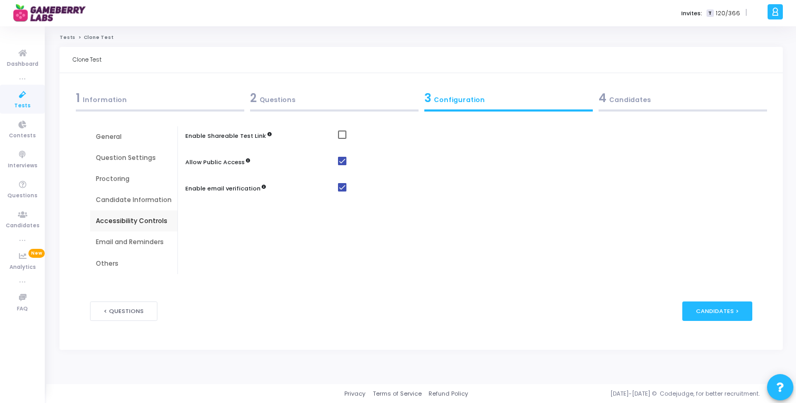
click at [135, 243] on div "Email and Reminders" at bounding box center [134, 241] width 76 height 9
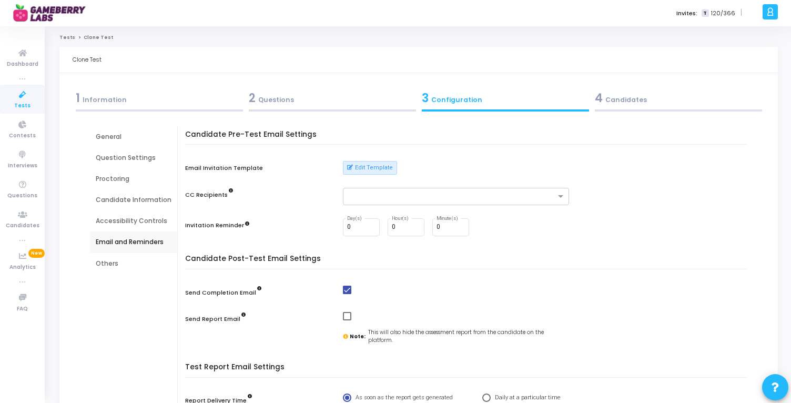
click at [115, 265] on div "Others" at bounding box center [134, 263] width 76 height 9
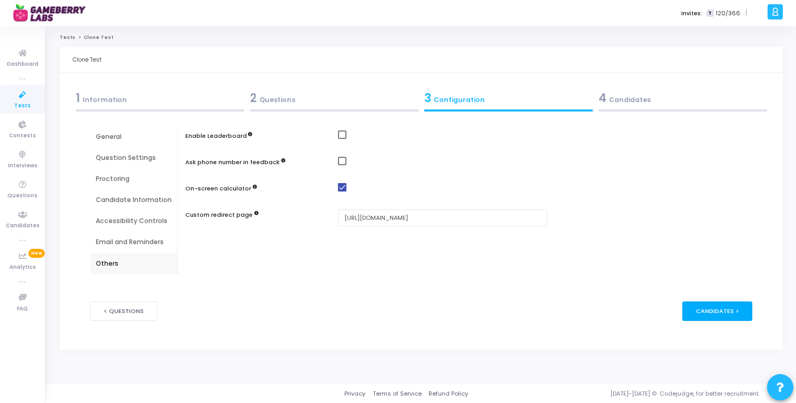
click at [718, 310] on div "Candidates >" at bounding box center [717, 311] width 70 height 19
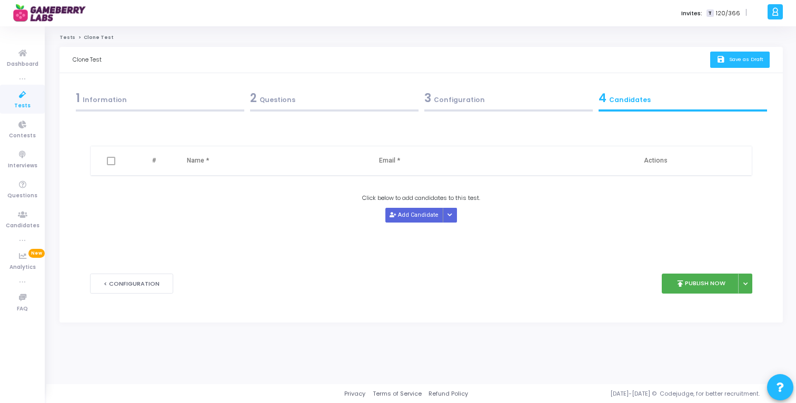
click at [734, 63] on span "Save as Draft" at bounding box center [746, 59] width 34 height 7
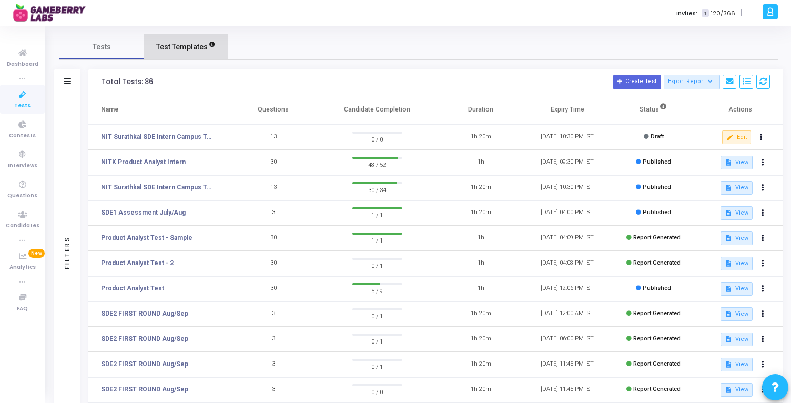
click at [177, 38] on link "Test Templates" at bounding box center [186, 46] width 84 height 25
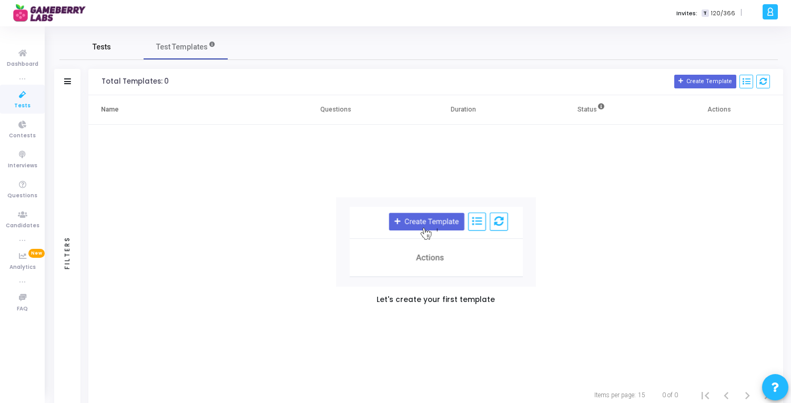
click at [117, 47] on link "Tests" at bounding box center [101, 46] width 84 height 25
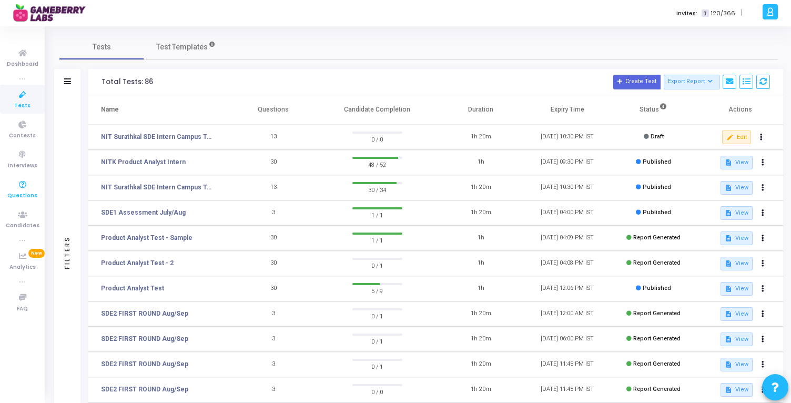
click at [27, 197] on span "Questions" at bounding box center [22, 196] width 30 height 9
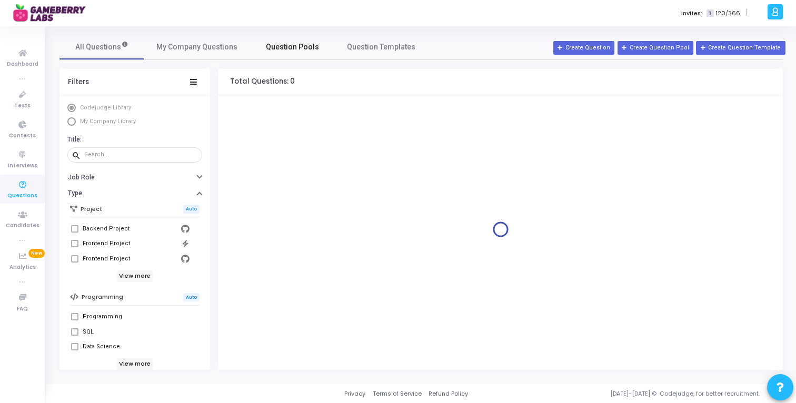
click at [287, 46] on span "Question Pools" at bounding box center [292, 47] width 53 height 11
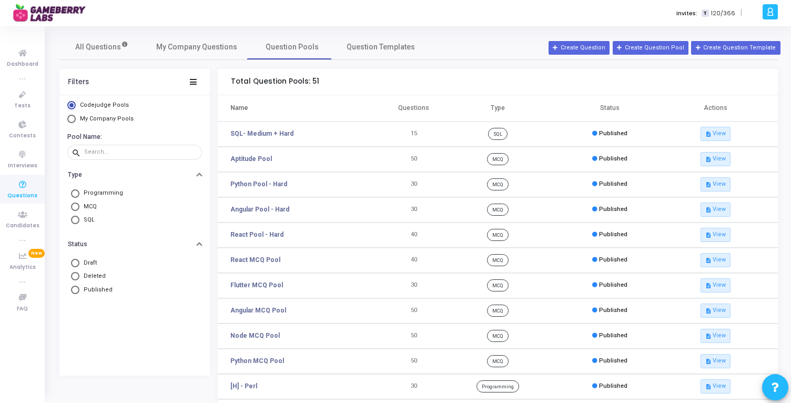
click at [109, 124] on mat-radio-button "My Company Pools" at bounding box center [134, 120] width 135 height 11
click at [108, 121] on span "My Company Pools" at bounding box center [107, 118] width 54 height 7
click at [76, 121] on input "My Company Pools" at bounding box center [71, 119] width 8 height 8
radio input "true"
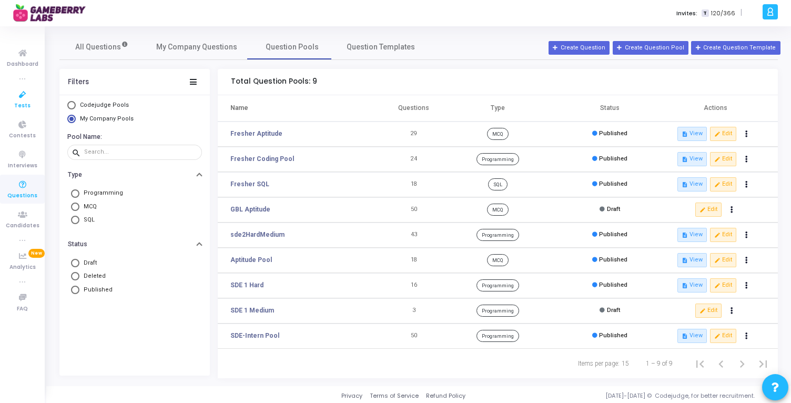
click at [18, 104] on span "Tests" at bounding box center [22, 106] width 16 height 9
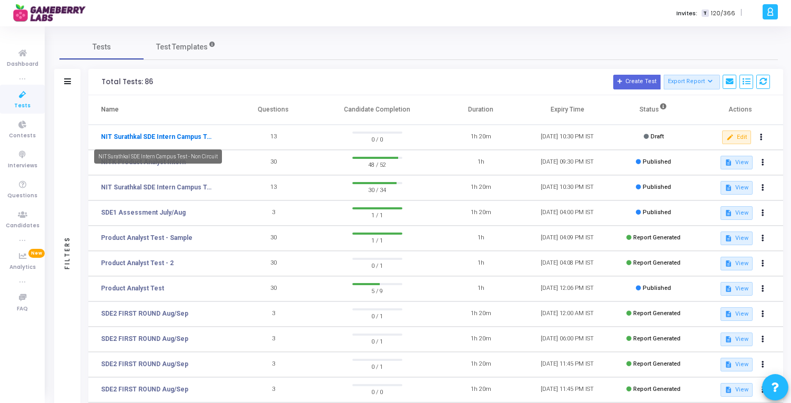
click at [194, 135] on link "NIT Surathkal SDE Intern Campus Test - Non Circuit" at bounding box center [157, 136] width 113 height 9
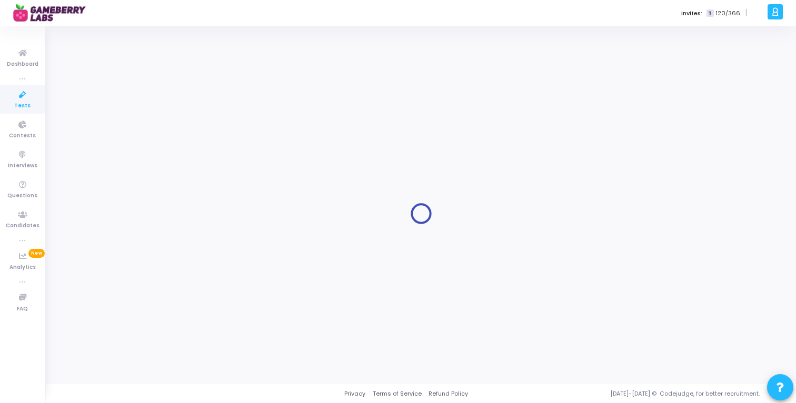
type input "NIT Surathkal SDE Intern Campus Test - Non Circuit"
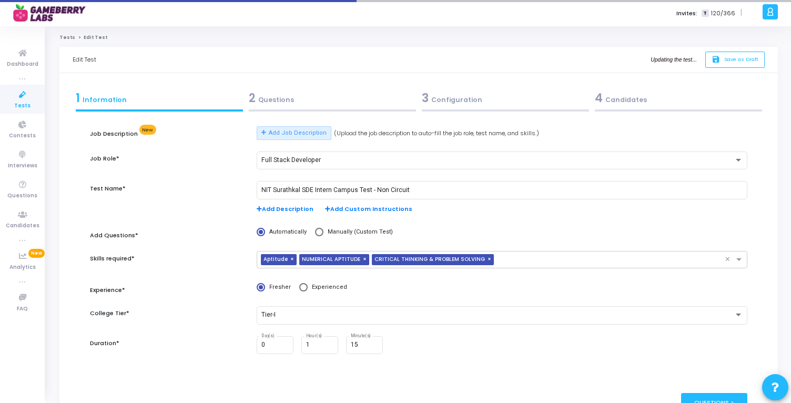
click at [280, 105] on div "2 Questions" at bounding box center [332, 97] width 167 height 17
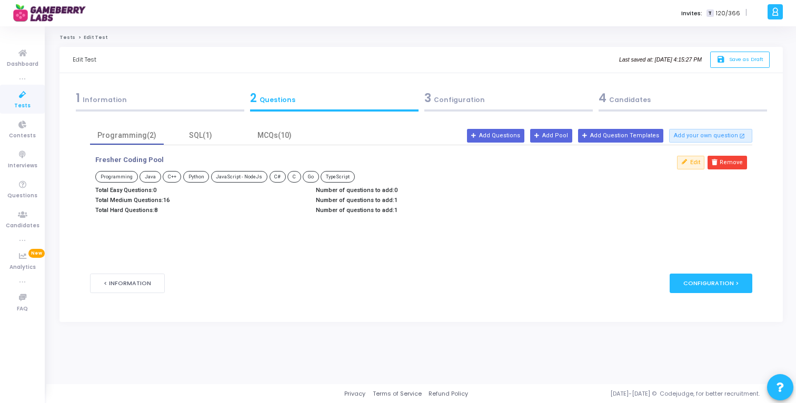
click at [24, 100] on icon at bounding box center [23, 94] width 22 height 13
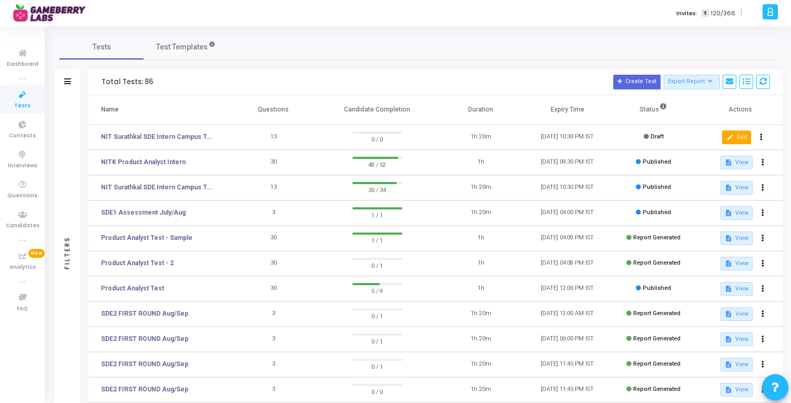
click at [733, 139] on mat-icon "edit" at bounding box center [730, 137] width 7 height 7
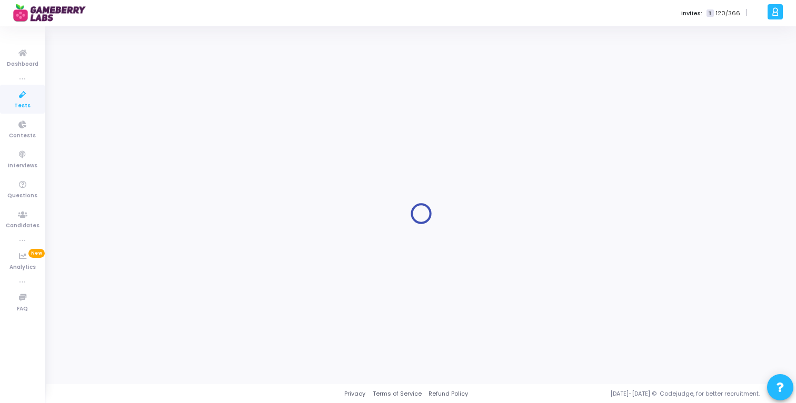
type input "NIT Surathkal SDE Intern Campus Test - Non Circuit"
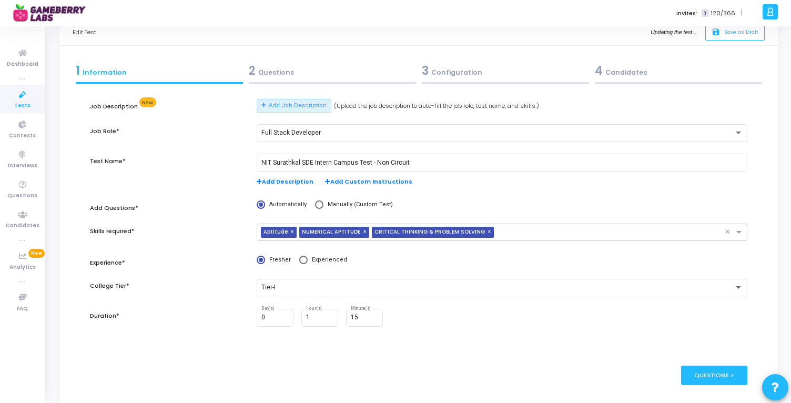
scroll to position [29, 0]
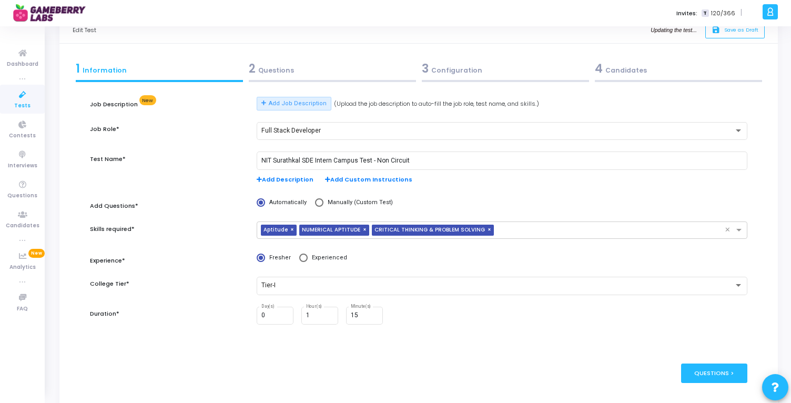
click at [312, 76] on div "2 Questions" at bounding box center [332, 68] width 167 height 17
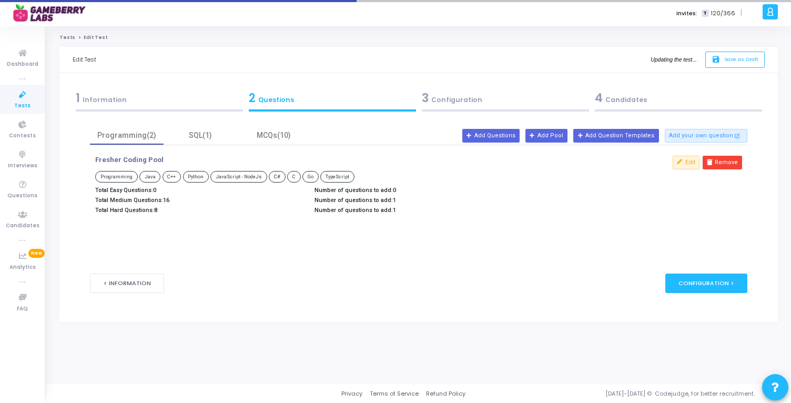
scroll to position [0, 0]
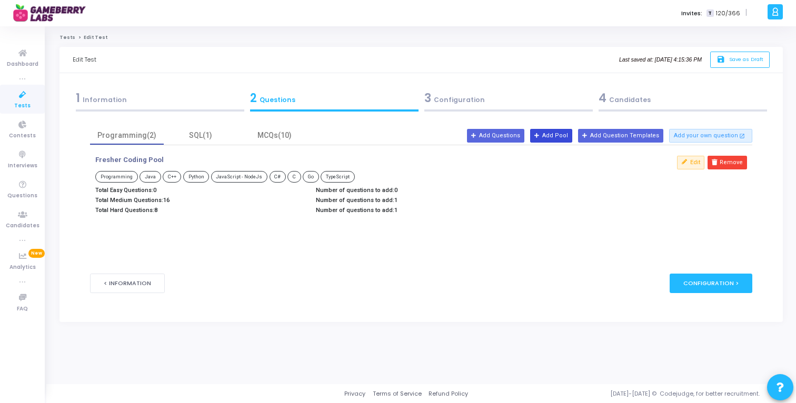
click at [562, 136] on button "Add Pool" at bounding box center [551, 136] width 42 height 14
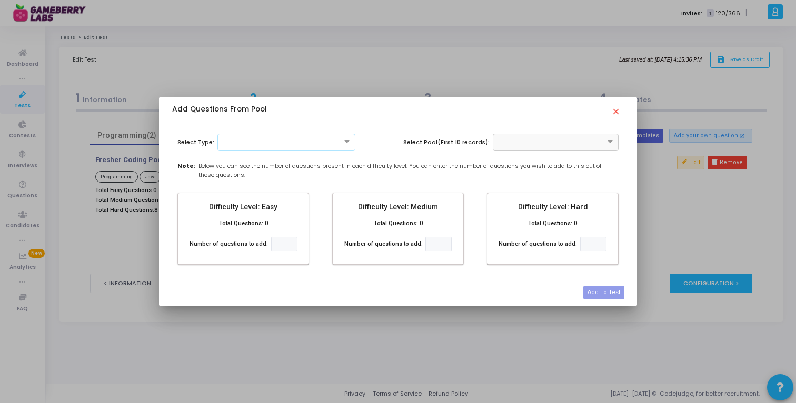
click at [313, 140] on div at bounding box center [286, 141] width 137 height 9
click at [266, 180] on div "Programming" at bounding box center [286, 176] width 137 height 17
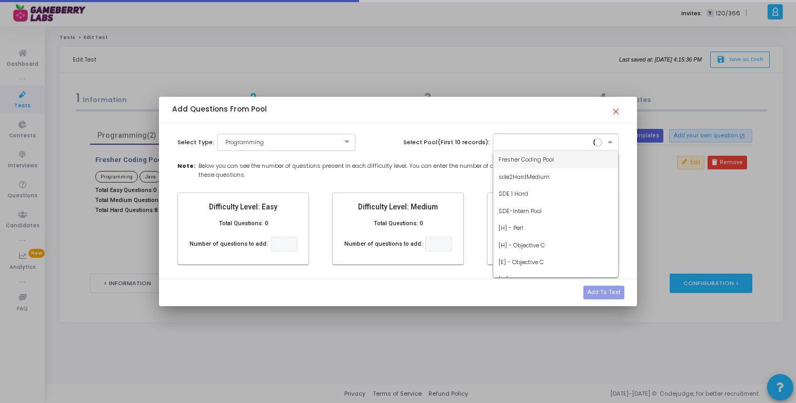
click at [539, 144] on input "text" at bounding box center [544, 141] width 93 height 9
click at [537, 177] on span "sde2HardMedium" at bounding box center [523, 177] width 51 height 8
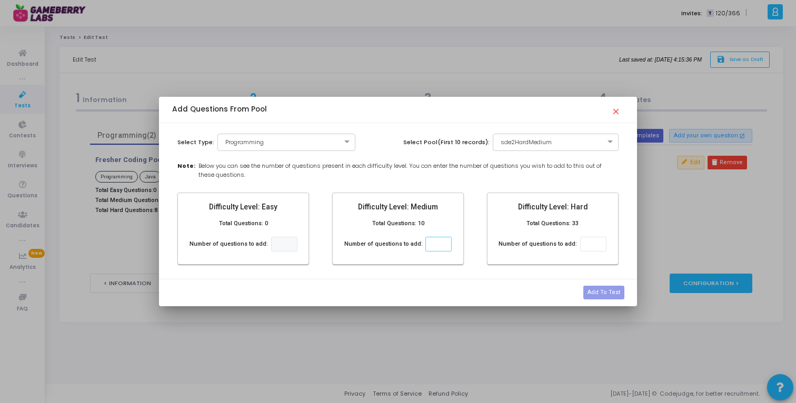
click at [432, 243] on input "number" at bounding box center [438, 244] width 26 height 15
type input "2"
click at [490, 240] on mat-card "Difficulty Level: Hard Total Questions: 33 Number of questions to add:" at bounding box center [553, 229] width 132 height 73
click at [529, 144] on input "text" at bounding box center [544, 141] width 93 height 9
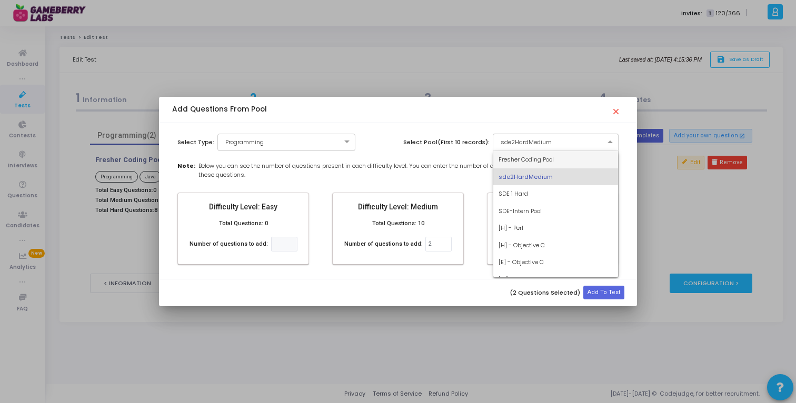
click at [526, 162] on span "Fresher Coding Pool" at bounding box center [525, 159] width 55 height 8
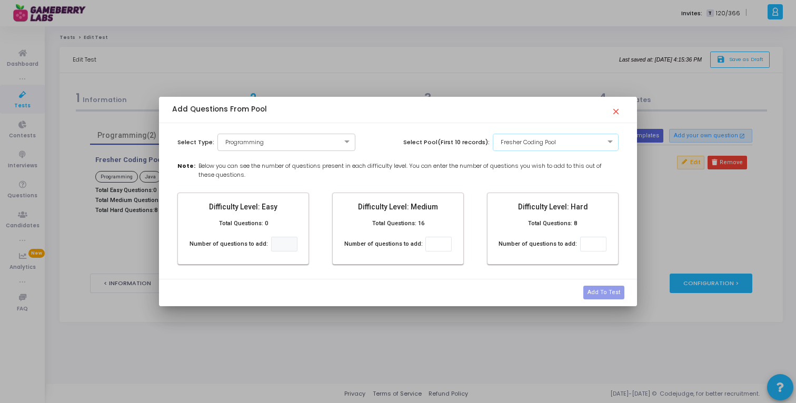
click at [474, 197] on div "Difficulty Level: Easy Total Questions: 0 Number of questions to add: Difficult…" at bounding box center [397, 233] width 451 height 81
click at [433, 245] on input "number" at bounding box center [438, 244] width 26 height 15
type input "2"
click at [474, 228] on div "Difficulty Level: Easy Total Questions: 0 Number of questions to add: Difficult…" at bounding box center [397, 233] width 451 height 81
click at [601, 292] on button "Add To Test" at bounding box center [603, 293] width 41 height 14
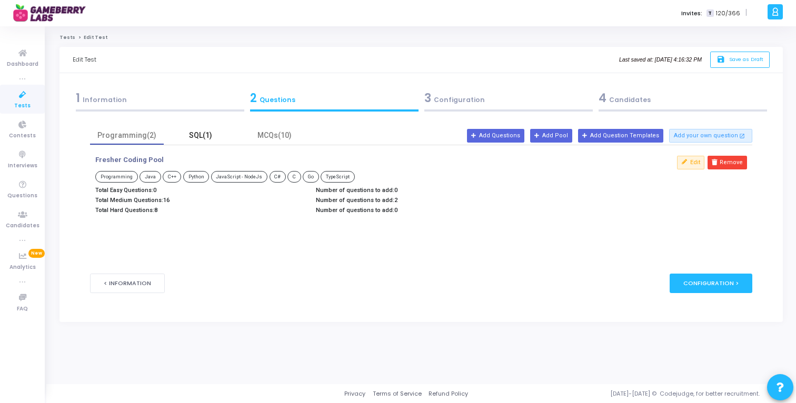
click at [197, 137] on div "SQL(1)" at bounding box center [200, 135] width 61 height 11
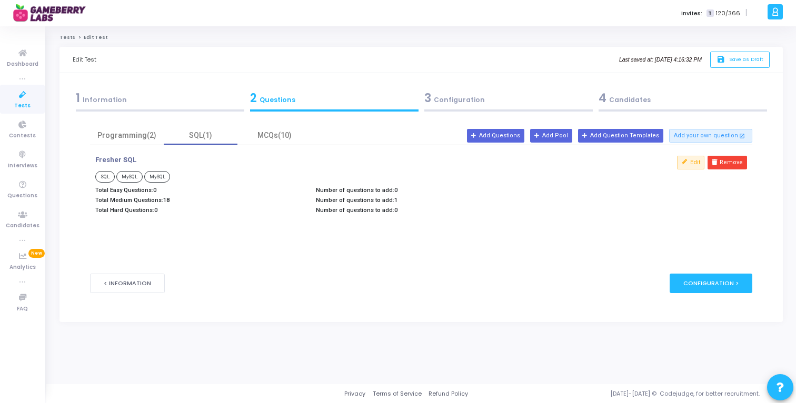
click at [437, 101] on div "3 Configuration" at bounding box center [508, 97] width 168 height 17
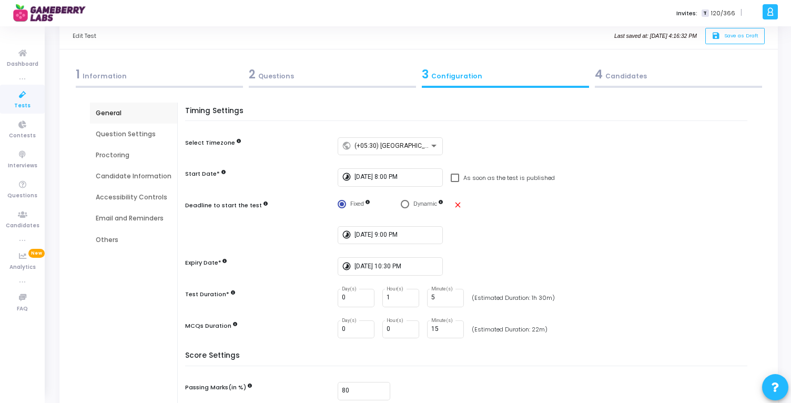
scroll to position [36, 0]
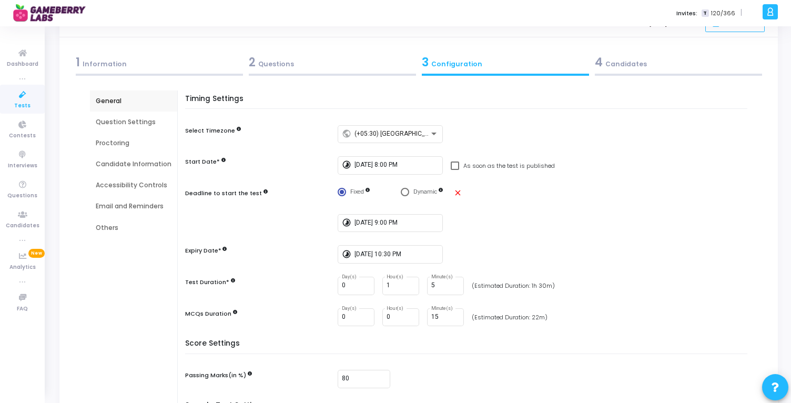
click at [314, 73] on div "2 Questions" at bounding box center [332, 65] width 173 height 28
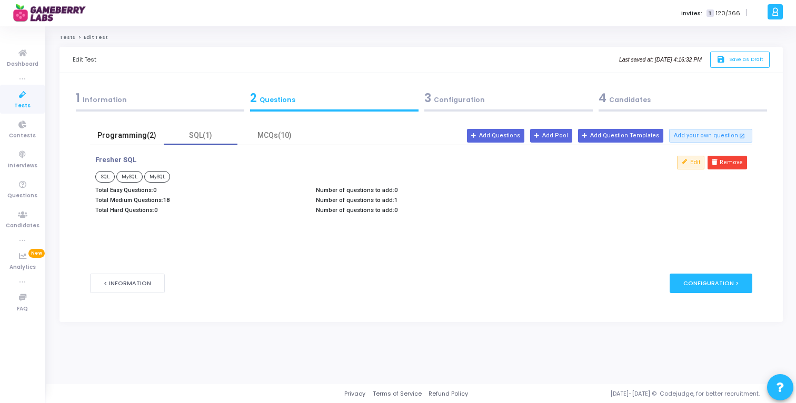
click at [127, 132] on div "Programming(2)" at bounding box center [126, 135] width 61 height 11
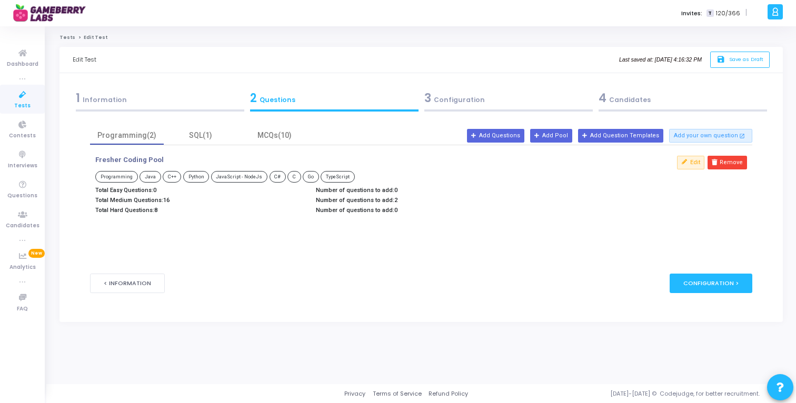
click at [390, 202] on p "Number of questions to add: 2" at bounding box center [421, 200] width 210 height 7
click at [152, 198] on p "Total Medium Questions: 16" at bounding box center [200, 200] width 210 height 7
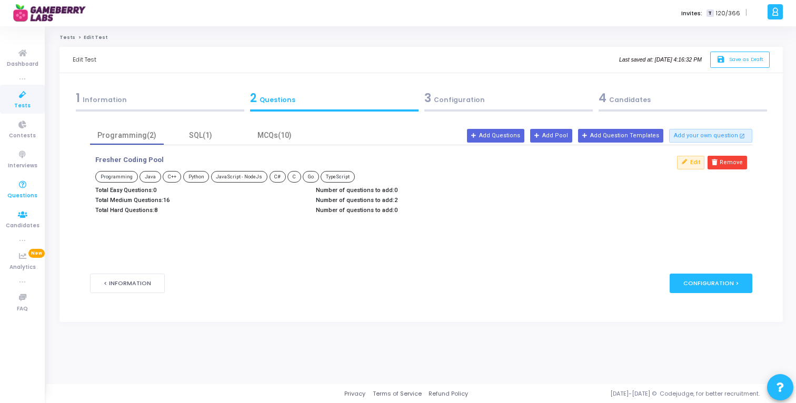
click at [21, 196] on span "Questions" at bounding box center [22, 196] width 30 height 9
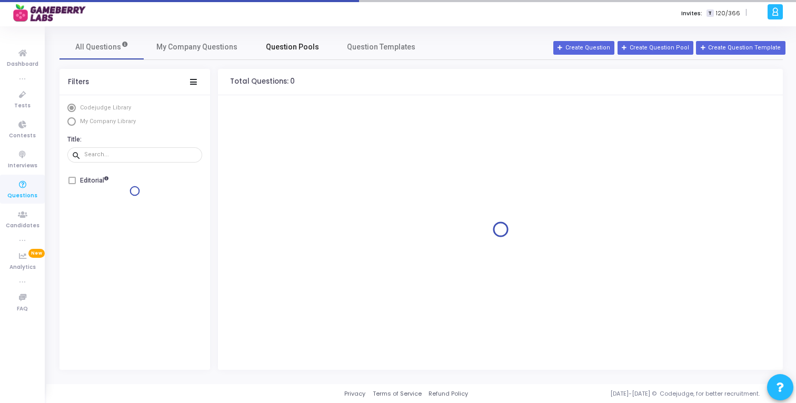
click at [293, 42] on span "Question Pools" at bounding box center [292, 47] width 53 height 11
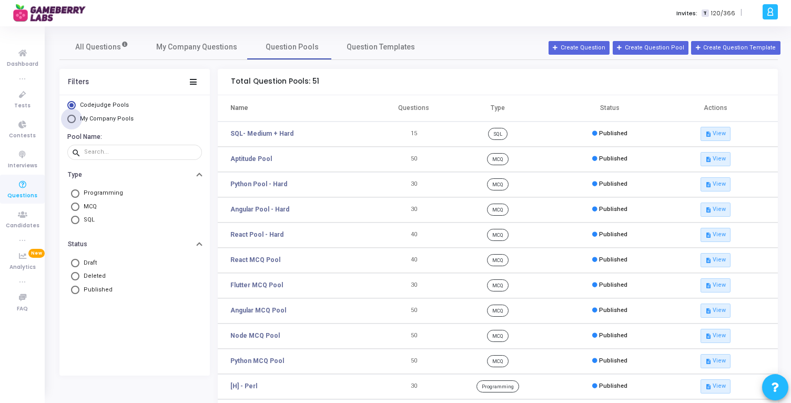
click at [112, 122] on span "My Company Pools" at bounding box center [107, 118] width 54 height 7
click at [76, 122] on input "My Company Pools" at bounding box center [71, 119] width 8 height 8
radio input "true"
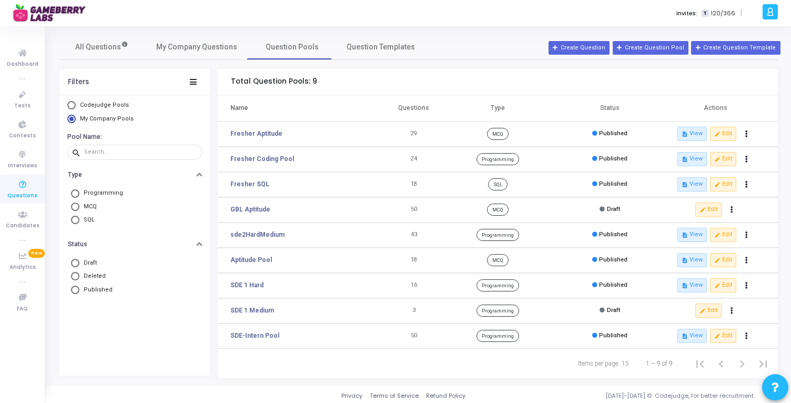
drag, startPoint x: 296, startPoint y: 162, endPoint x: 229, endPoint y: 163, distance: 66.8
click at [229, 163] on td "Fresher Coding Pool" at bounding box center [302, 159] width 168 height 25
copy link "Fresher Coding Pool"
click at [663, 50] on button "Create Question Pool" at bounding box center [651, 48] width 76 height 14
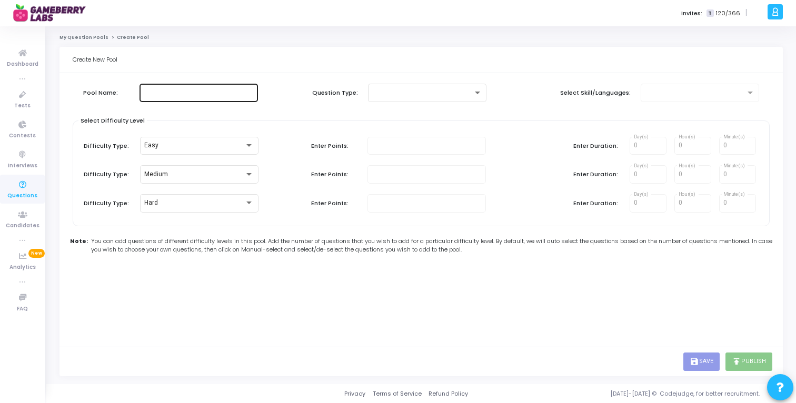
click at [189, 97] on div at bounding box center [199, 91] width 110 height 19
paste input "Fresher Coding Pool"
type input "Fresher Coding Pool - Non Circuit"
click at [405, 104] on div "Pool Name: Fresher Coding Pool - Non Circuit Question Type: Select Skill/Langua…" at bounding box center [421, 102] width 697 height 37
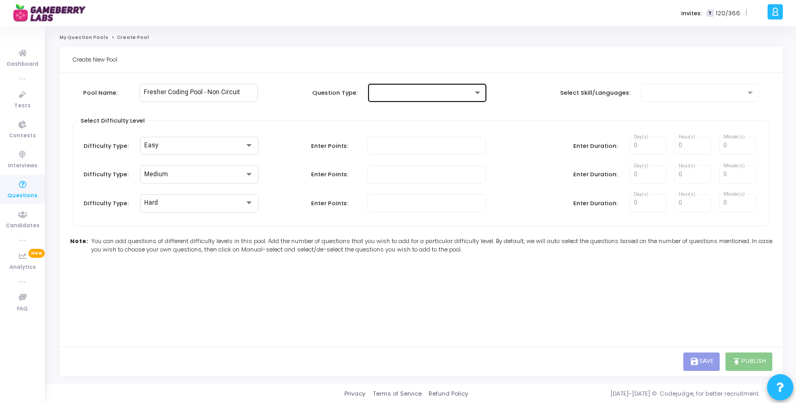
click at [403, 86] on div at bounding box center [427, 91] width 110 height 19
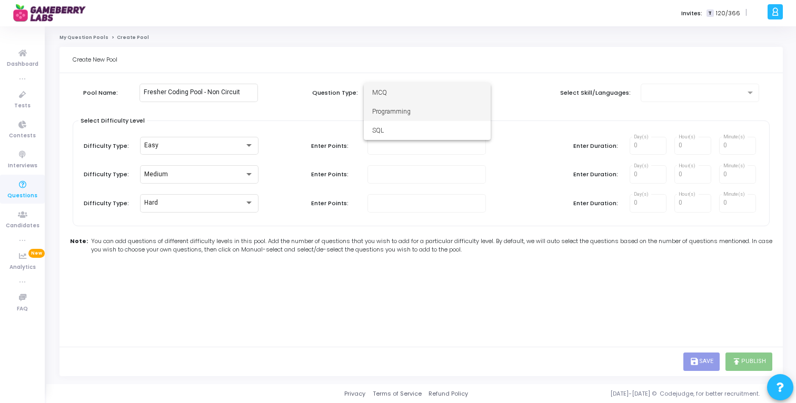
click at [392, 114] on span "Programming" at bounding box center [427, 111] width 110 height 19
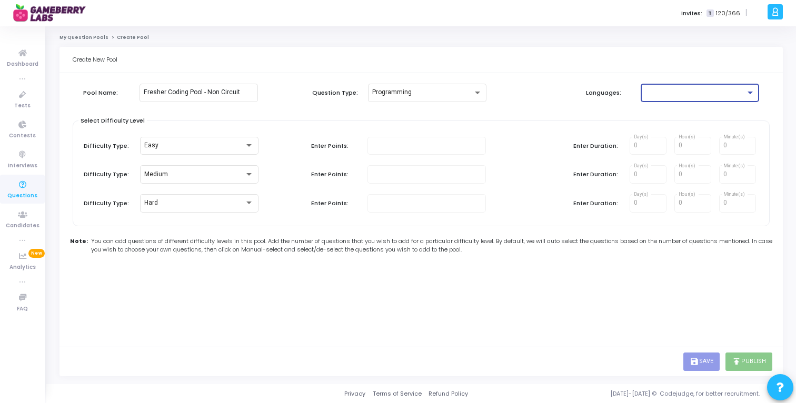
click at [659, 91] on div at bounding box center [695, 92] width 101 height 7
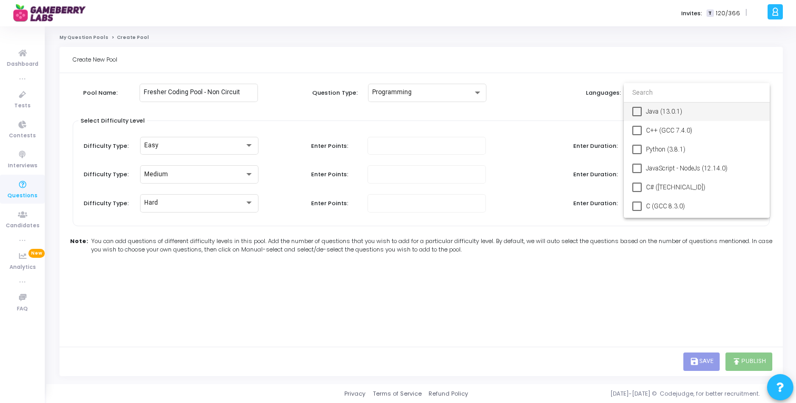
click at [638, 112] on mat-pseudo-checkbox at bounding box center [636, 111] width 9 height 9
click at [638, 127] on mat-pseudo-checkbox at bounding box center [636, 130] width 9 height 9
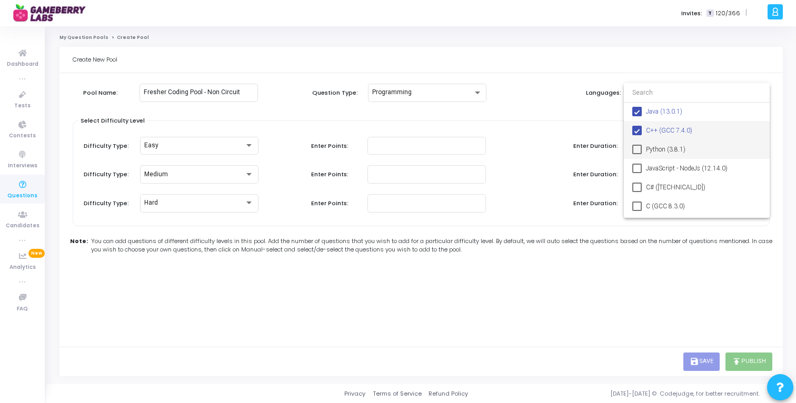
click at [638, 145] on mat-pseudo-checkbox at bounding box center [636, 149] width 9 height 9
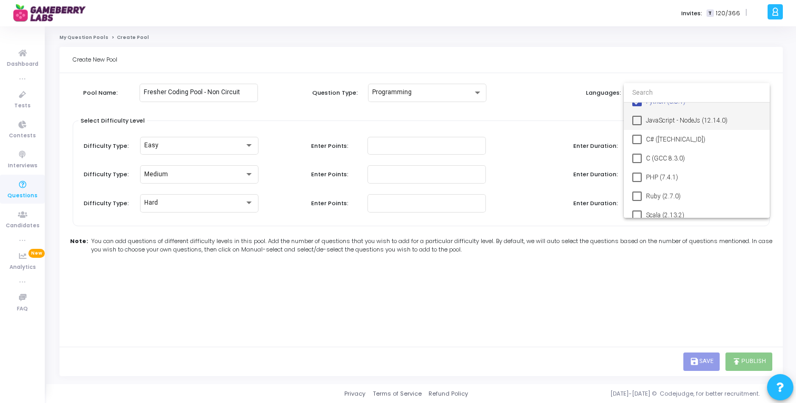
click at [636, 121] on mat-pseudo-checkbox at bounding box center [636, 120] width 9 height 9
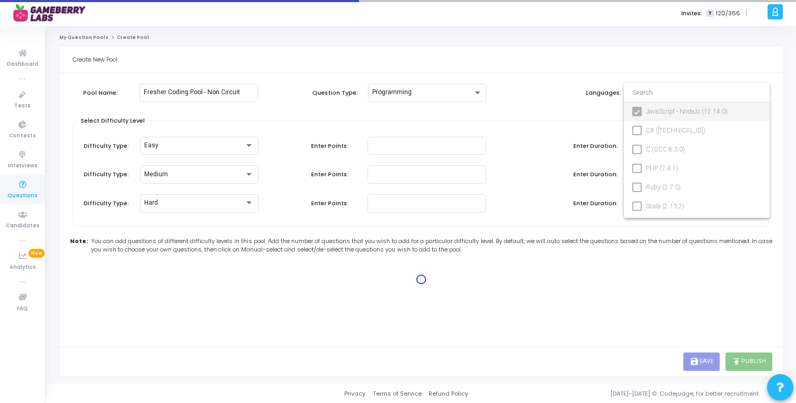
type input "100"
type input "30"
type input "100"
type input "30"
type input "100"
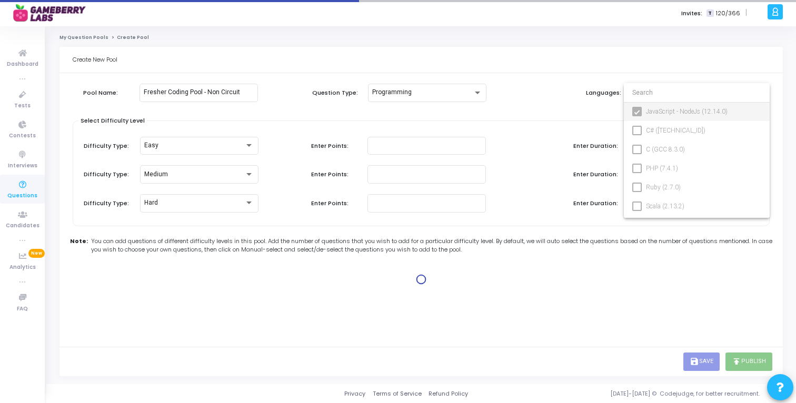
type input "45"
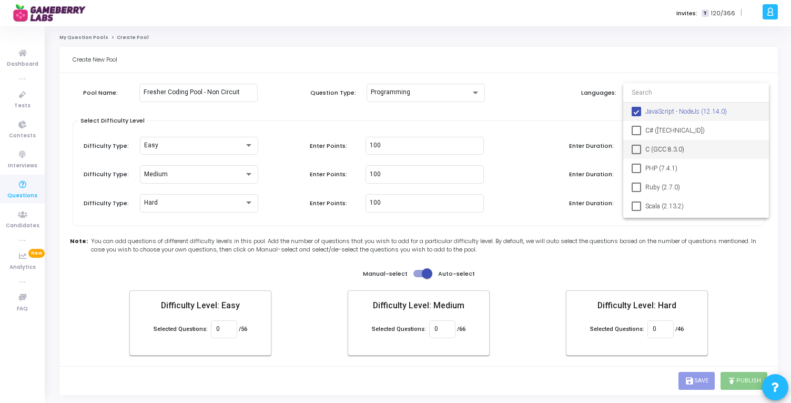
click at [638, 153] on mat-pseudo-checkbox at bounding box center [636, 149] width 9 height 9
type input "0"
click at [637, 133] on mat-pseudo-checkbox at bounding box center [636, 130] width 9 height 9
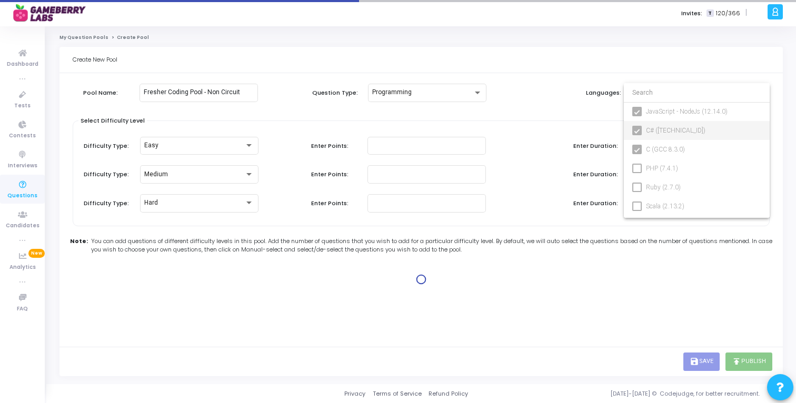
type input "100"
type input "30"
type input "100"
type input "30"
type input "100"
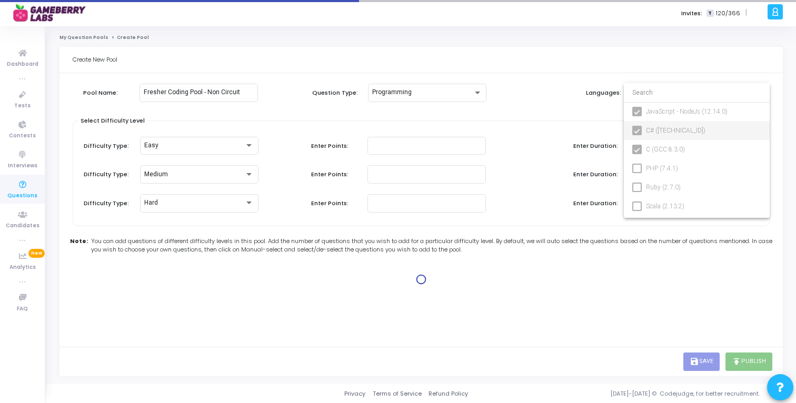
type input "45"
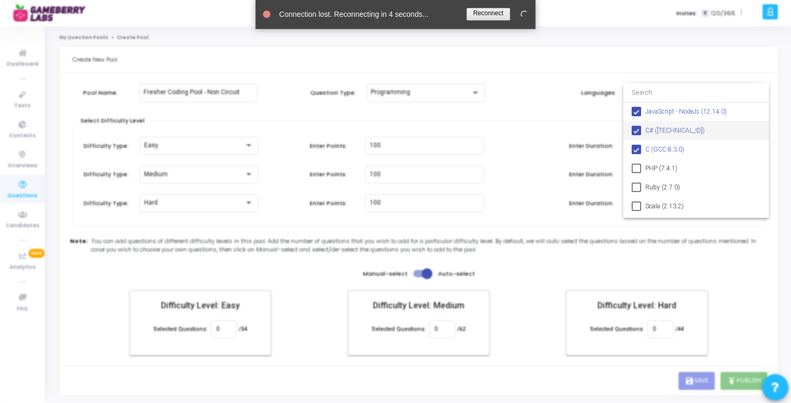
click at [494, 17] on link at bounding box center [489, 14] width 44 height 13
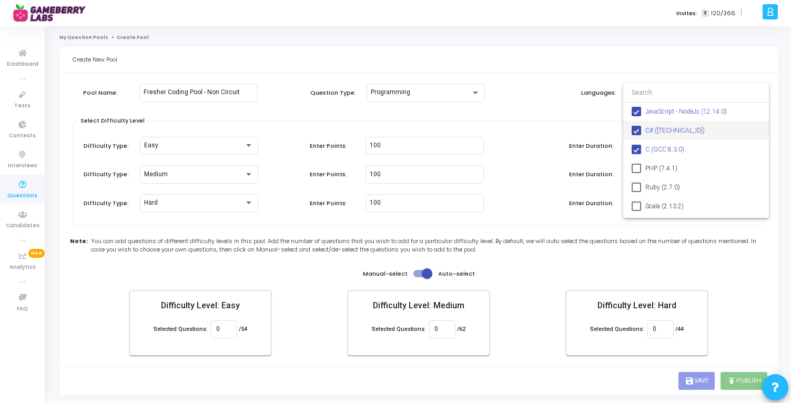
click at [415, 151] on div at bounding box center [395, 201] width 791 height 403
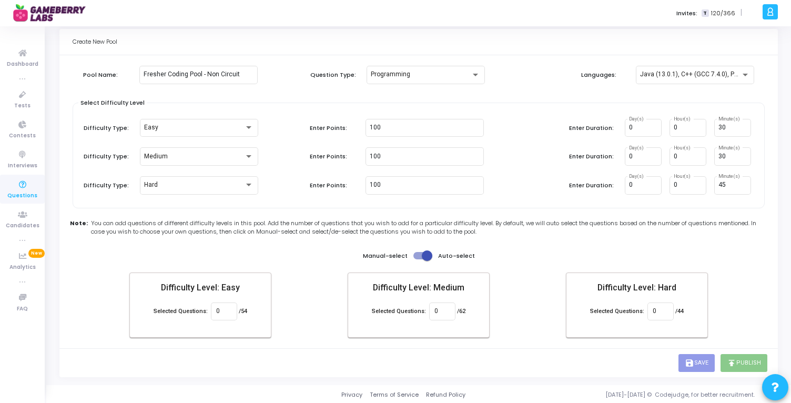
scroll to position [19, 0]
drag, startPoint x: 693, startPoint y: 154, endPoint x: 682, endPoint y: 154, distance: 10.5
click at [682, 154] on input "0" at bounding box center [688, 155] width 28 height 7
drag, startPoint x: 682, startPoint y: 154, endPoint x: 667, endPoint y: 154, distance: 15.3
click at [667, 154] on div "0 Day(s) 0 Hour(s) 30 Minute(s)" at bounding box center [688, 155] width 126 height 18
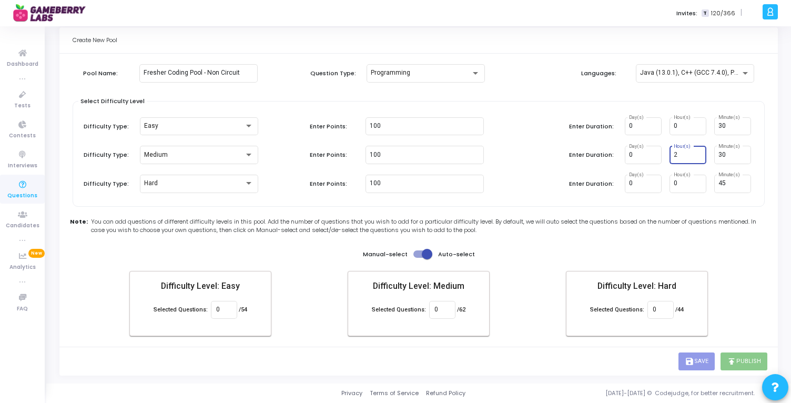
type input "2"
click at [558, 246] on div "Pool Name: Fresher Coding Pool - Non Circuit Question Type: Programming Languag…" at bounding box center [419, 203] width 693 height 288
drag, startPoint x: 445, startPoint y: 310, endPoint x: 431, endPoint y: 309, distance: 13.7
click at [431, 309] on div "0" at bounding box center [444, 308] width 26 height 19
type input "2"
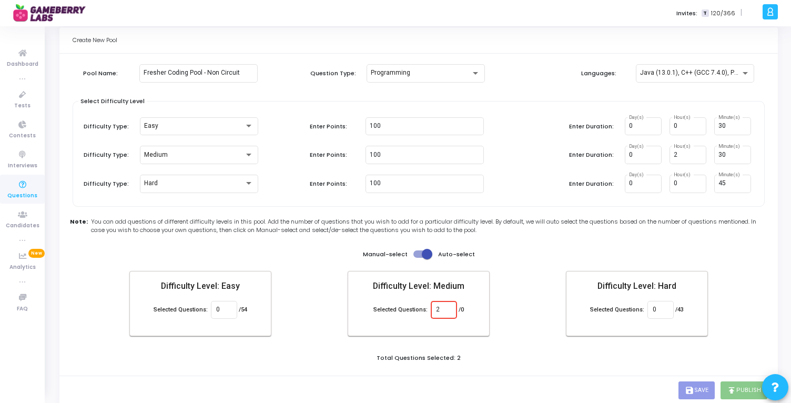
click at [506, 330] on div "Difficulty Level: Easy Selected Questions: 0 /54 Difficulty Level: Medium Selec…" at bounding box center [418, 303] width 579 height 65
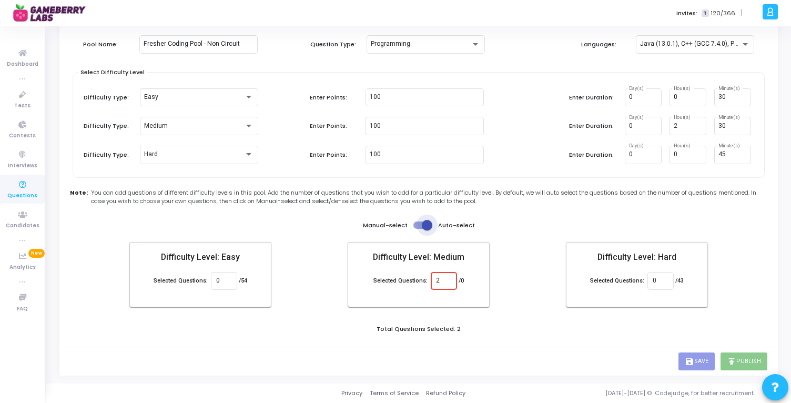
click at [418, 222] on span at bounding box center [423, 225] width 19 height 7
click at [418, 229] on input "checkbox" at bounding box center [418, 229] width 1 height 1
checkbox input "false"
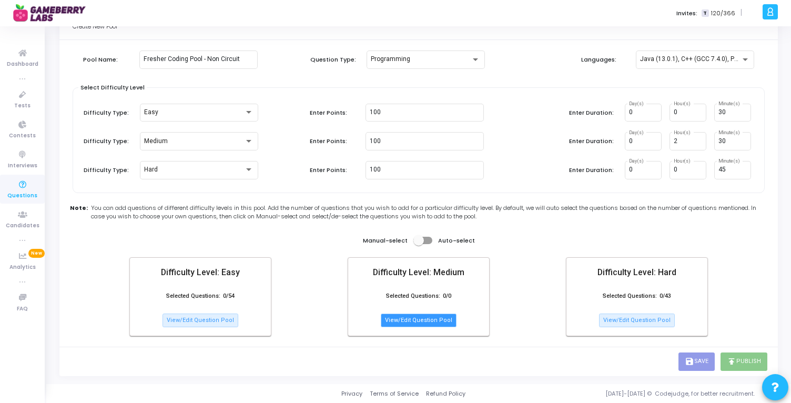
click at [439, 321] on button "View/Edit Question Pool" at bounding box center [419, 321] width 76 height 14
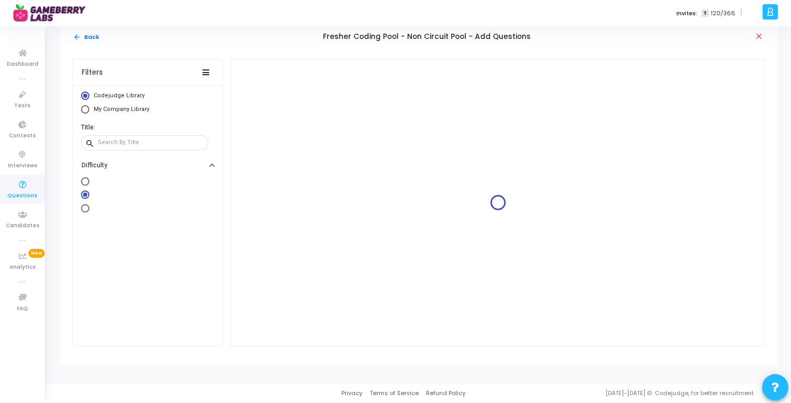
scroll to position [10, 0]
click at [130, 111] on span "My Company Library" at bounding box center [122, 109] width 56 height 7
click at [89, 111] on input "My Company Library" at bounding box center [85, 110] width 8 height 8
radio input "true"
click at [123, 96] on span "Codejudge Library" at bounding box center [119, 96] width 51 height 7
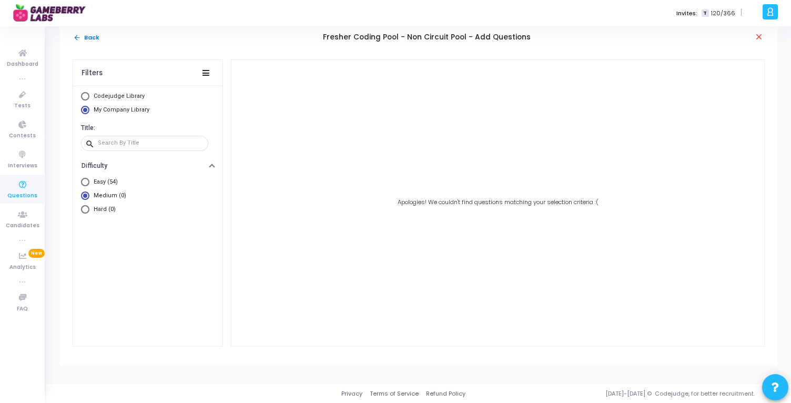
click at [89, 96] on input "Codejudge Library" at bounding box center [85, 96] width 8 height 8
radio input "true"
click at [124, 108] on span "My Company Library" at bounding box center [122, 109] width 56 height 7
click at [89, 108] on input "My Company Library" at bounding box center [85, 110] width 8 height 8
radio input "true"
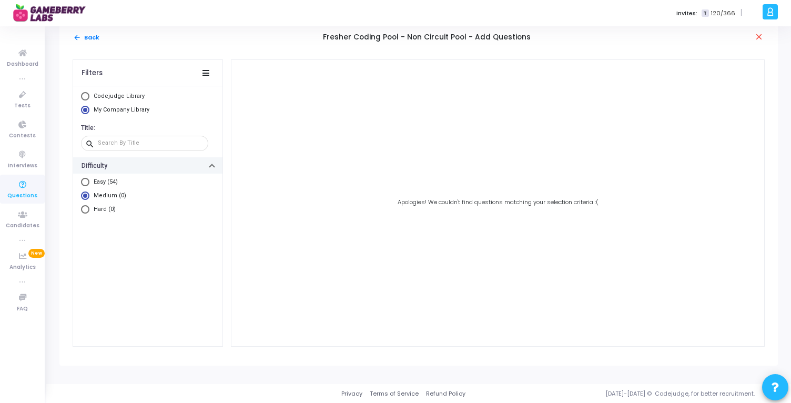
click at [190, 169] on button "Difficulty" at bounding box center [147, 165] width 149 height 16
click at [84, 36] on button "arrow_back Back" at bounding box center [86, 38] width 27 height 10
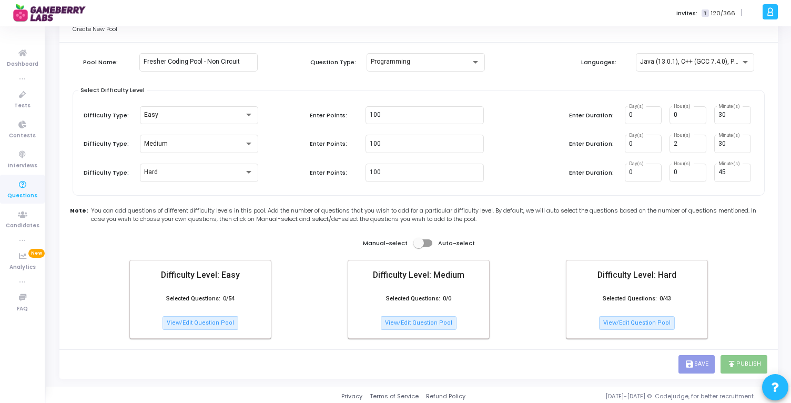
scroll to position [33, 0]
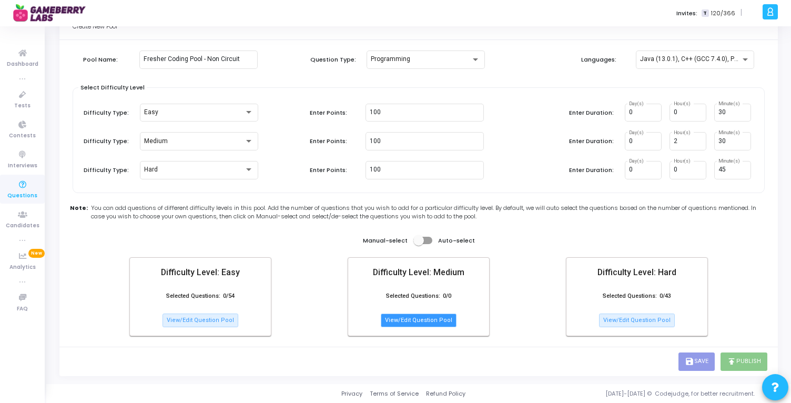
click at [426, 320] on button "View/Edit Question Pool" at bounding box center [419, 321] width 76 height 14
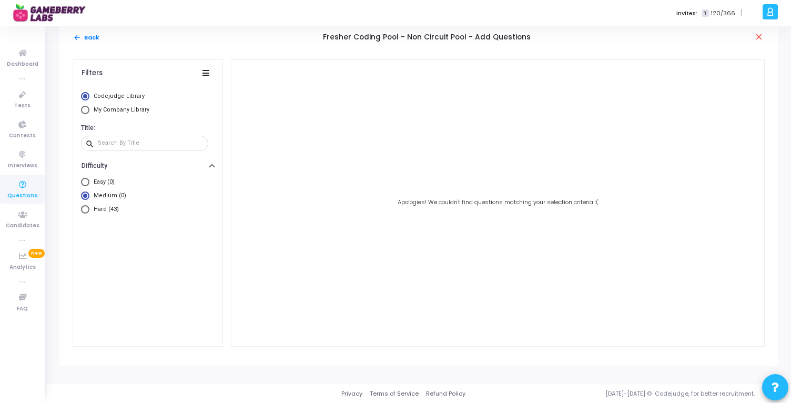
click at [103, 179] on span "Easy (0)" at bounding box center [101, 182] width 25 height 9
click at [89, 179] on input "Easy (0)" at bounding box center [85, 182] width 8 height 8
radio input "true"
click at [103, 194] on span "Medium (0)" at bounding box center [107, 196] width 37 height 9
click at [89, 194] on input "Medium (0)" at bounding box center [85, 196] width 8 height 8
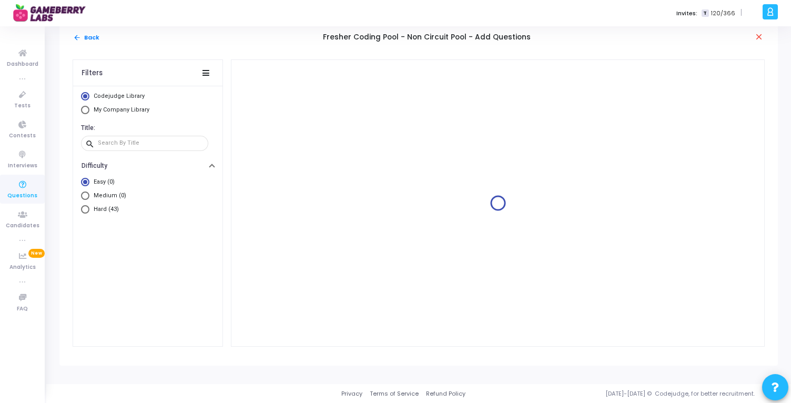
radio input "true"
click at [103, 208] on span "Hard (43)" at bounding box center [103, 209] width 29 height 9
click at [89, 208] on input "Hard (43)" at bounding box center [85, 209] width 8 height 8
radio input "true"
click at [102, 195] on span "Medium (0)" at bounding box center [107, 196] width 37 height 9
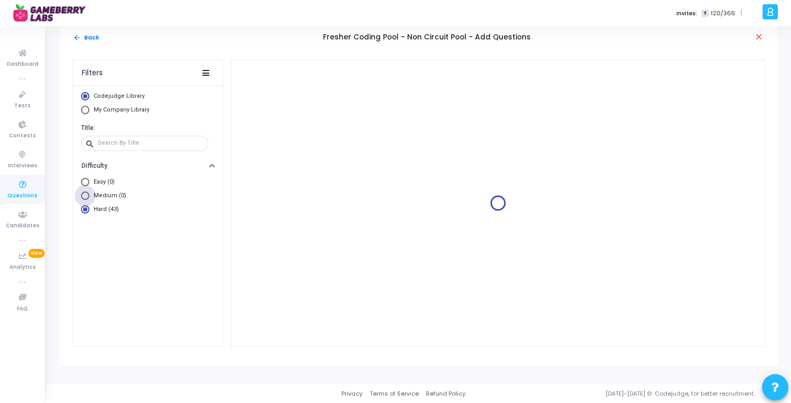
click at [89, 195] on input "Medium (0)" at bounding box center [85, 196] width 8 height 8
radio input "true"
click at [101, 179] on span "Easy (0)" at bounding box center [101, 182] width 25 height 9
click at [89, 179] on input "Easy (0)" at bounding box center [85, 182] width 8 height 8
radio input "true"
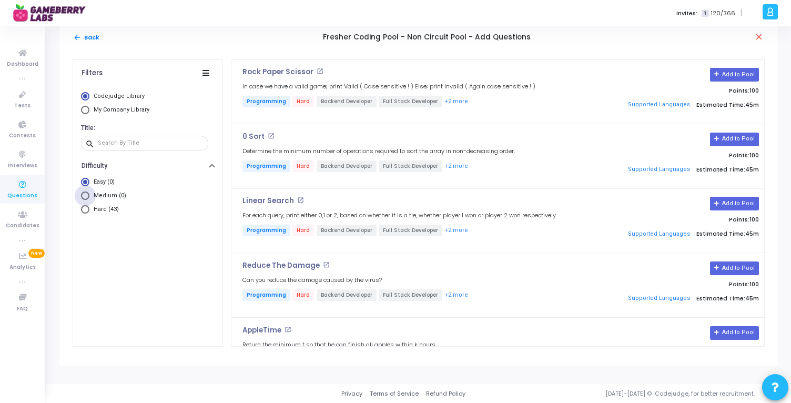
click at [97, 195] on span "Medium (0)" at bounding box center [107, 196] width 37 height 9
click at [89, 195] on input "Medium (0)" at bounding box center [85, 196] width 8 height 8
radio input "true"
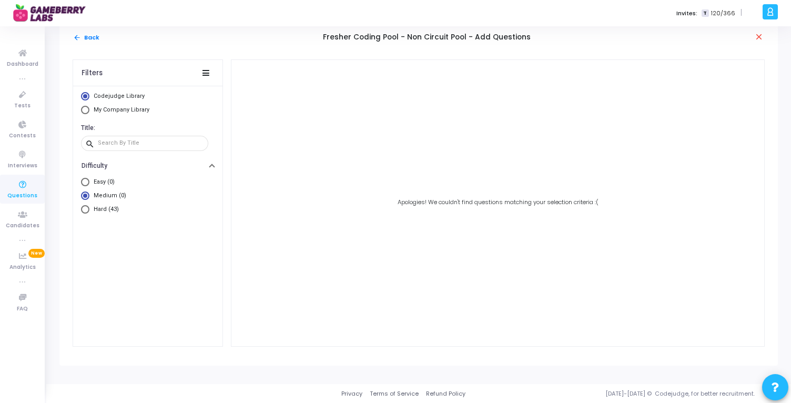
click at [115, 109] on span "My Company Library" at bounding box center [122, 109] width 56 height 7
click at [89, 109] on input "My Company Library" at bounding box center [85, 110] width 8 height 8
radio input "true"
click at [99, 181] on span "Easy (54)" at bounding box center [103, 182] width 28 height 9
click at [89, 181] on input "Easy (54)" at bounding box center [85, 182] width 8 height 8
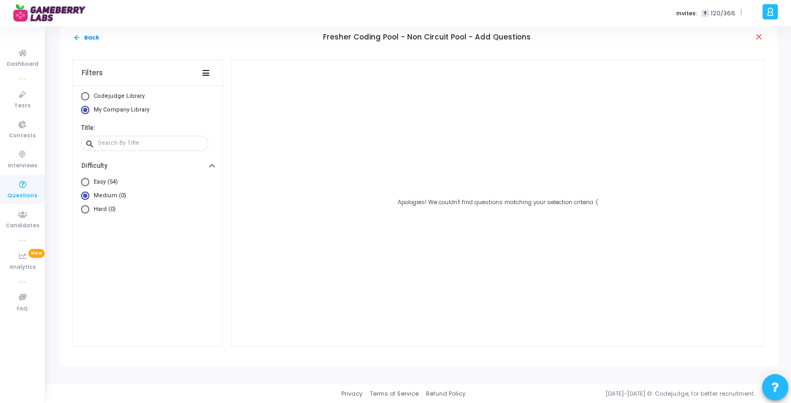
radio input "true"
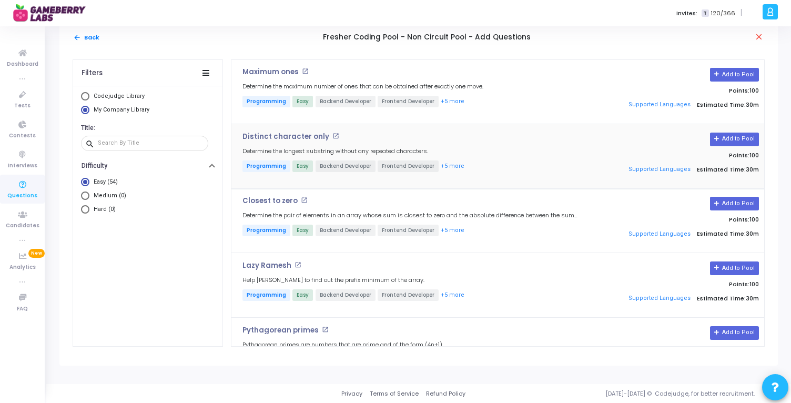
scroll to position [0, 0]
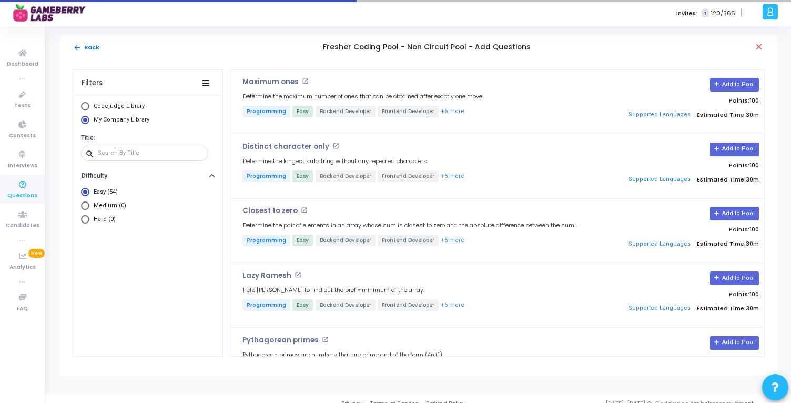
click at [74, 42] on div "arrow_back Back Fresher Coding Pool - Non Circuit Pool - Add Questions close" at bounding box center [418, 47] width 719 height 26
click at [77, 46] on mat-icon "arrow_back" at bounding box center [77, 48] width 8 height 8
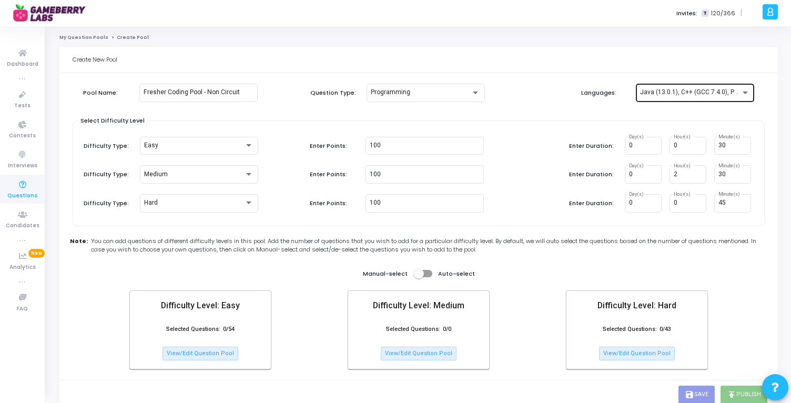
click at [716, 85] on div "Java (13.0.1), C++ (GCC 7.4.0), Python (3.8.1), JavaScript - NodeJs (12.14.0), …" at bounding box center [695, 91] width 110 height 19
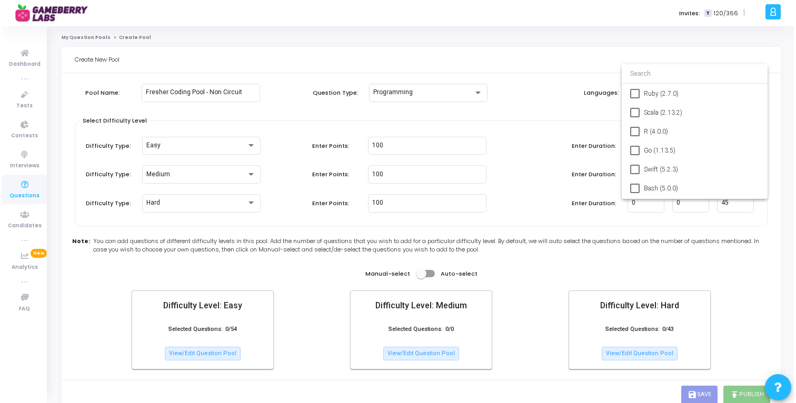
scroll to position [148, 0]
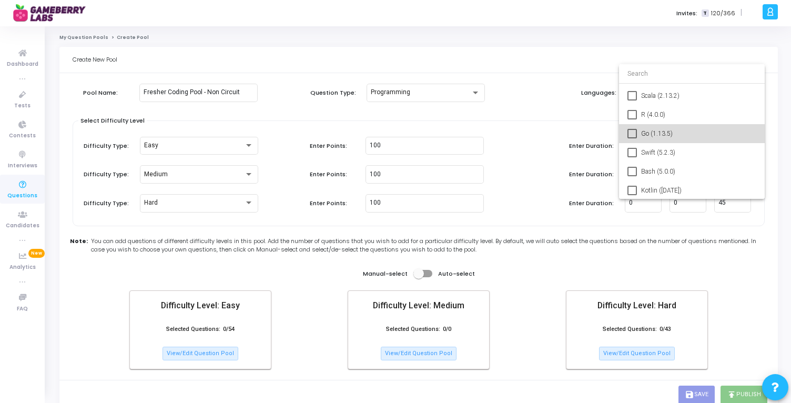
click at [653, 132] on span "Go (1.13.5)" at bounding box center [698, 133] width 115 height 19
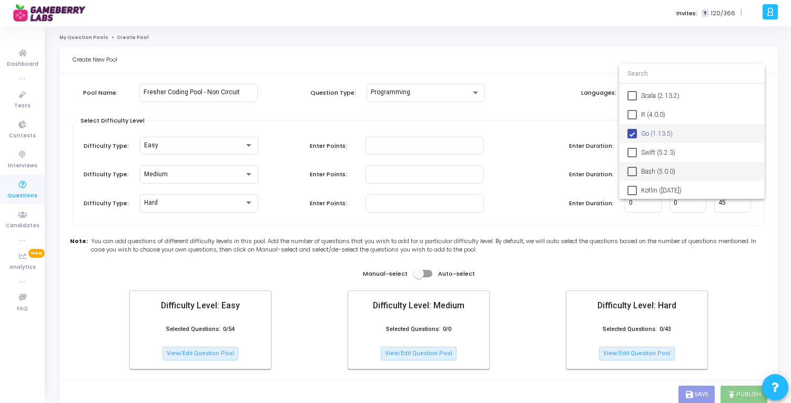
type input "0"
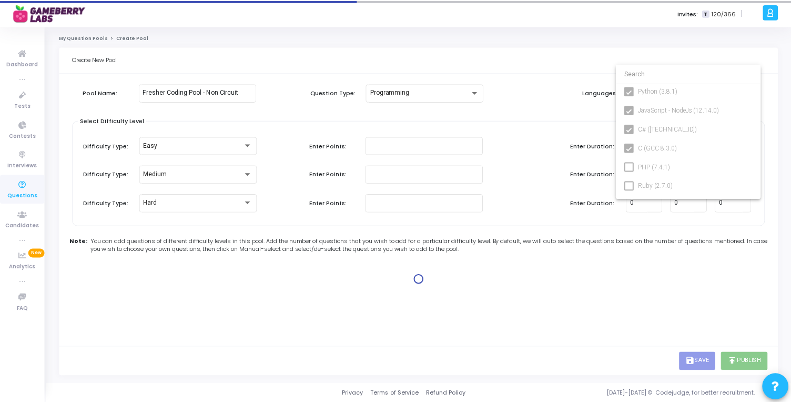
scroll to position [0, 0]
type input "100"
type input "30"
type input "100"
type input "30"
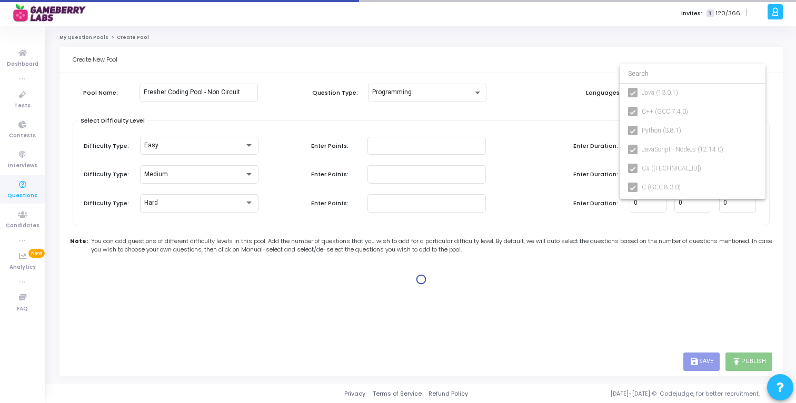
type input "100"
type input "45"
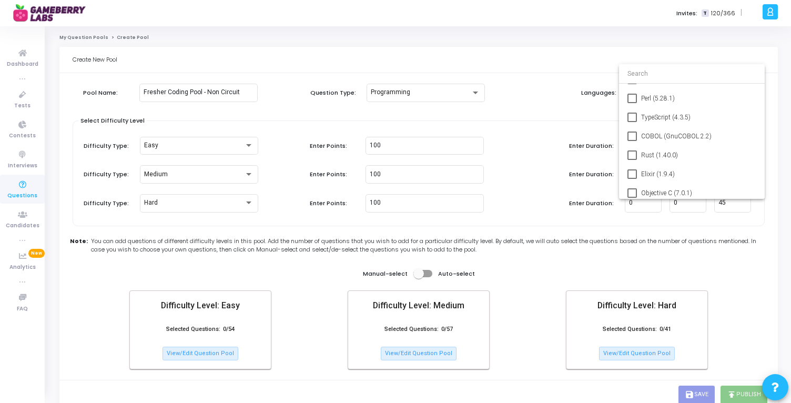
scroll to position [263, 0]
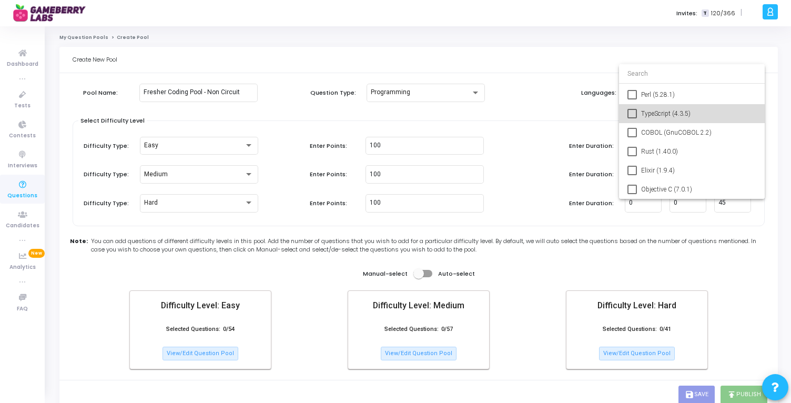
click at [659, 116] on span "TypeScript (4.3.5)" at bounding box center [698, 113] width 115 height 19
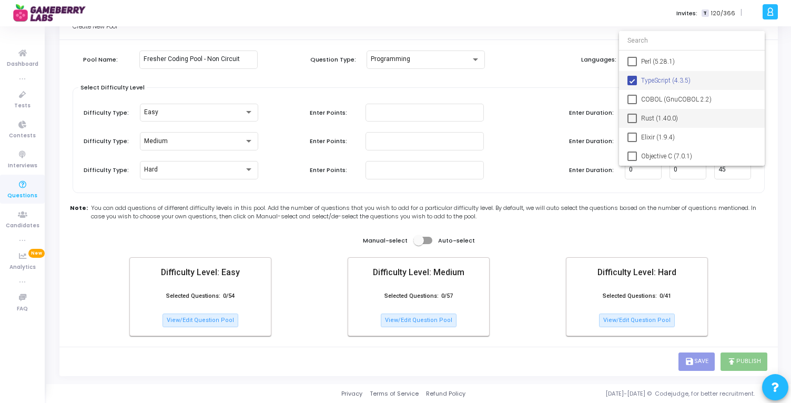
type input "0"
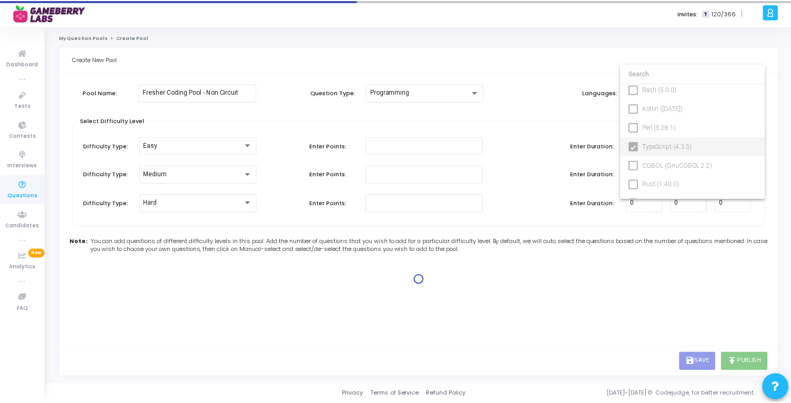
scroll to position [263, 0]
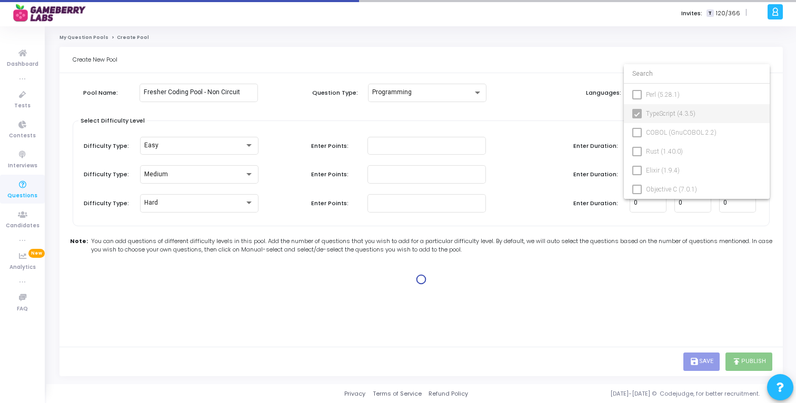
type input "100"
type input "30"
type input "100"
type input "30"
type input "100"
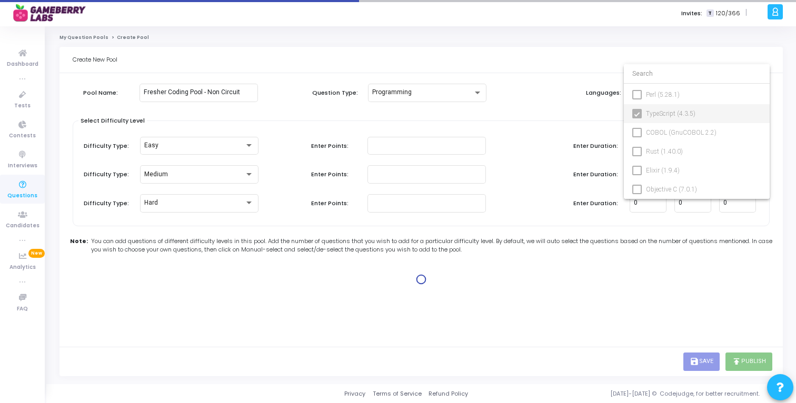
type input "45"
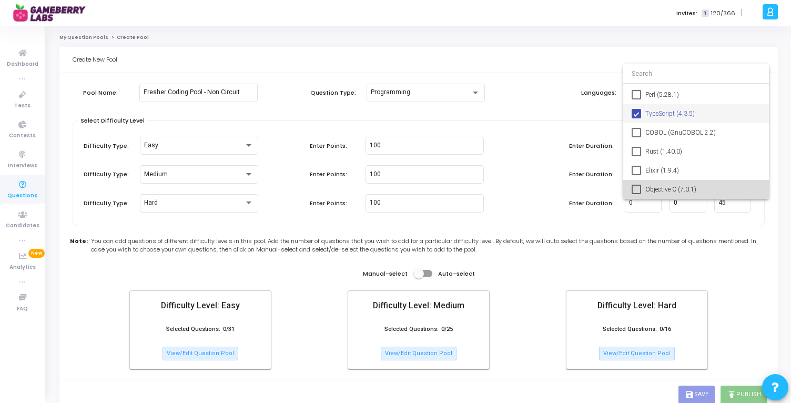
click at [661, 192] on span "Objective C (7.0.1)" at bounding box center [703, 189] width 115 height 19
type input "0"
click at [761, 269] on div at bounding box center [395, 201] width 791 height 403
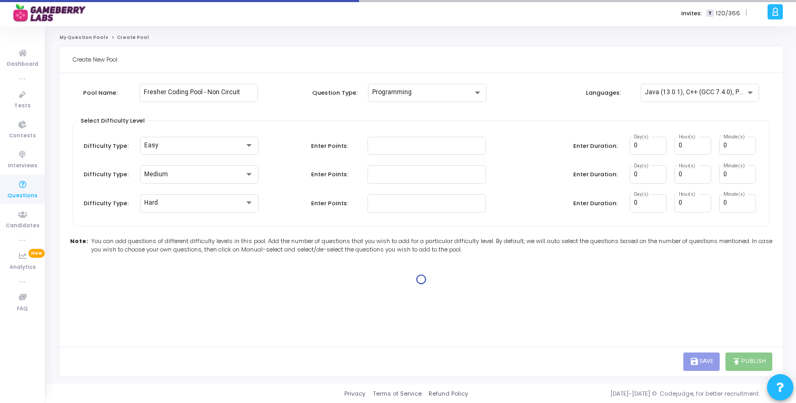
type input "100"
type input "30"
type input "100"
type input "30"
type input "100"
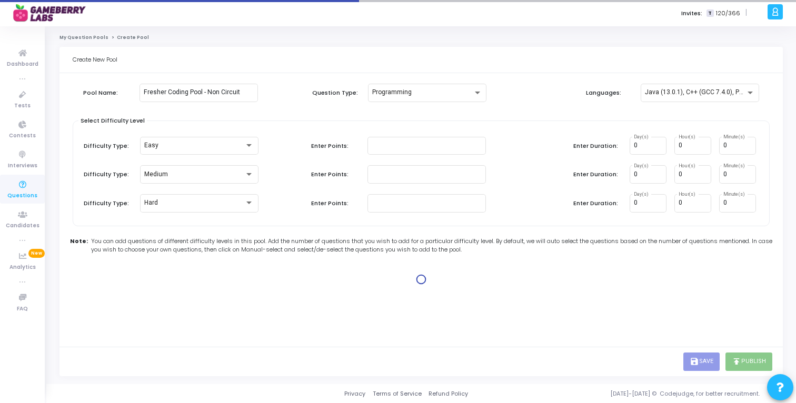
type input "45"
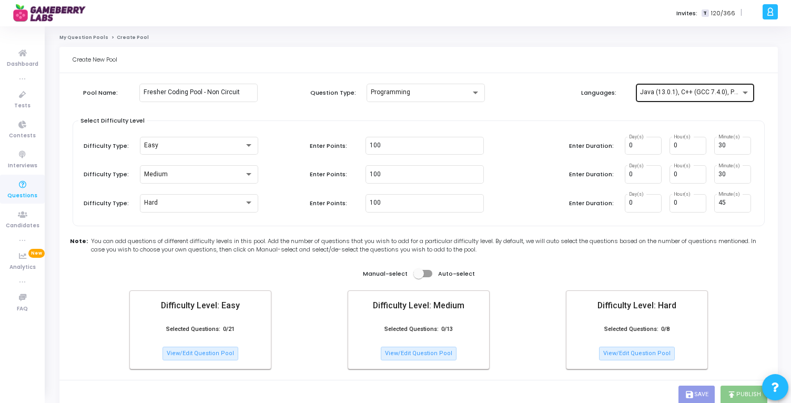
click at [718, 87] on div "Java (13.0.1), C++ (GCC 7.4.0), Python (3.8.1), JavaScript - NodeJs (12.14.0), …" at bounding box center [695, 91] width 110 height 19
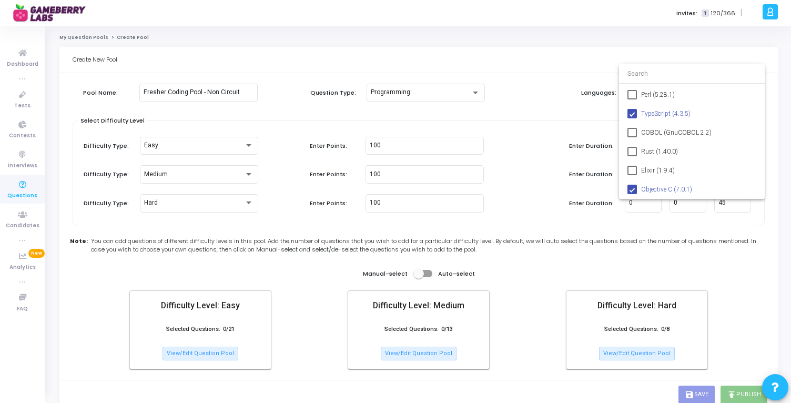
click at [734, 273] on div at bounding box center [395, 201] width 791 height 403
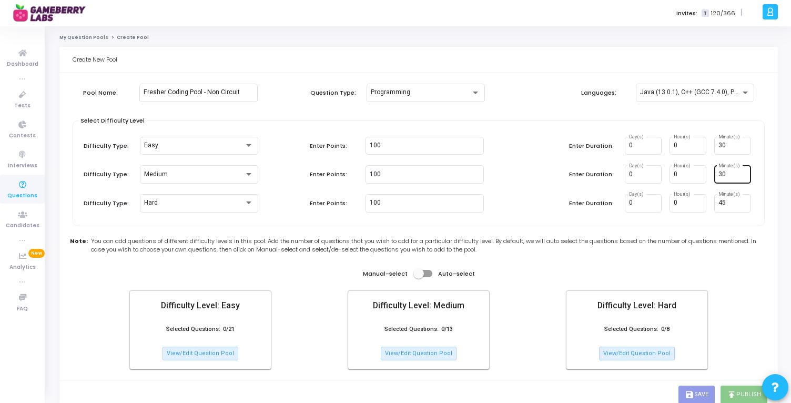
click at [728, 175] on input "30" at bounding box center [733, 174] width 28 height 7
click at [742, 172] on input "31" at bounding box center [733, 174] width 28 height 7
type input "30"
click at [745, 176] on input "30" at bounding box center [733, 174] width 28 height 7
click at [407, 354] on button "View/Edit Question Pool" at bounding box center [419, 354] width 76 height 14
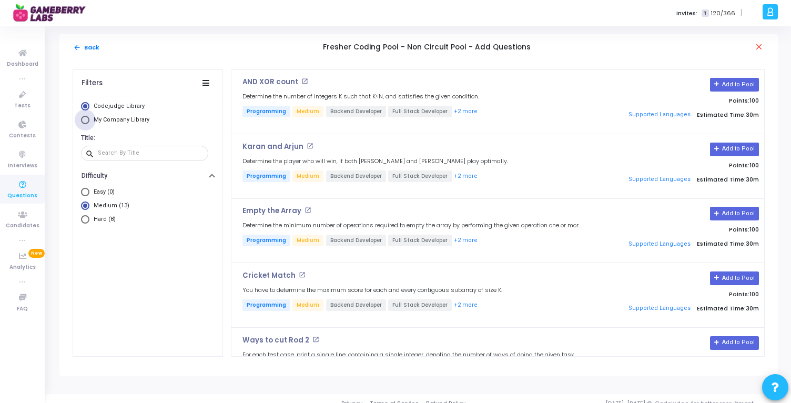
click at [141, 118] on span "My Company Library" at bounding box center [122, 119] width 56 height 7
click at [89, 118] on input "My Company Library" at bounding box center [85, 120] width 8 height 8
radio input "true"
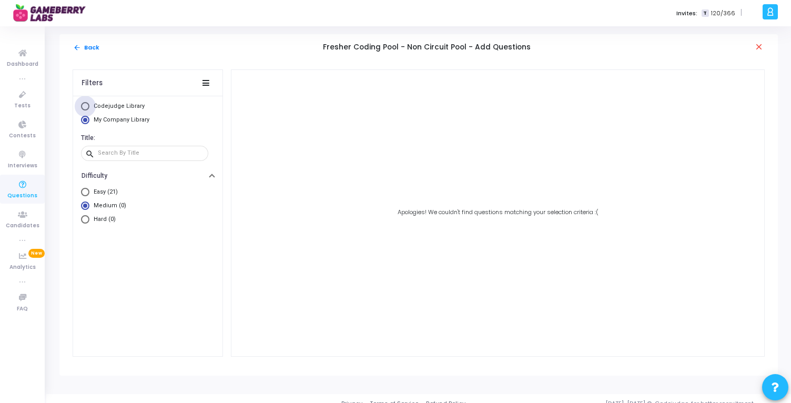
click at [126, 104] on span "Codejudge Library" at bounding box center [119, 106] width 51 height 7
click at [89, 104] on input "Codejudge Library" at bounding box center [85, 106] width 8 height 8
radio input "true"
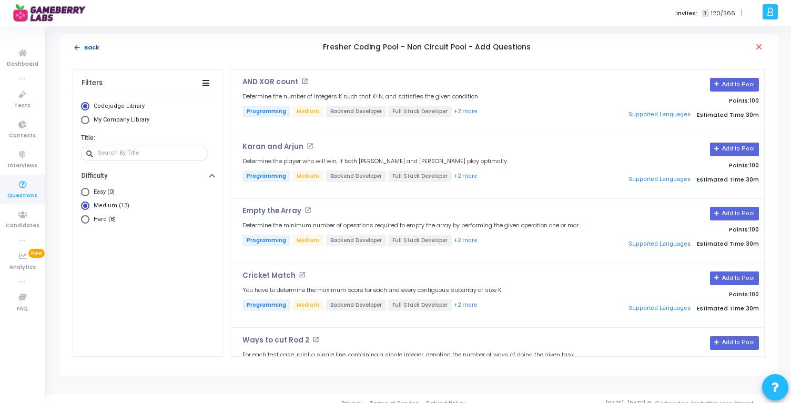
click at [88, 48] on button "arrow_back Back" at bounding box center [86, 48] width 27 height 10
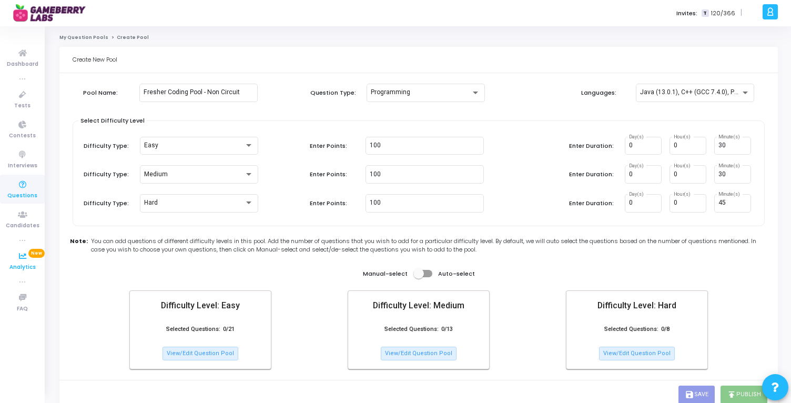
click at [25, 250] on icon at bounding box center [23, 256] width 22 height 13
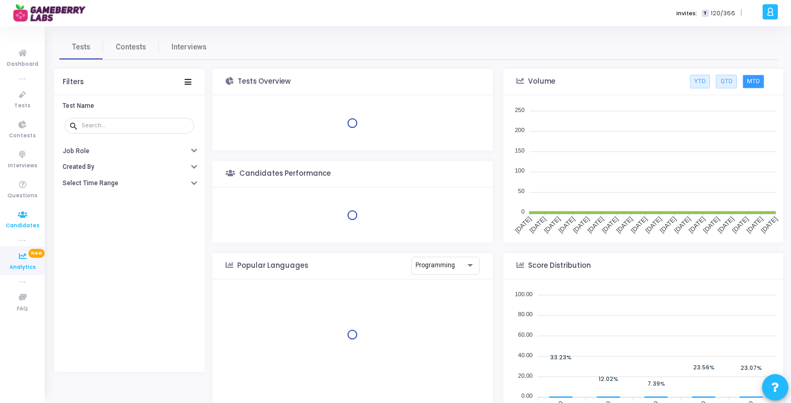
scroll to position [154, 270]
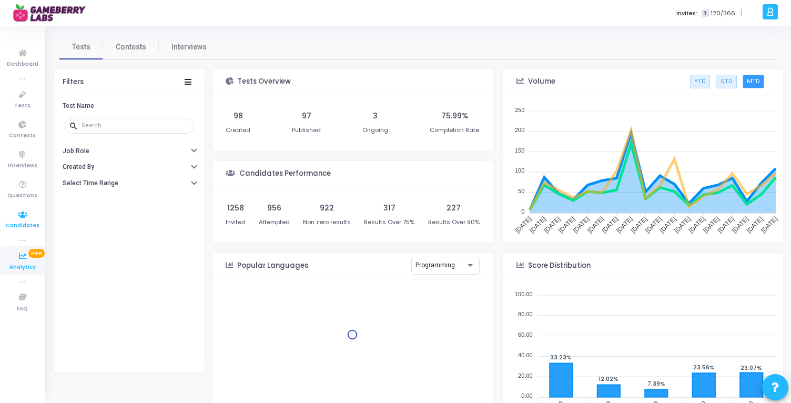
click at [24, 218] on icon at bounding box center [23, 214] width 22 height 13
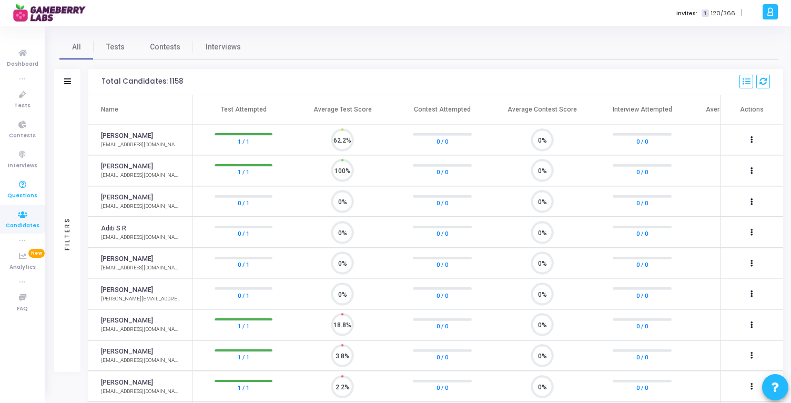
scroll to position [22, 27]
